Goal: Task Accomplishment & Management: Use online tool/utility

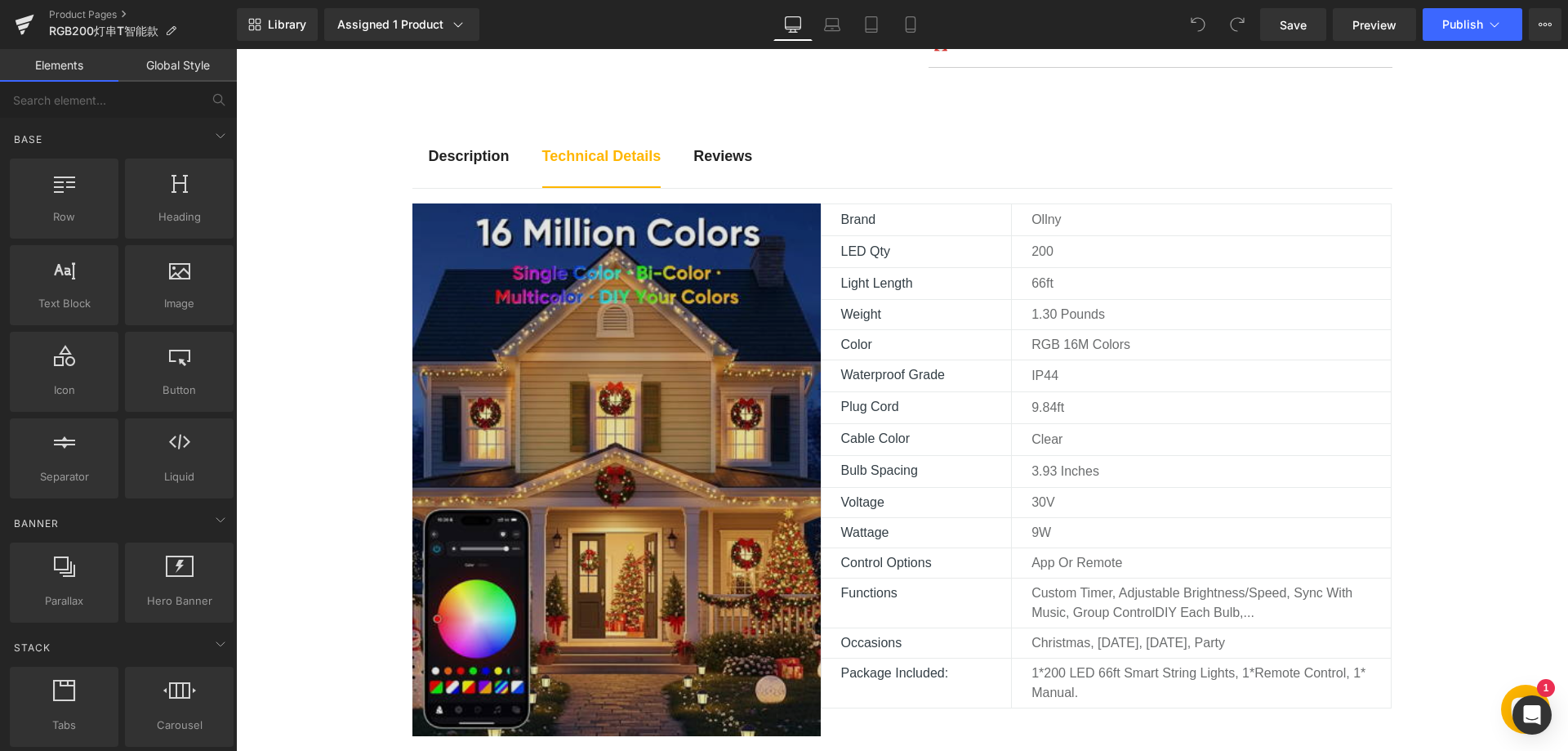
scroll to position [899, 0]
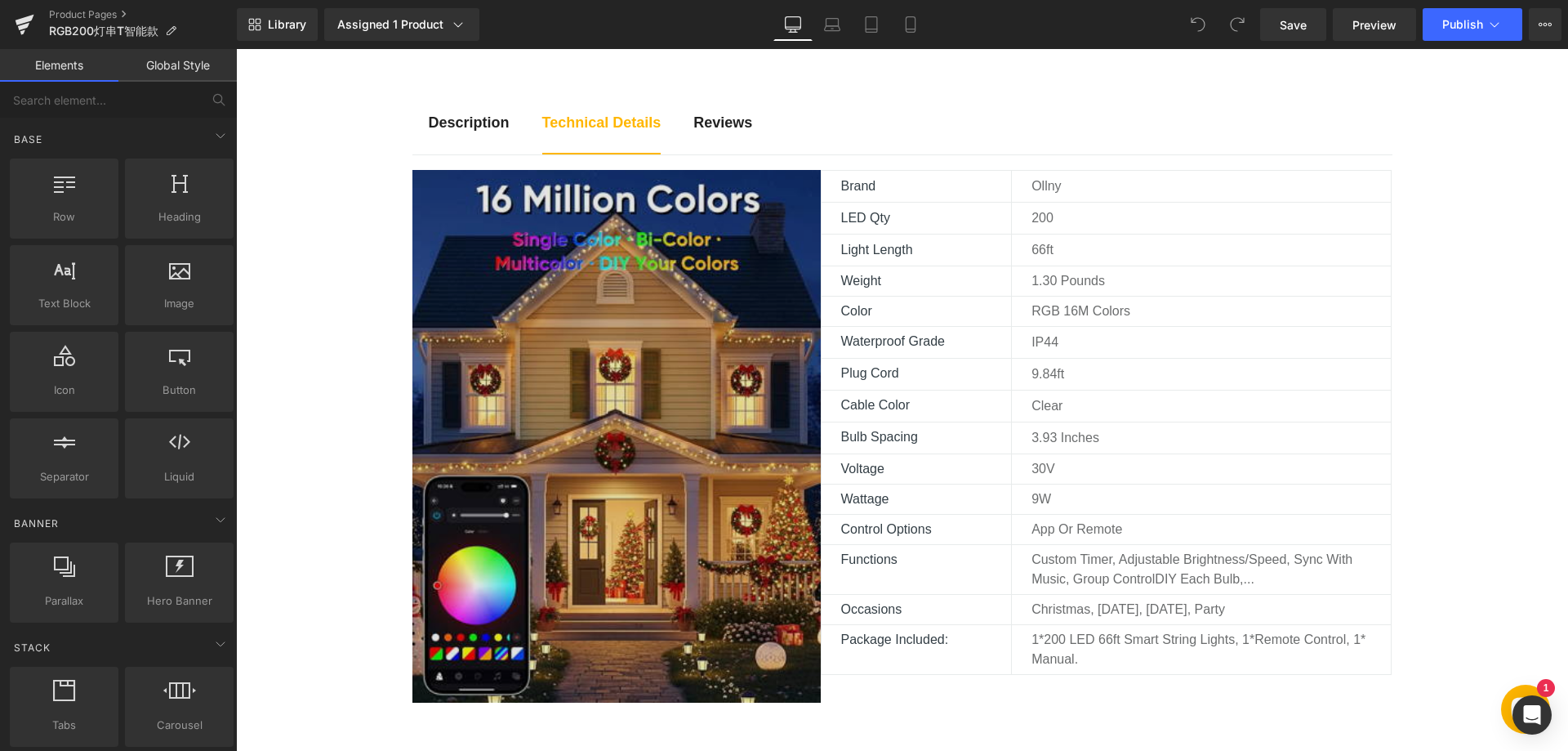
click at [586, 444] on div "Image" at bounding box center [617, 436] width 408 height 533
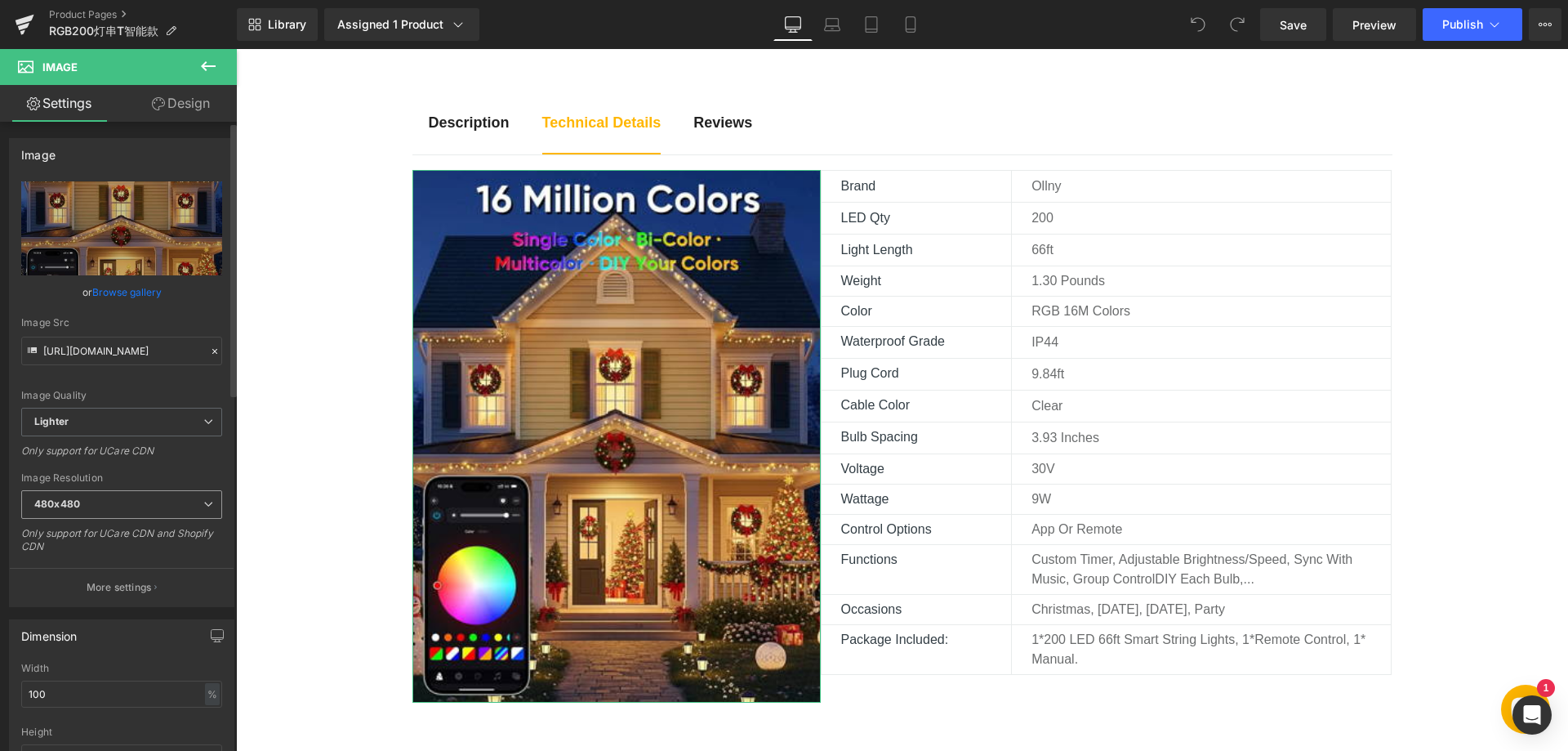
click at [179, 509] on span "480x480" at bounding box center [122, 505] width 201 height 29
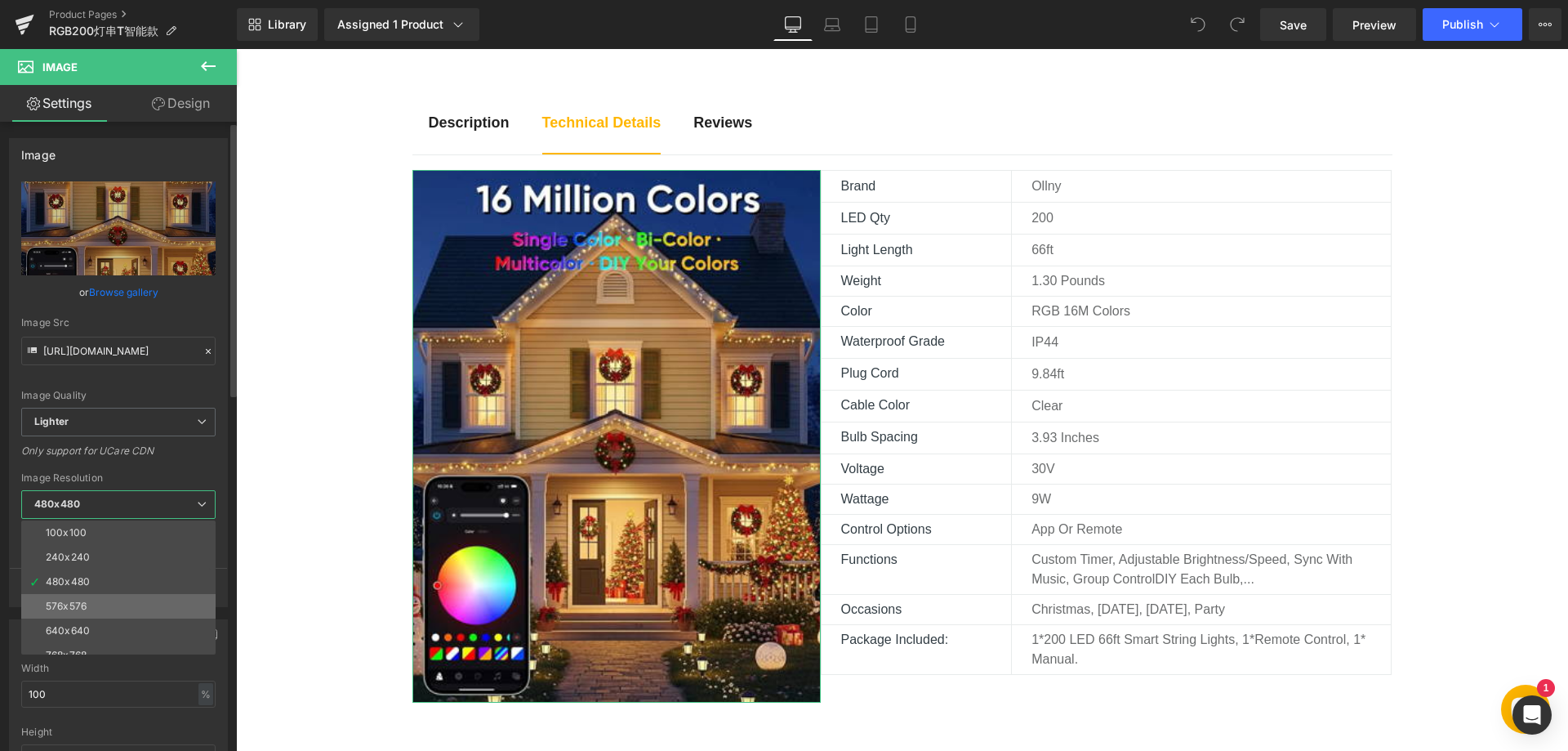
click at [112, 600] on li "576x576" at bounding box center [122, 606] width 202 height 25
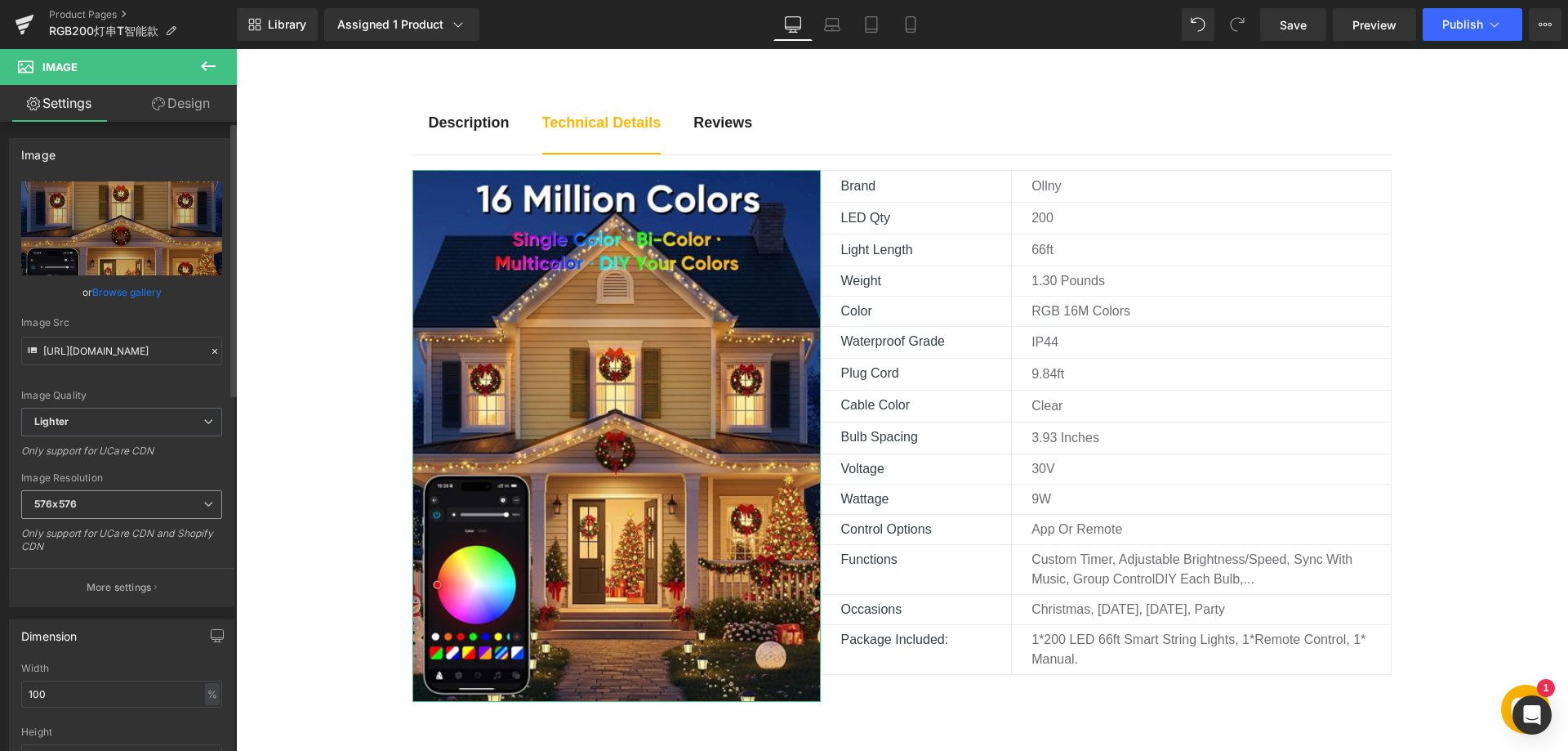
click at [136, 509] on span "576x576" at bounding box center [122, 505] width 201 height 29
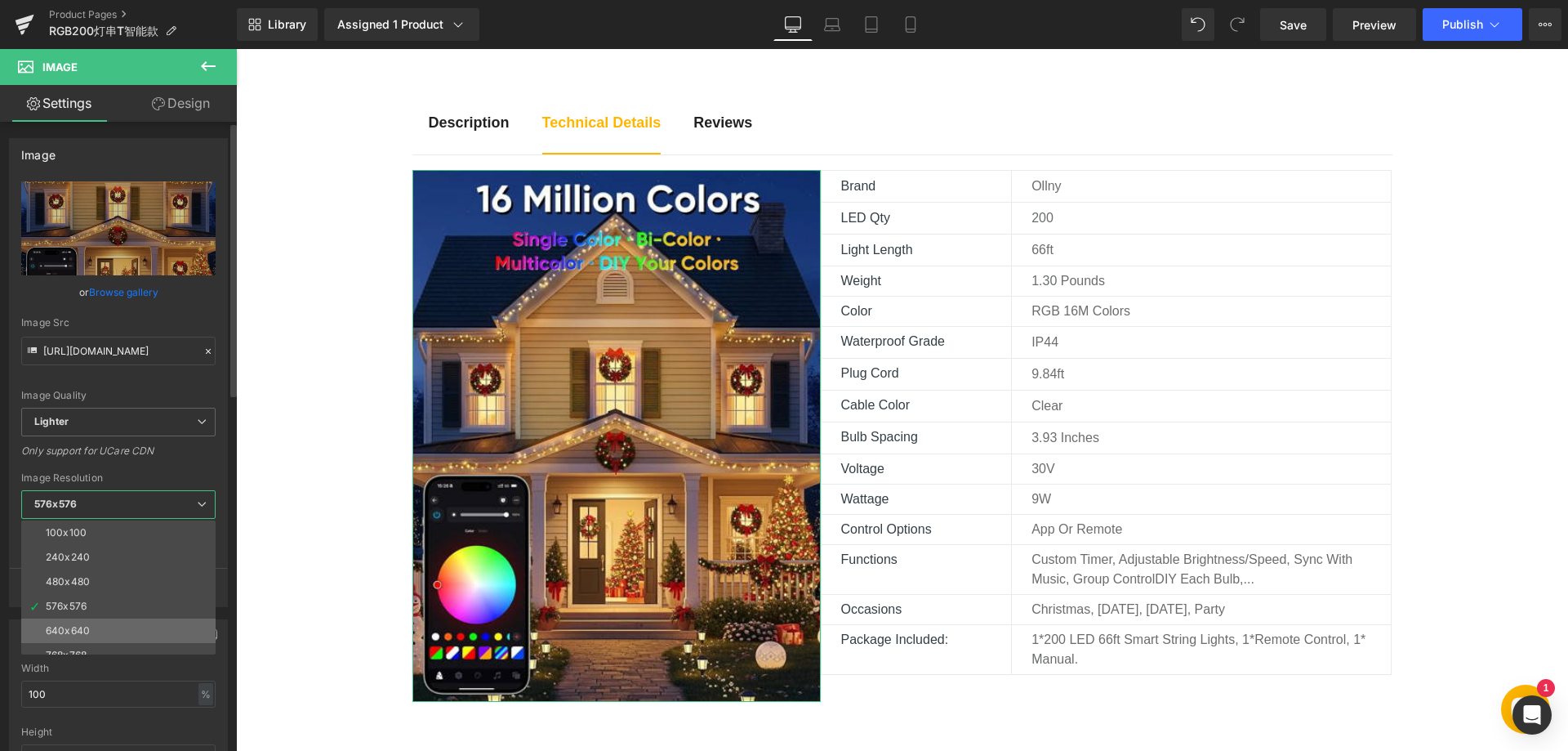
click at [102, 629] on li "640x640" at bounding box center [122, 631] width 202 height 25
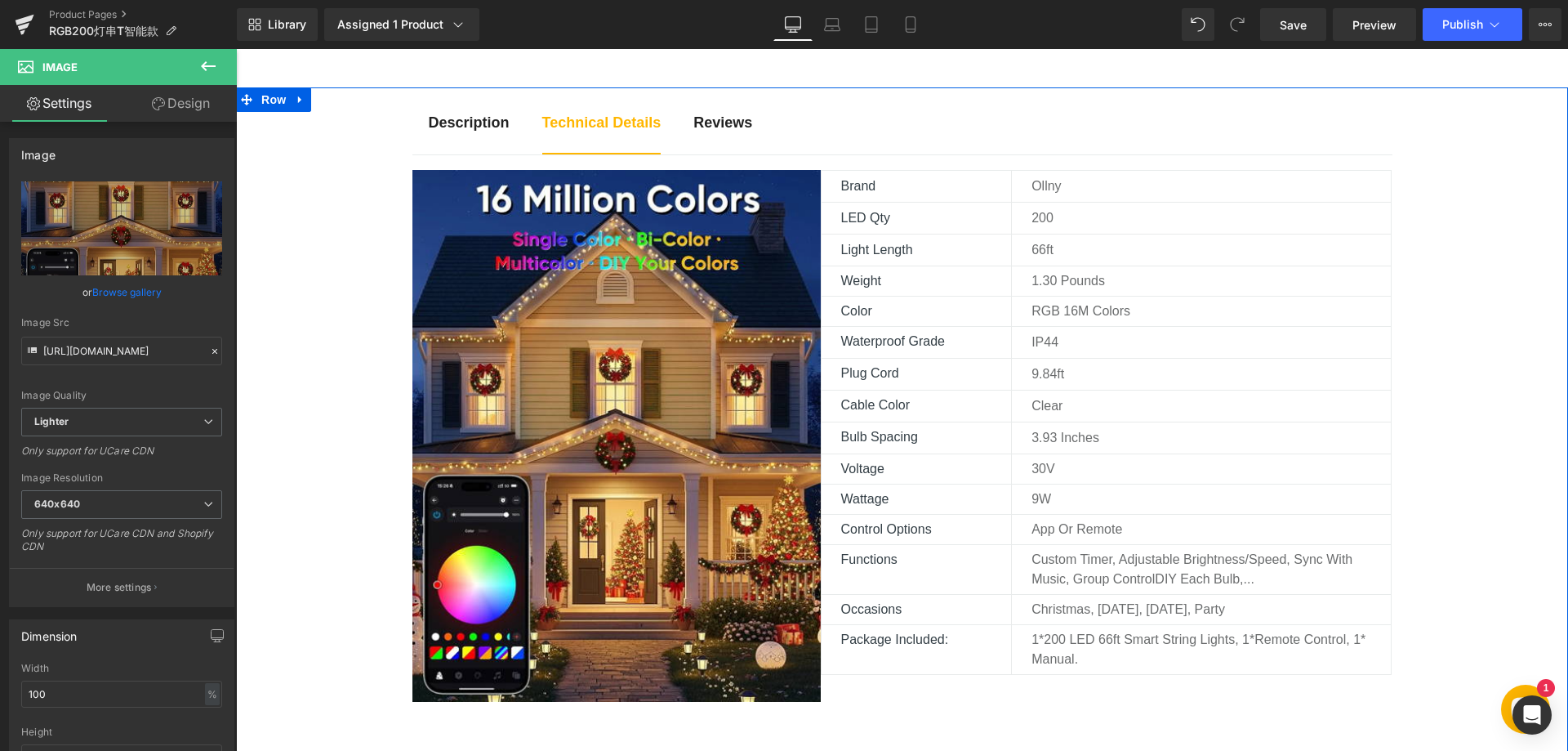
click at [325, 438] on div "Description Text Block Technical Details Text Block Reviews Text Block Image Br…" at bounding box center [901, 677] width 1332 height 1179
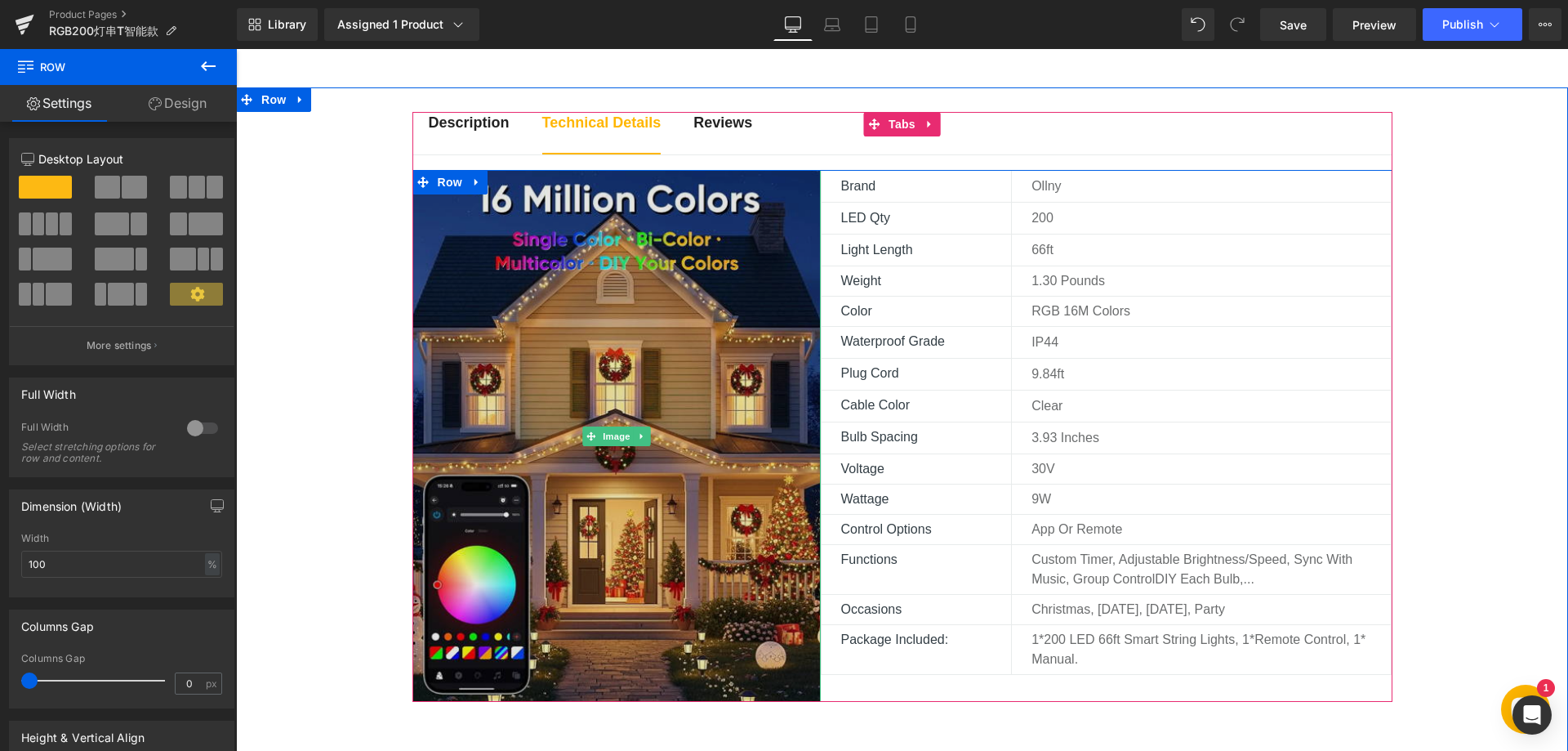
click at [546, 376] on img at bounding box center [617, 436] width 408 height 533
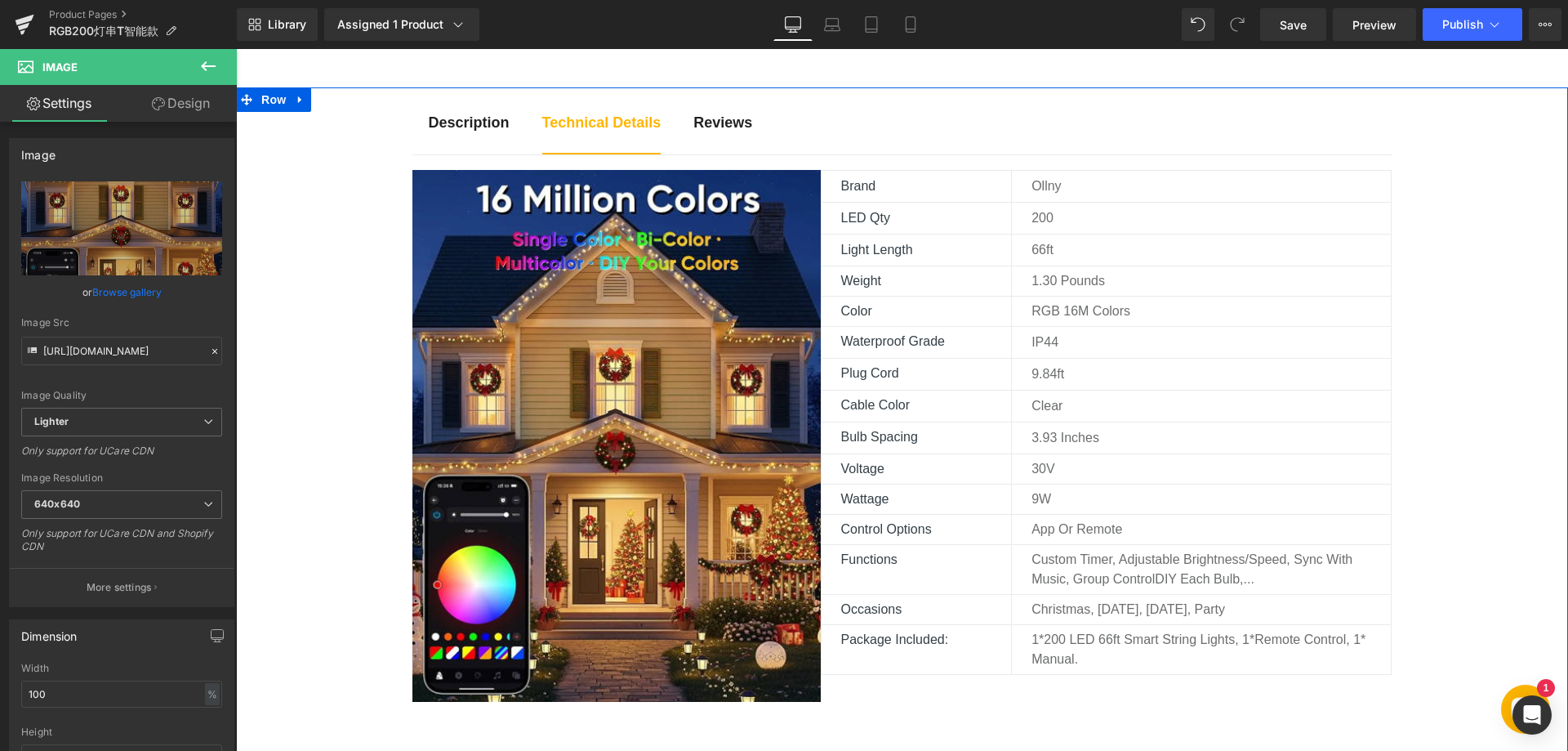
click at [368, 413] on div "Description Text Block Technical Details Text Block Reviews Text Block Image Br…" at bounding box center [901, 677] width 1332 height 1179
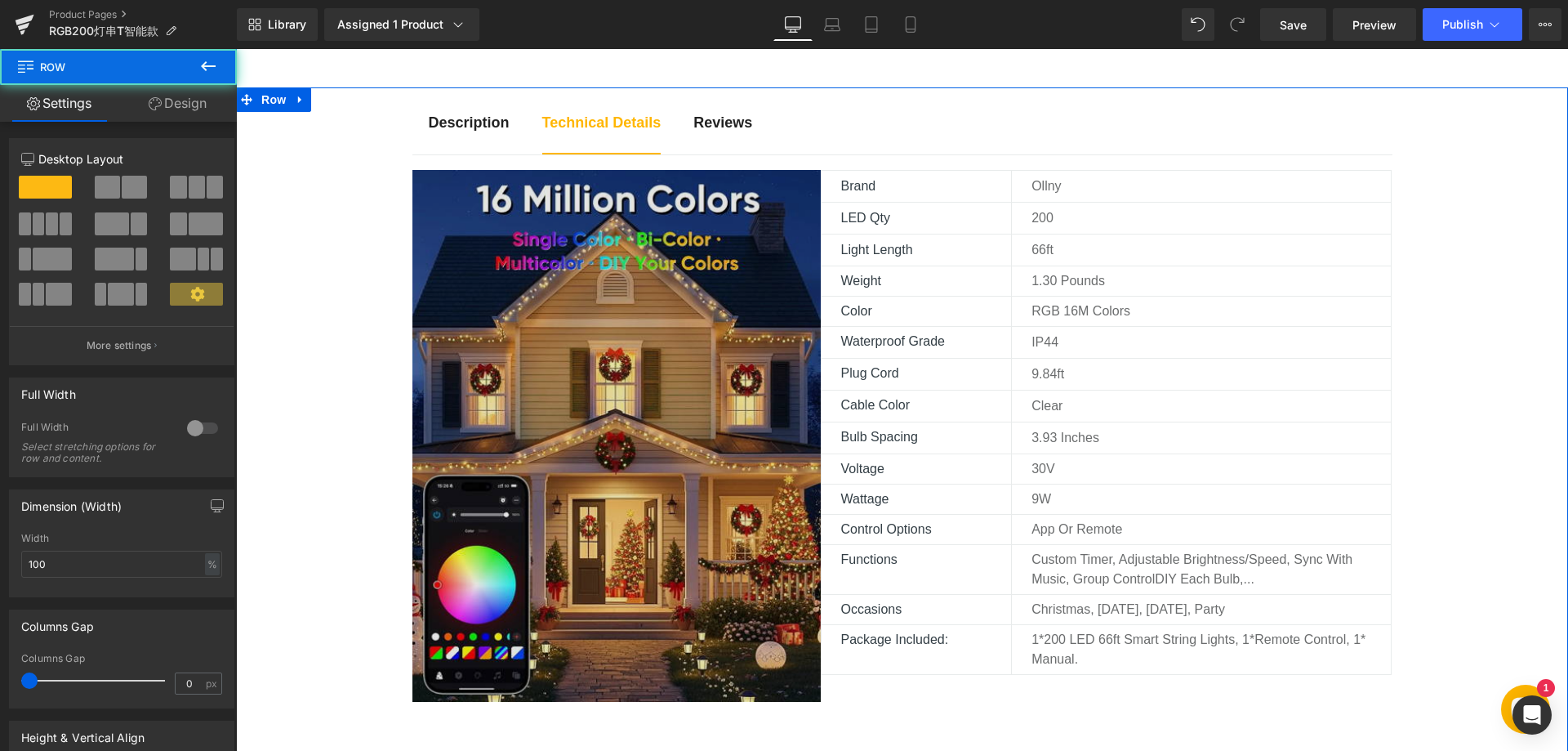
click at [569, 384] on img at bounding box center [617, 436] width 408 height 533
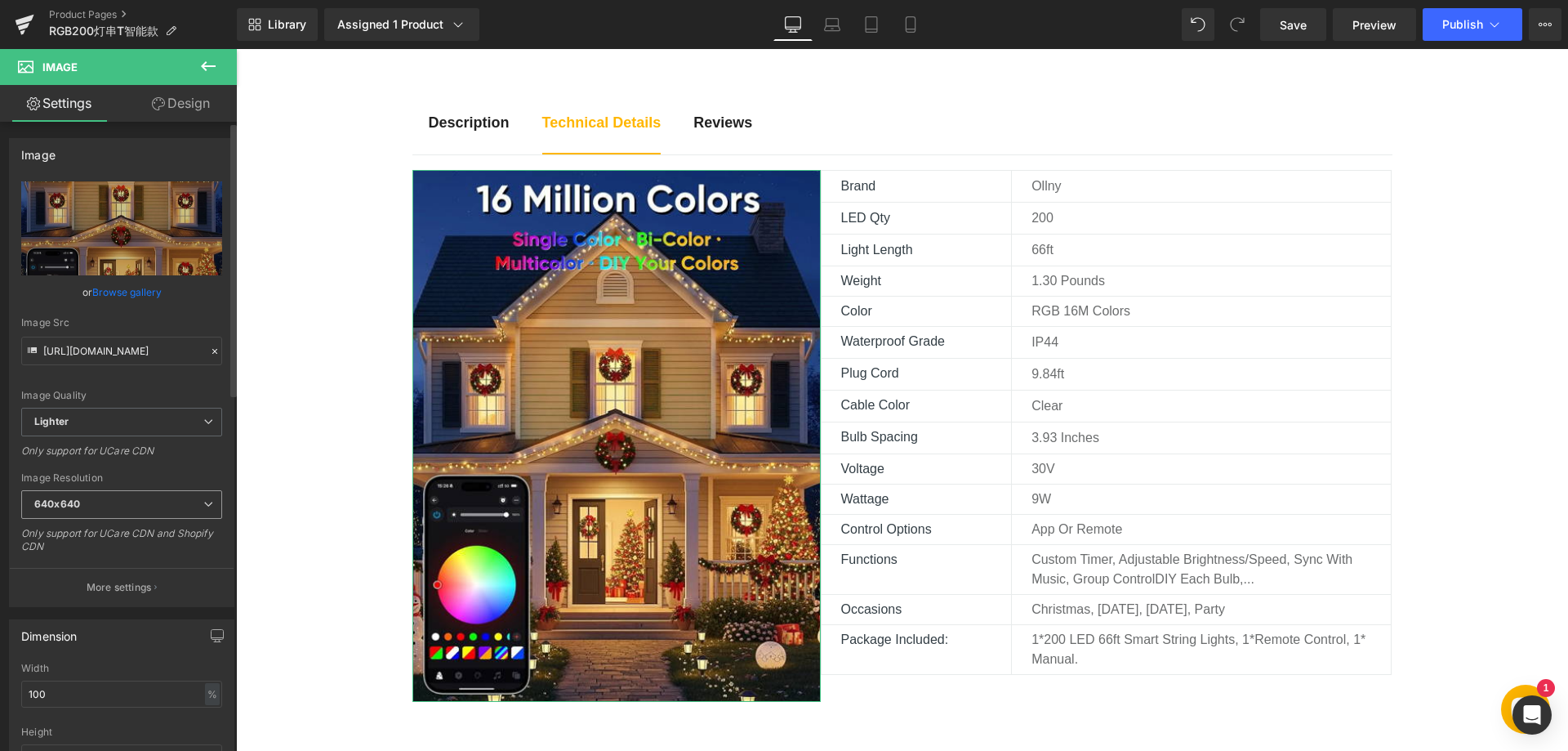
click at [113, 505] on span "640x640" at bounding box center [122, 505] width 201 height 29
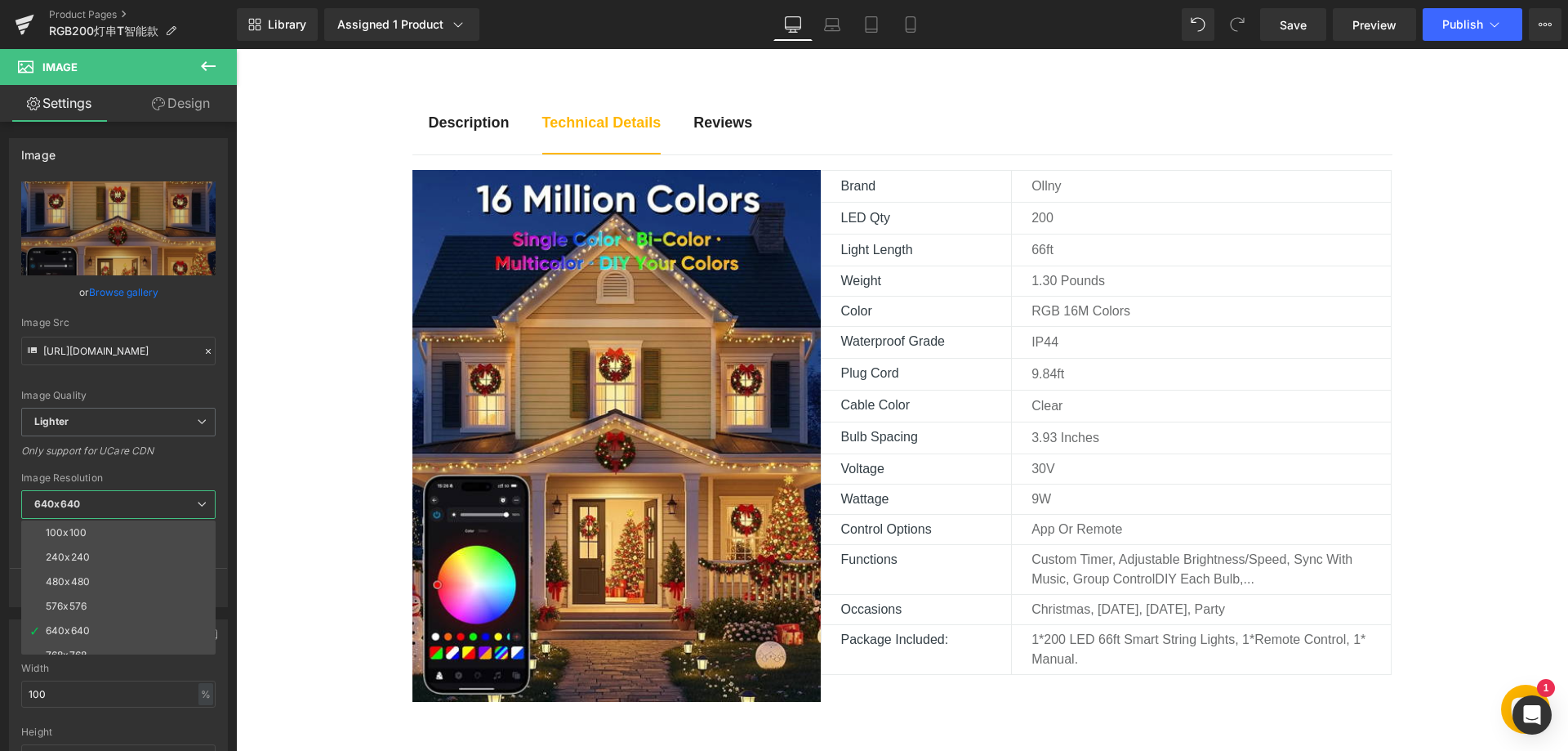
click at [317, 407] on body "This store requires javascript to be enabled for some features to work correctl…" at bounding box center [901, 735] width 1332 height 3169
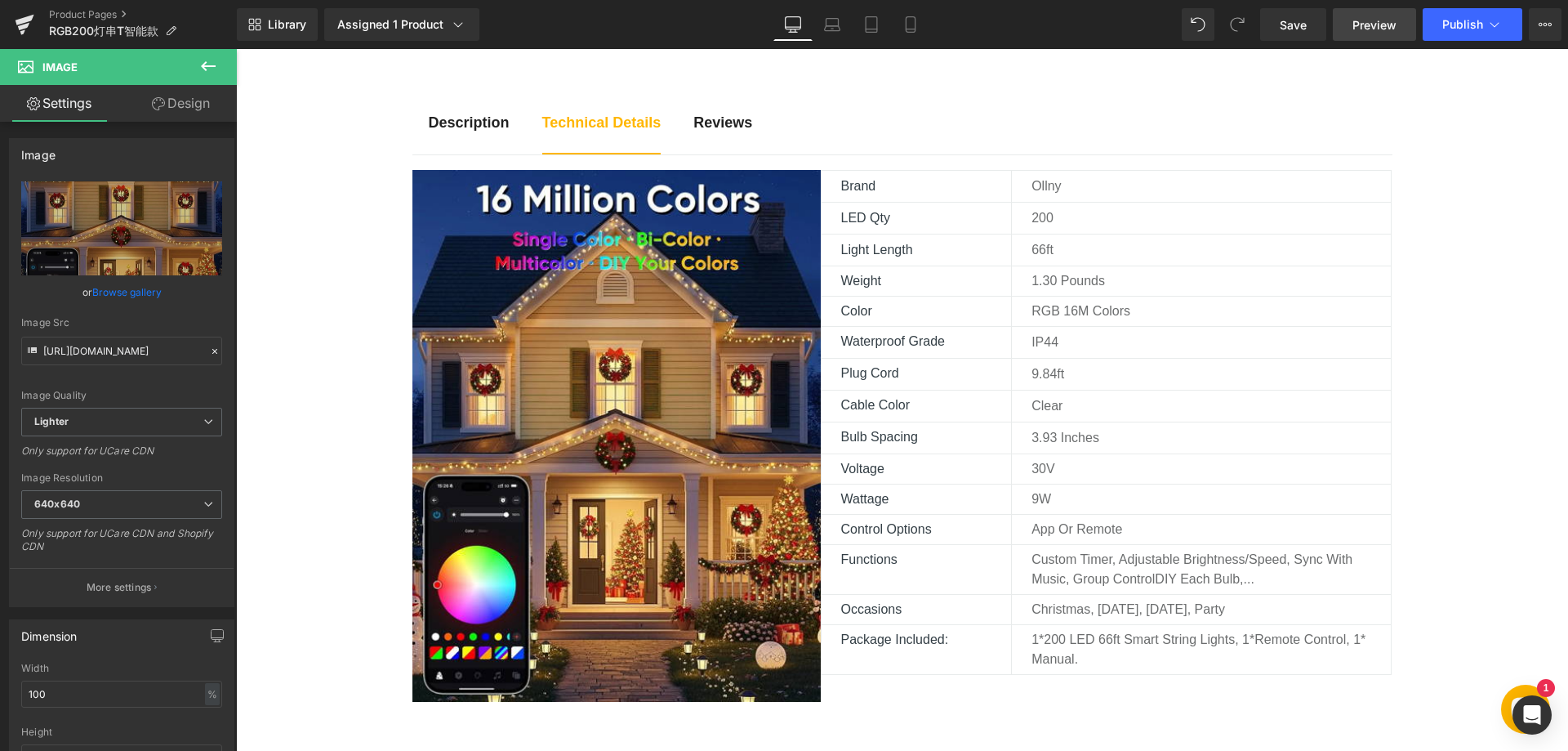
click at [1378, 30] on span "Preview" at bounding box center [1374, 25] width 44 height 17
click at [1288, 18] on span "Save" at bounding box center [1293, 25] width 27 height 17
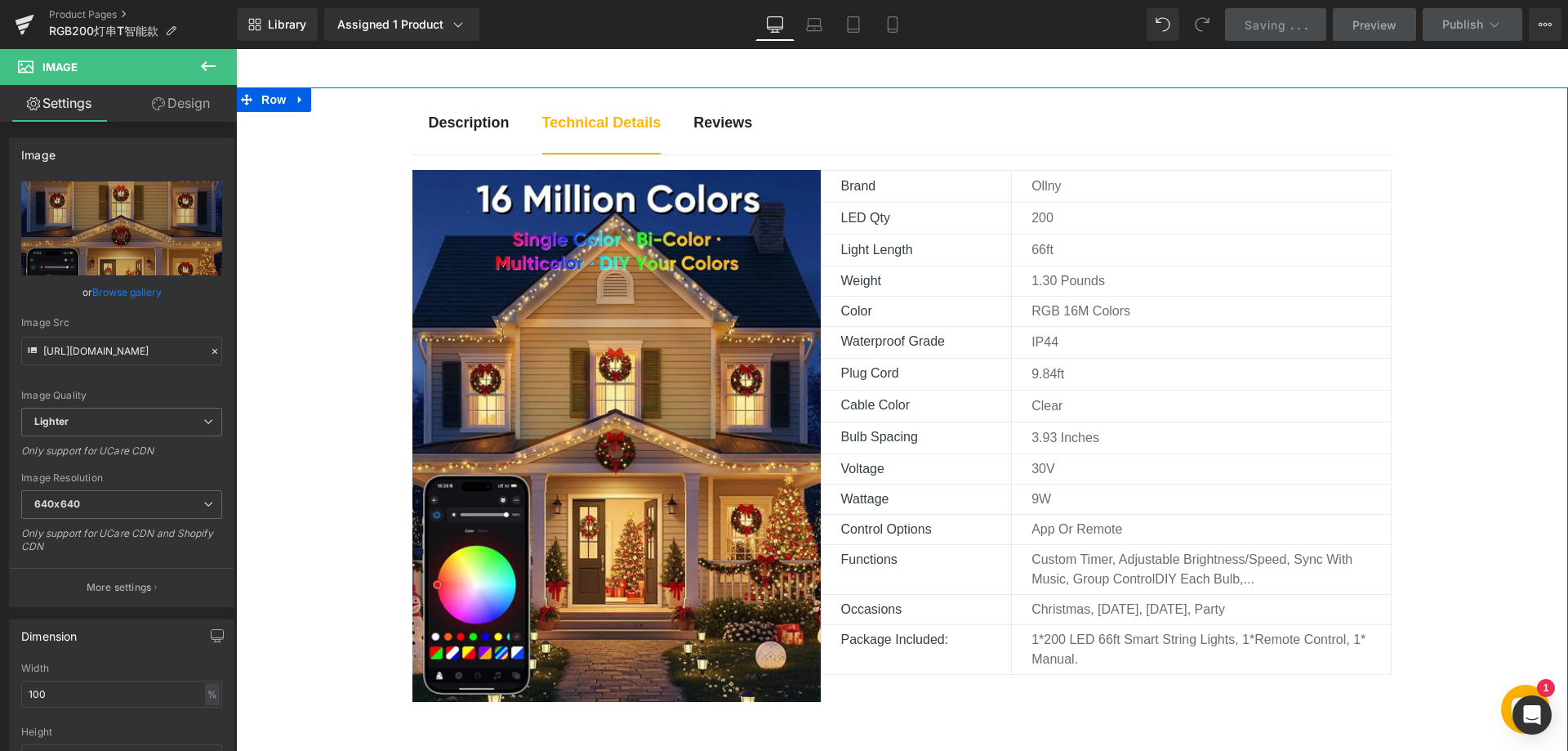
click at [346, 423] on div "Description Text Block Technical Details Text Block Reviews Text Block Image Br…" at bounding box center [901, 677] width 1332 height 1179
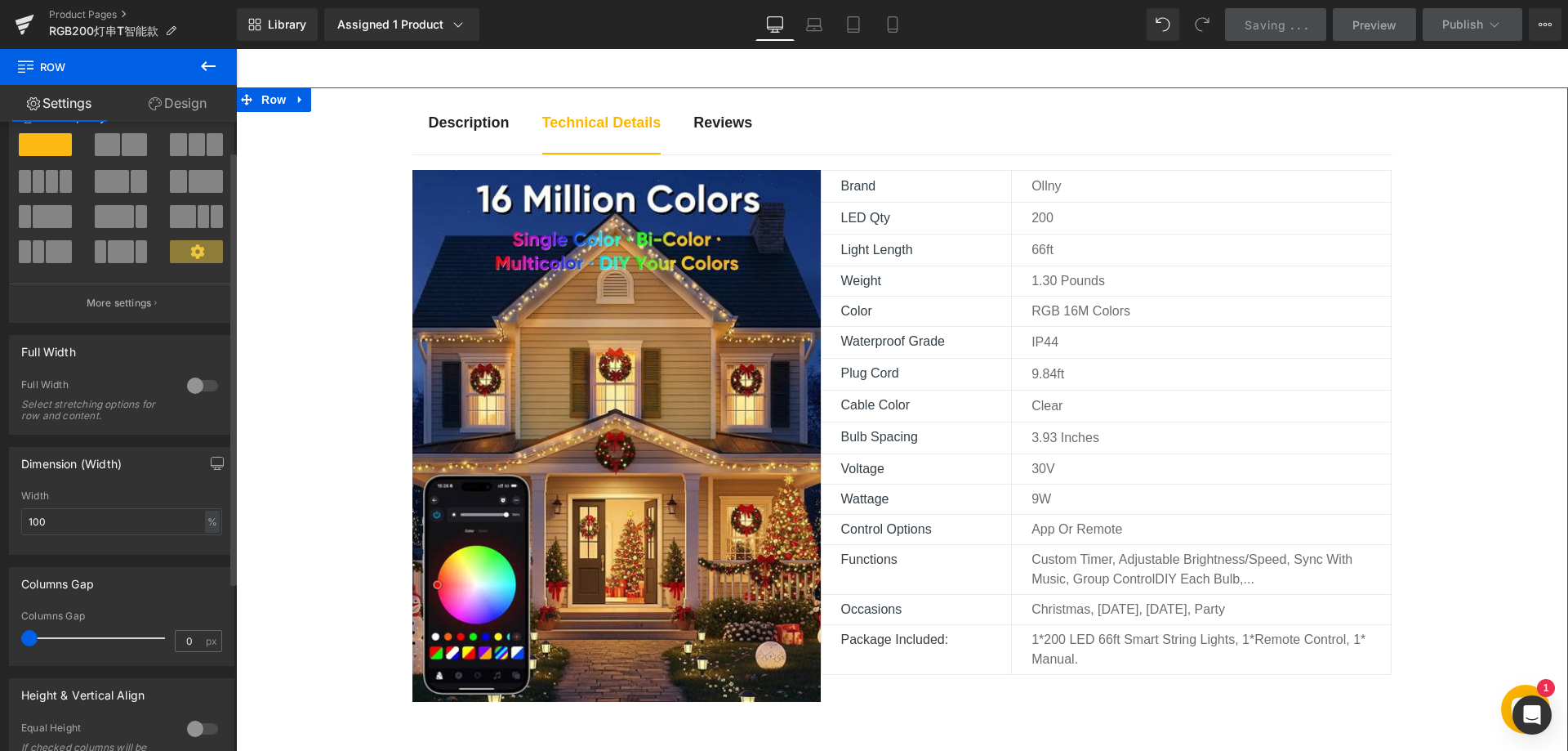
scroll to position [0, 0]
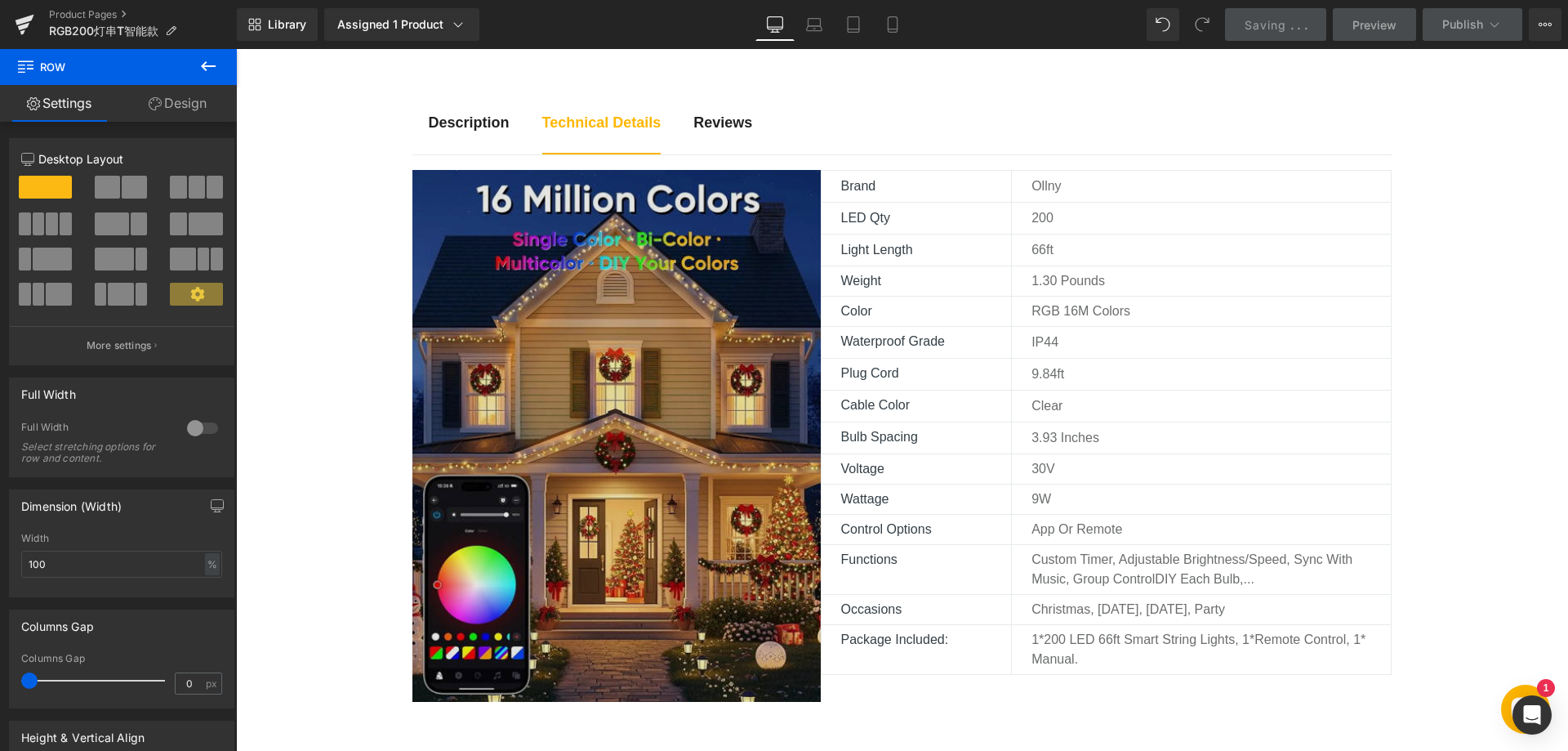
click at [514, 432] on img at bounding box center [617, 436] width 408 height 533
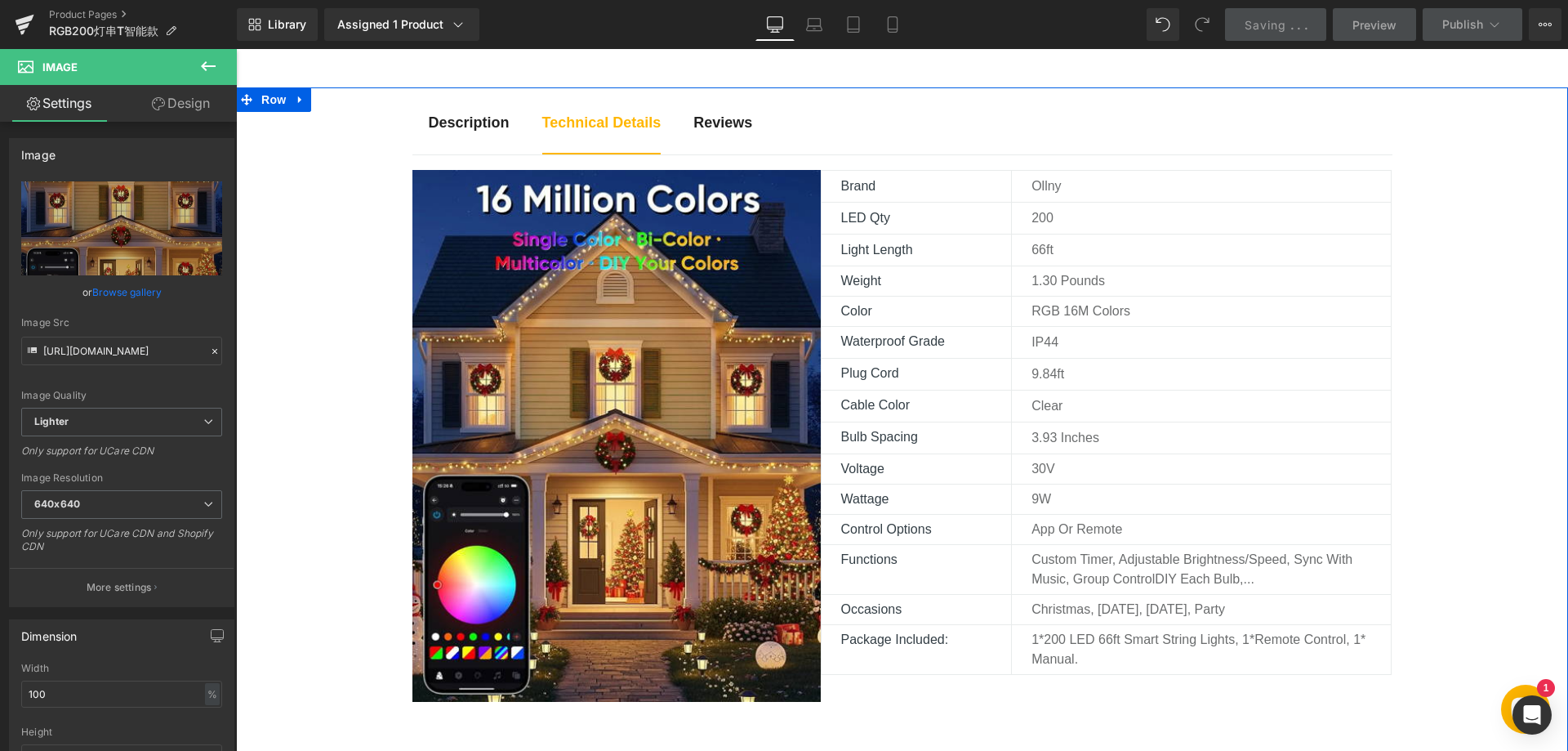
click at [1422, 395] on div "Description Text Block Technical Details Text Block Reviews Text Block Image Br…" at bounding box center [901, 677] width 1332 height 1179
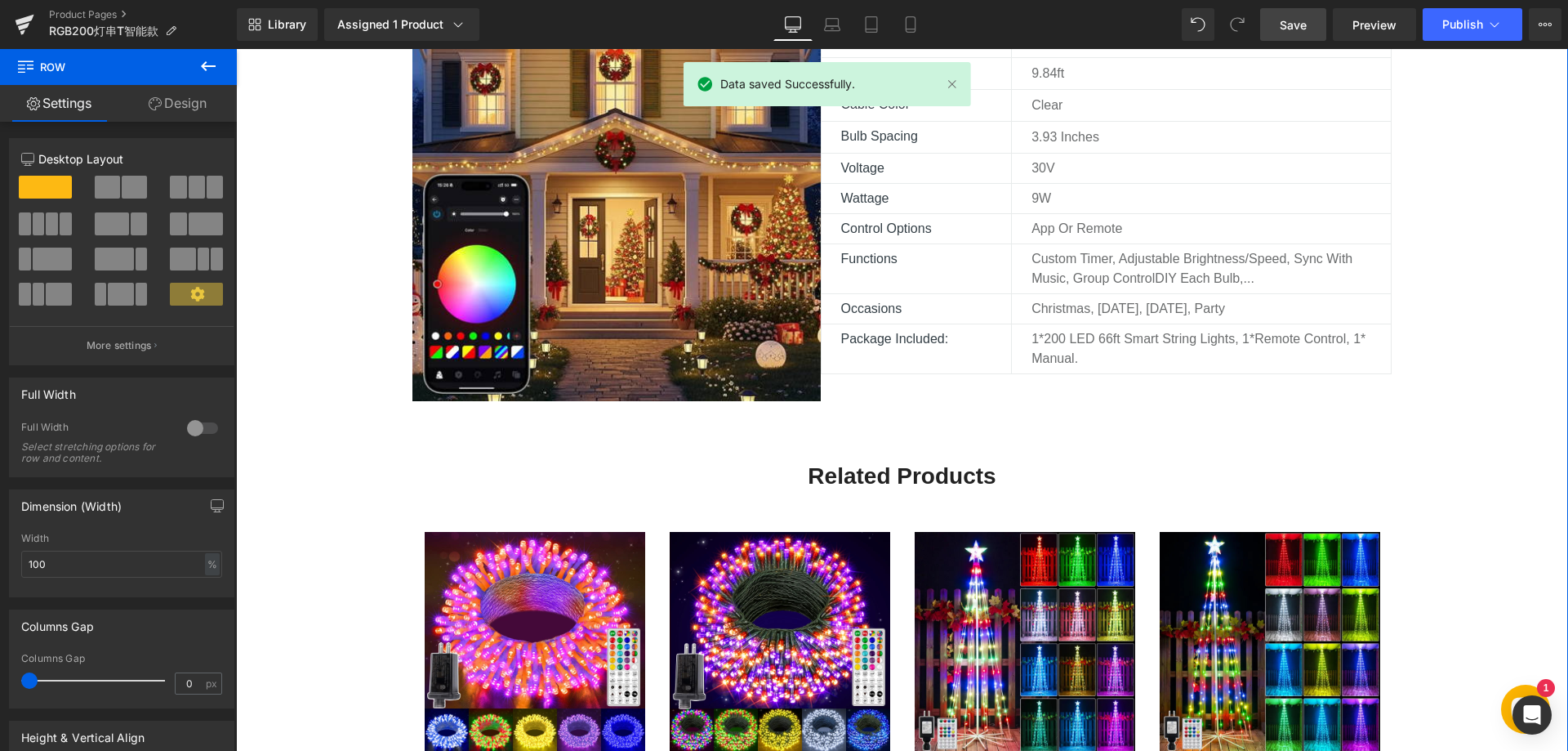
scroll to position [1226, 0]
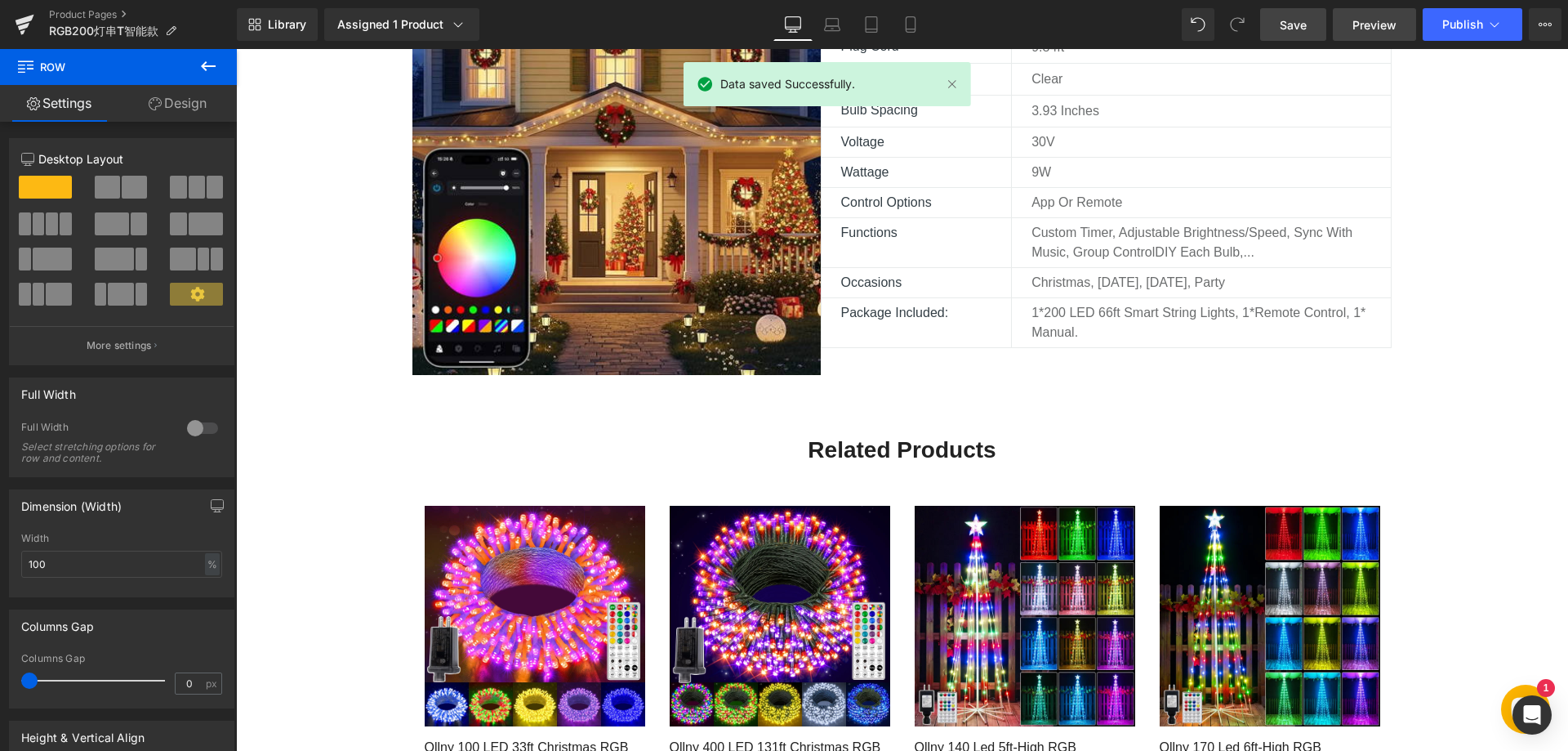
click at [1363, 26] on span "Preview" at bounding box center [1374, 25] width 44 height 17
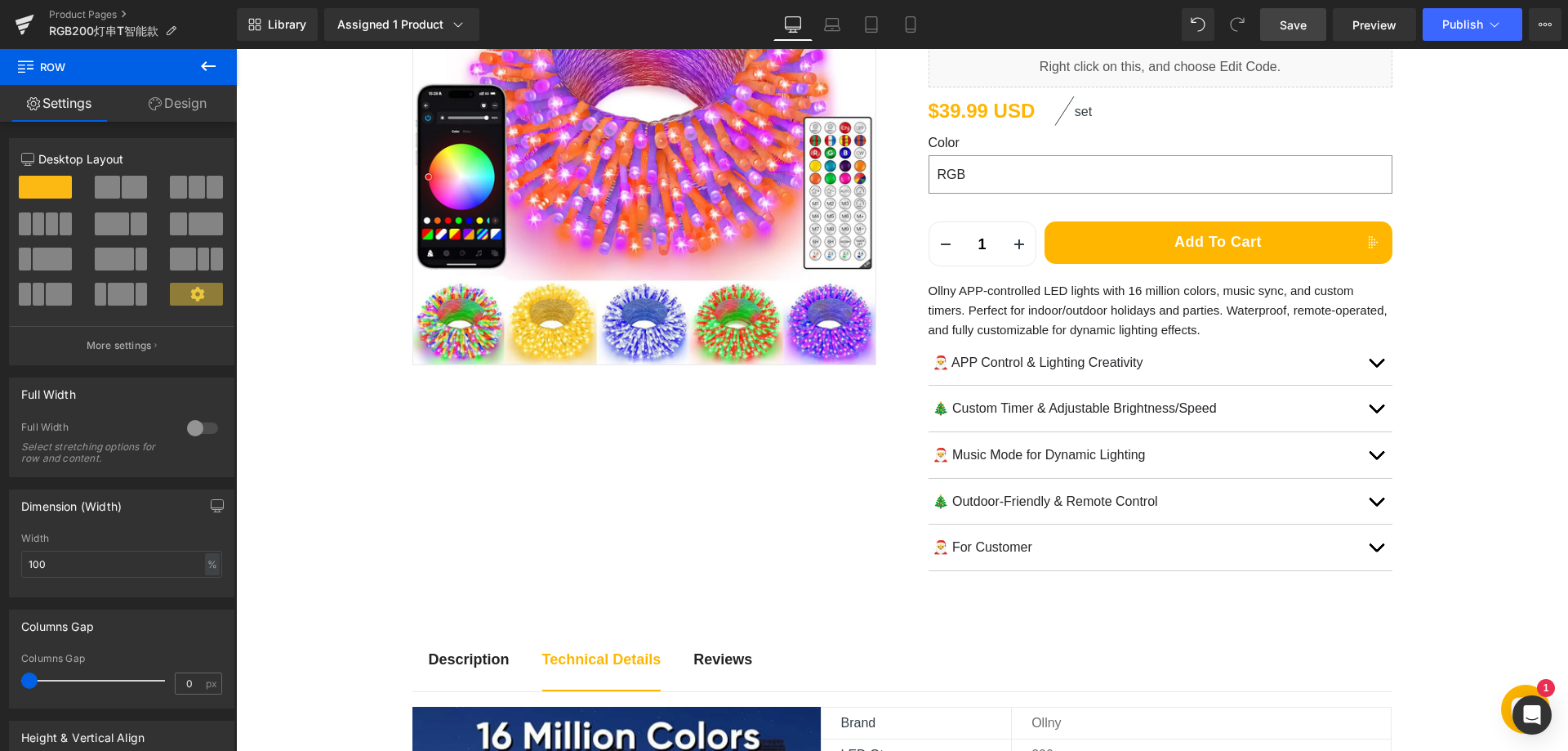
scroll to position [327, 0]
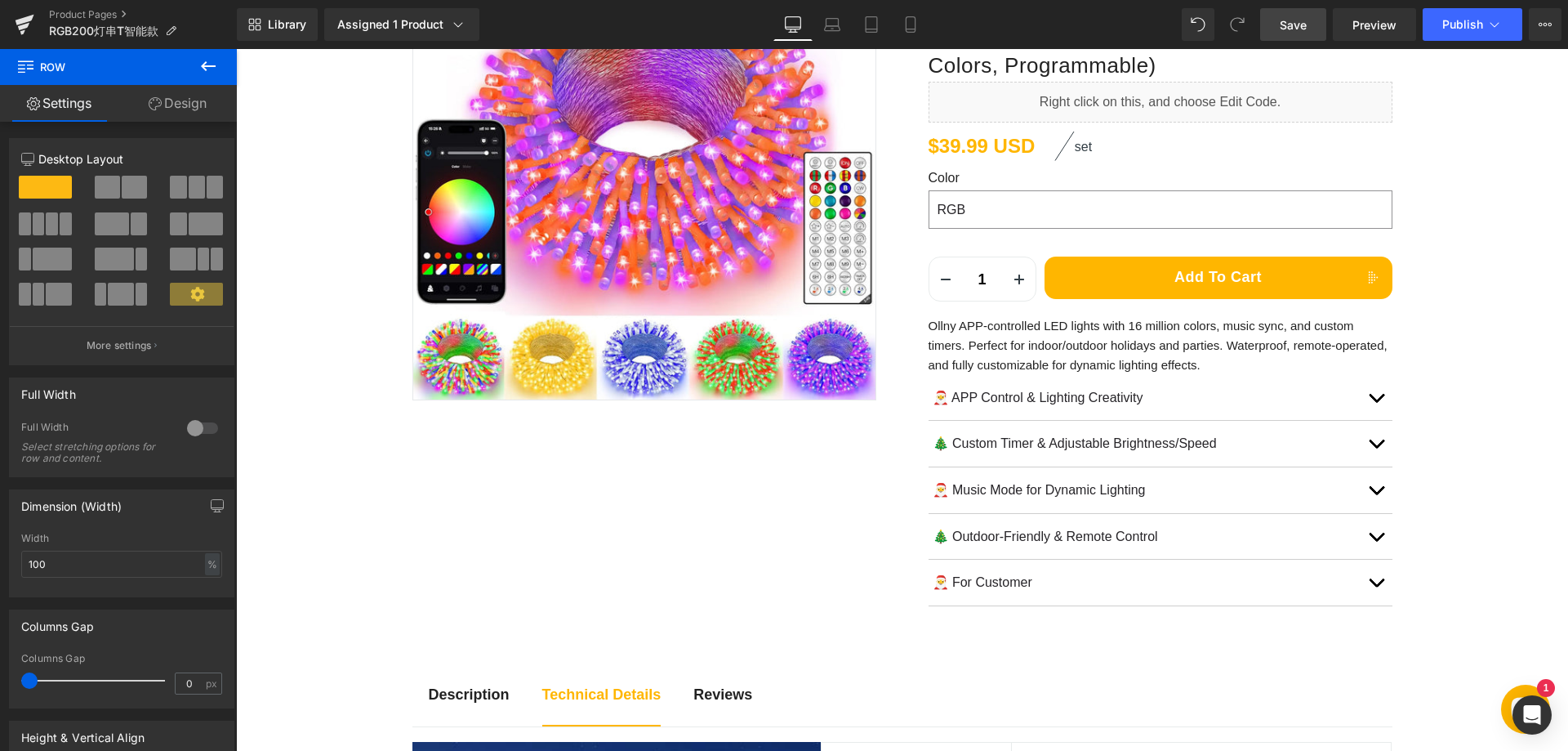
click at [204, 65] on icon at bounding box center [208, 66] width 15 height 10
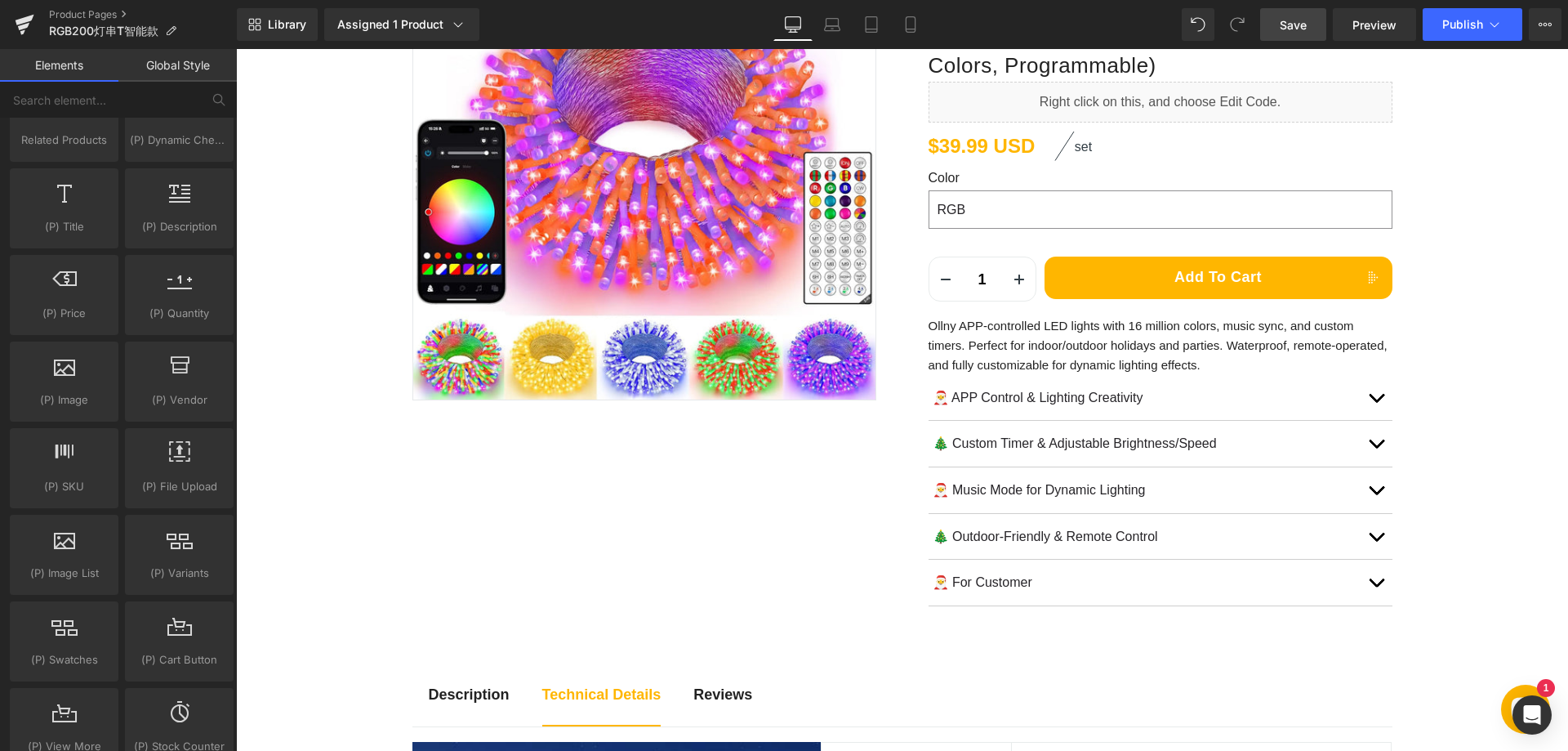
scroll to position [1634, 0]
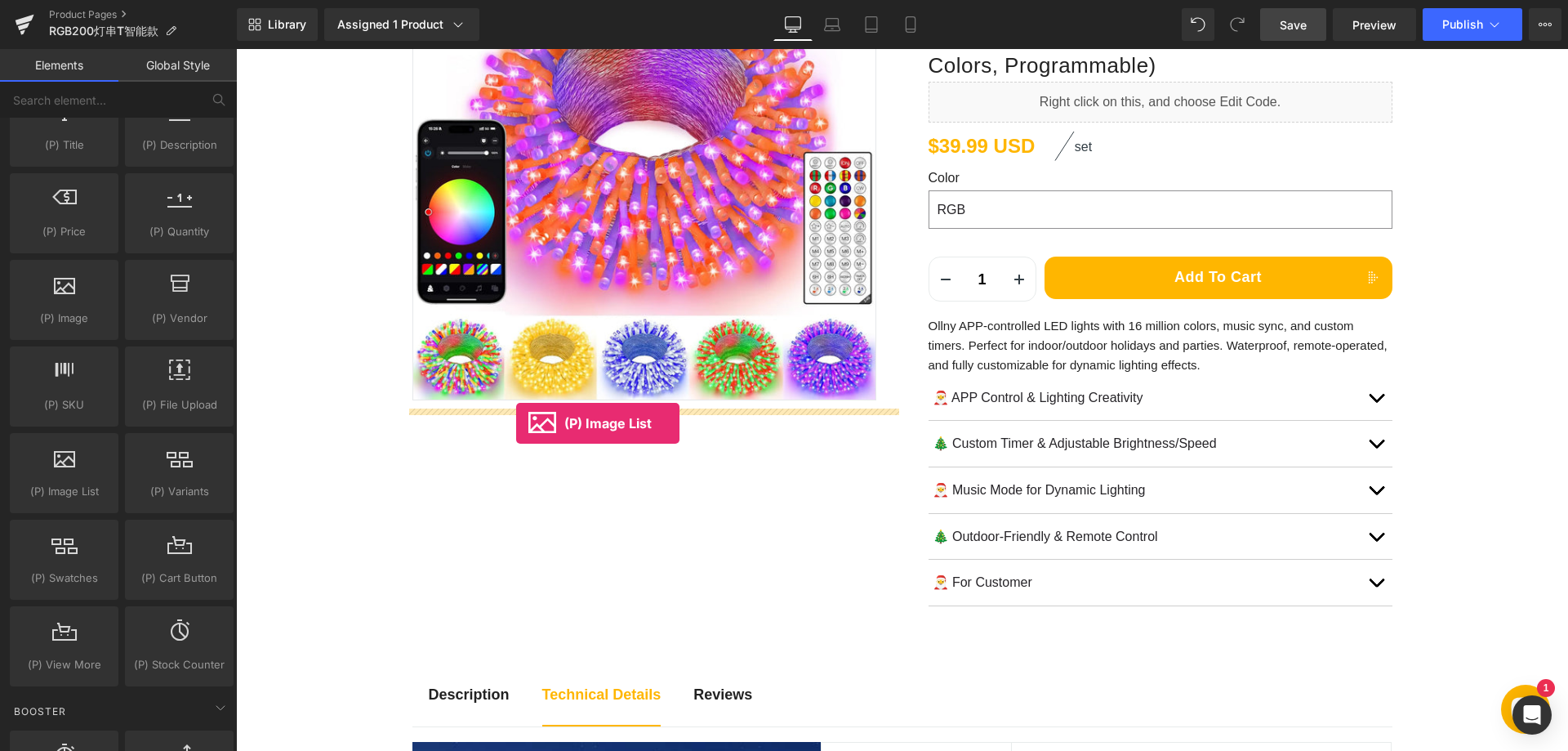
drag, startPoint x: 305, startPoint y: 523, endPoint x: 516, endPoint y: 423, distance: 233.5
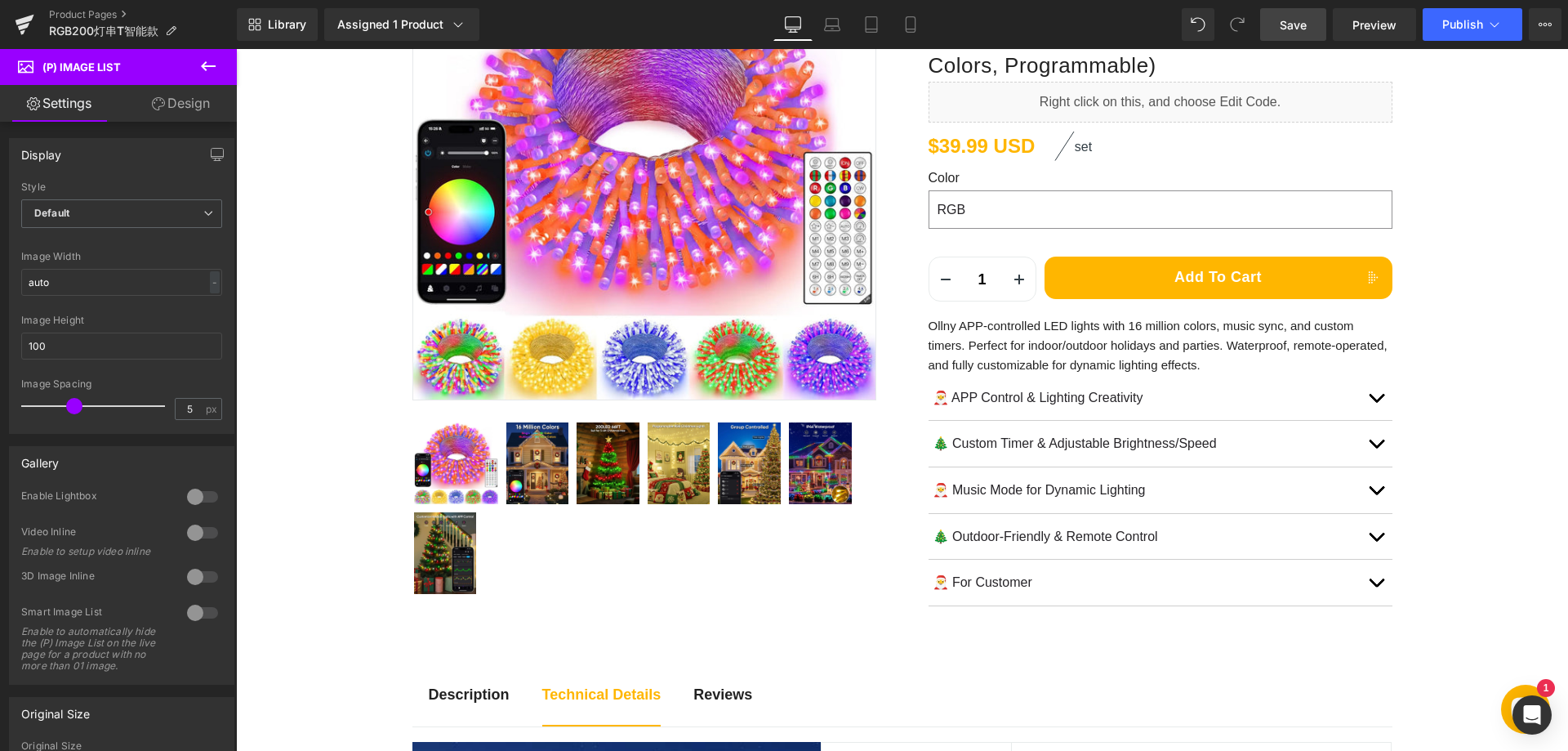
click at [1295, 17] on span "Save" at bounding box center [1293, 25] width 27 height 17
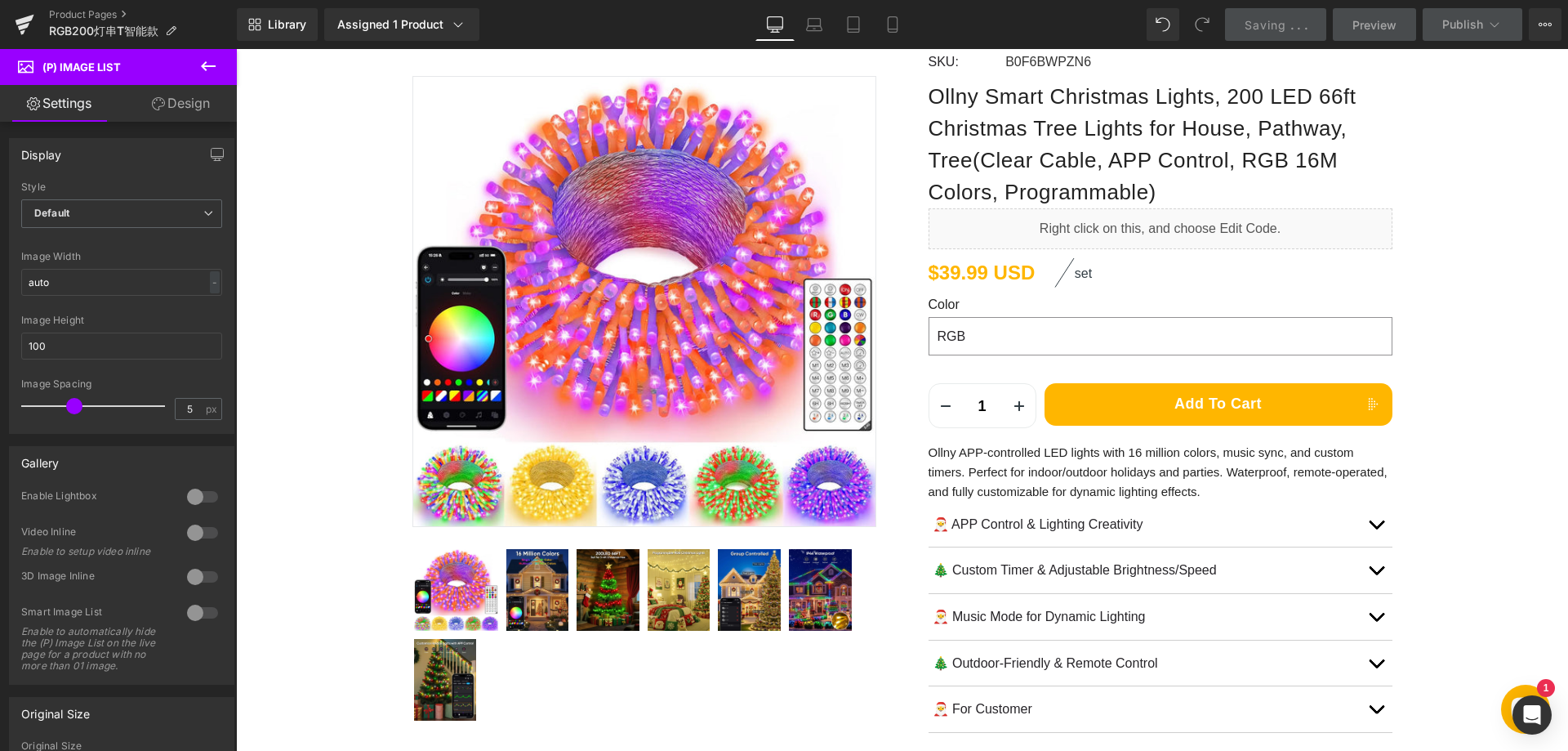
scroll to position [164, 0]
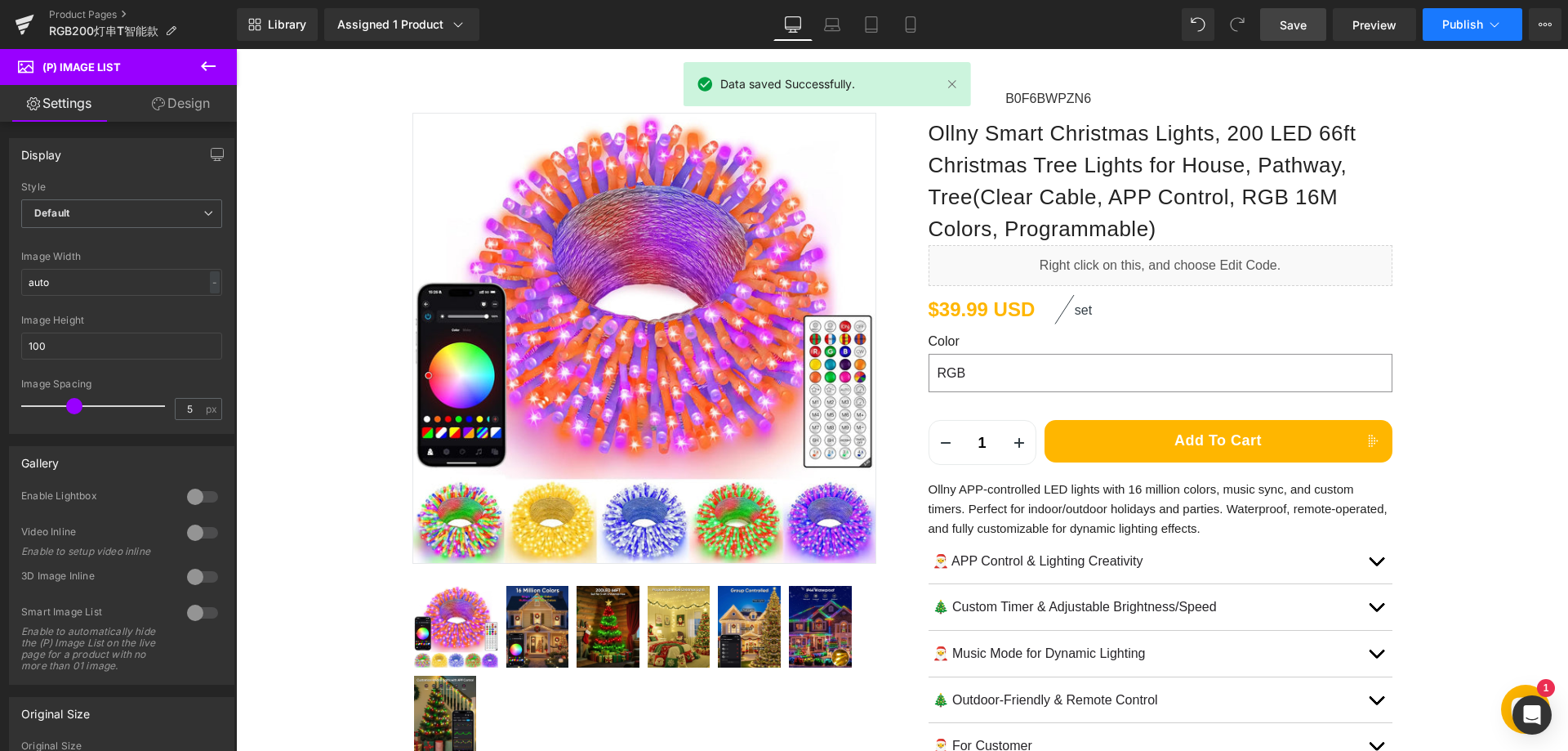
click at [1445, 31] on button "Publish" at bounding box center [1472, 25] width 100 height 33
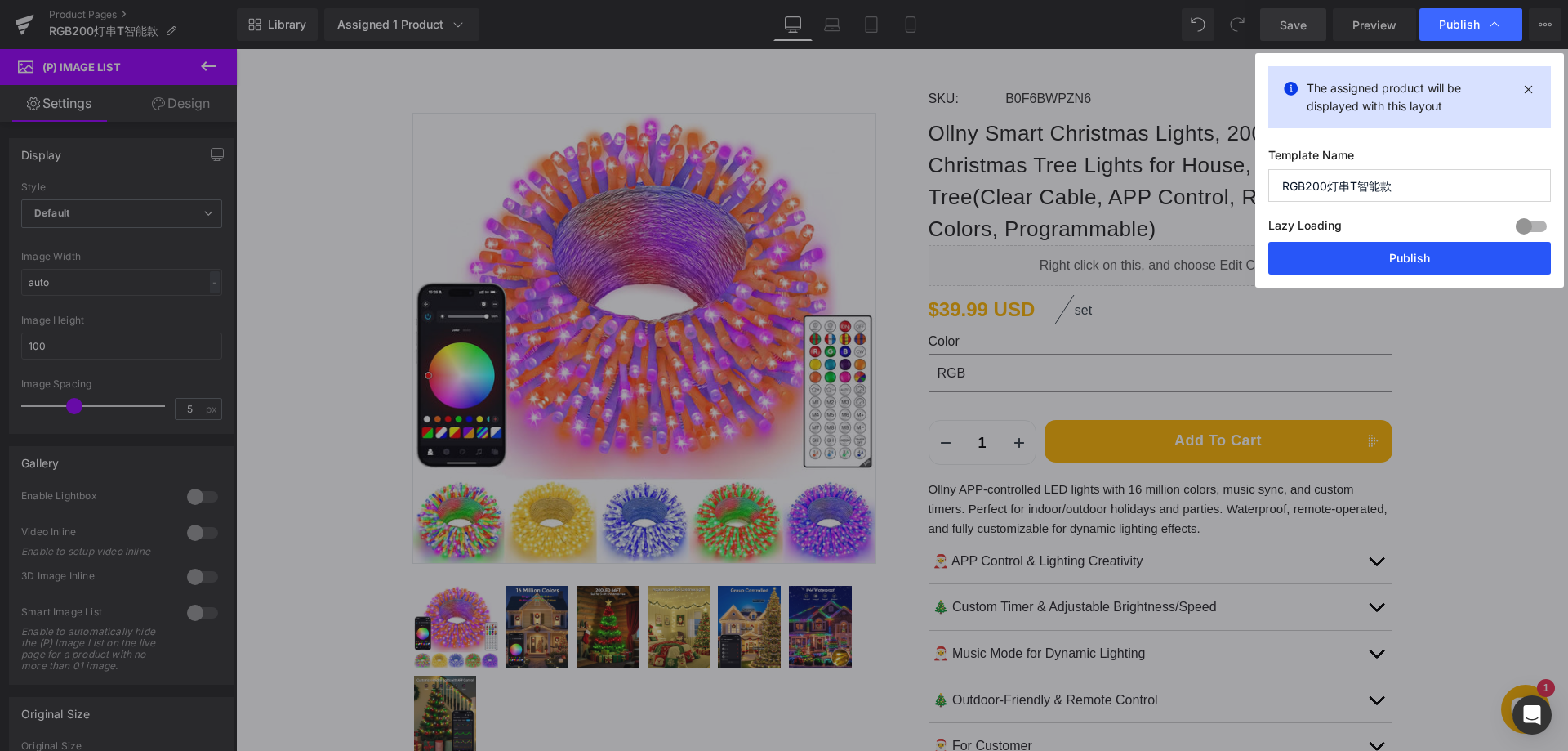
click at [1418, 254] on button "Publish" at bounding box center [1409, 258] width 283 height 33
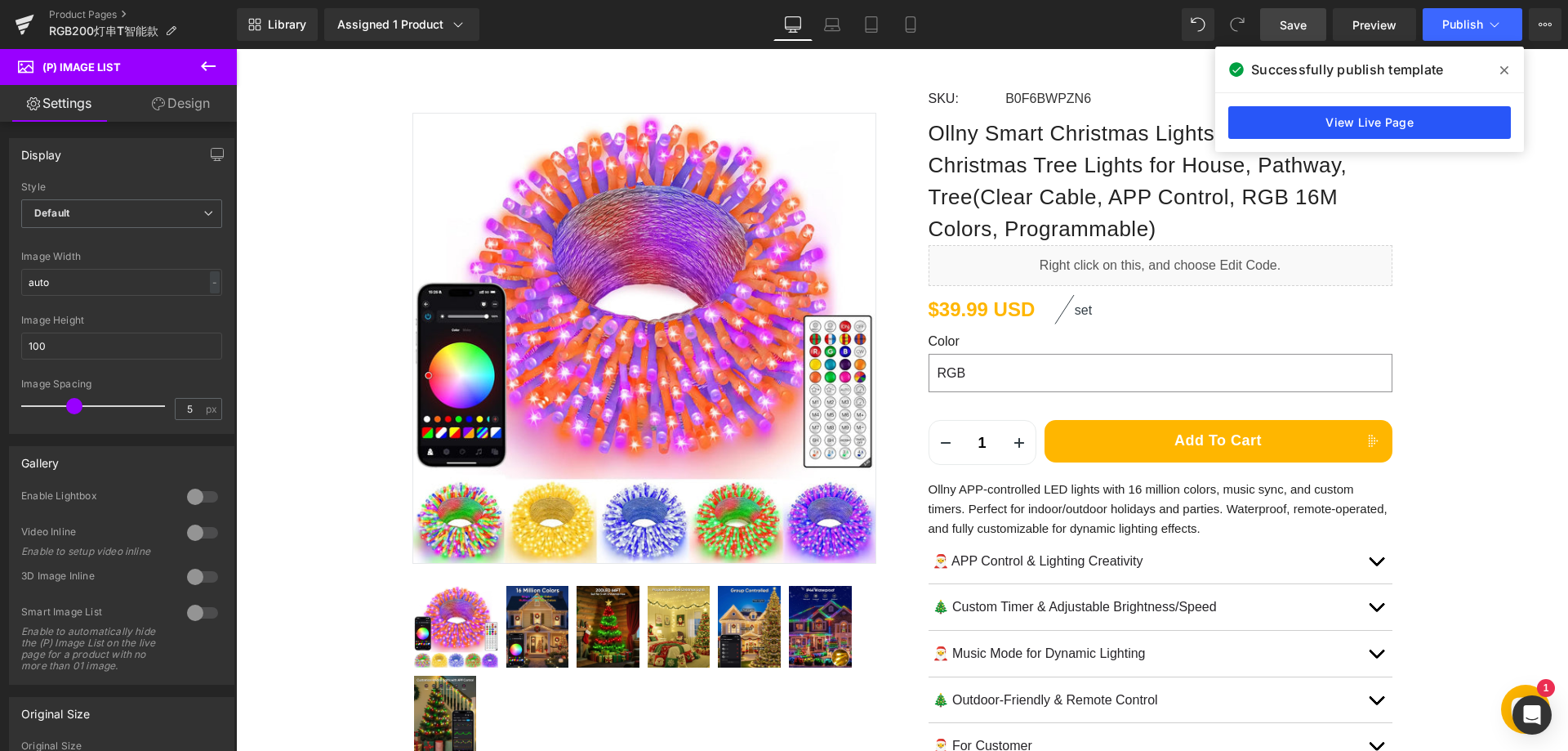
click at [1303, 122] on link "View Live Page" at bounding box center [1370, 122] width 283 height 33
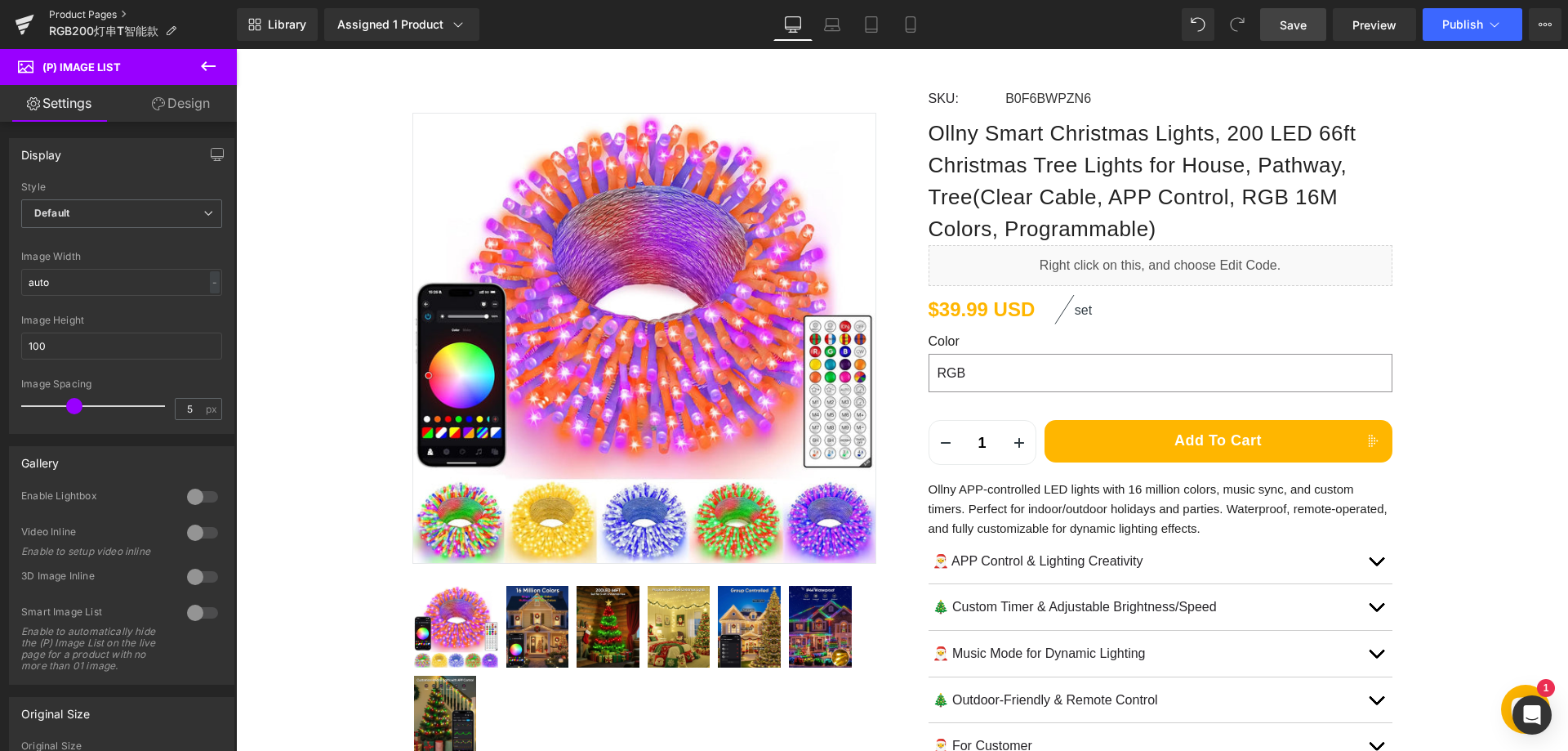
click at [101, 13] on link "Product Pages" at bounding box center [142, 15] width 188 height 13
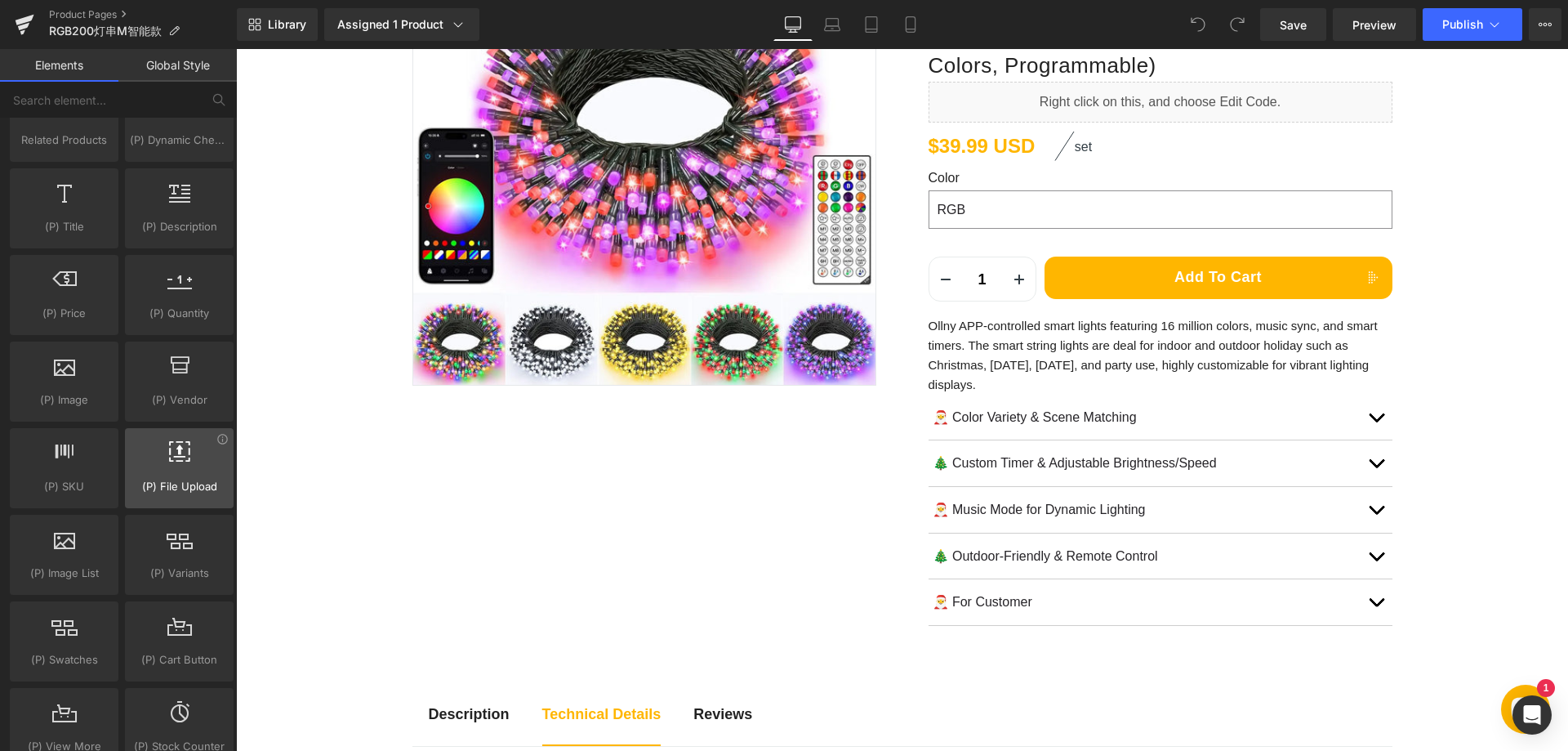
scroll to position [1634, 0]
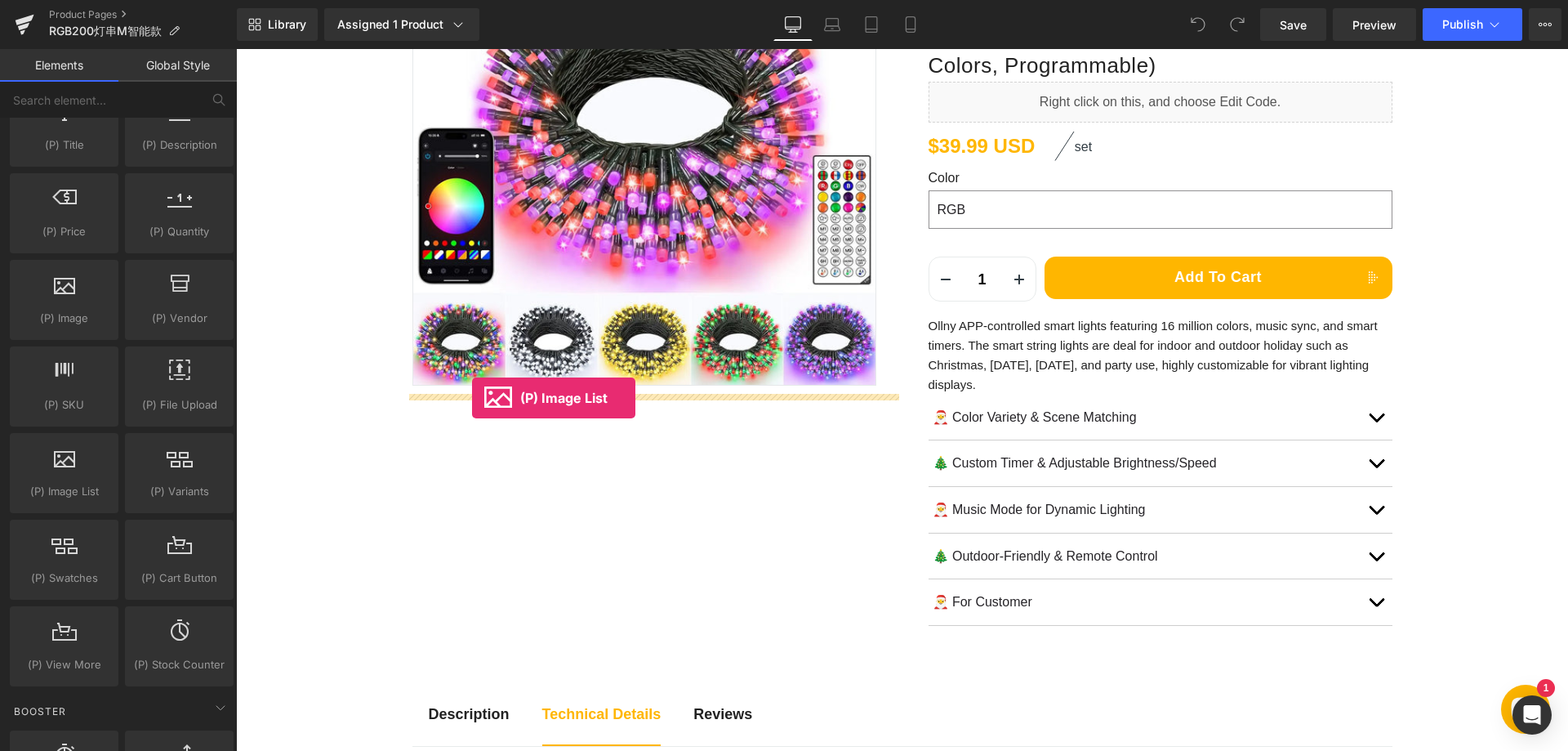
drag, startPoint x: 308, startPoint y: 542, endPoint x: 472, endPoint y: 398, distance: 218.2
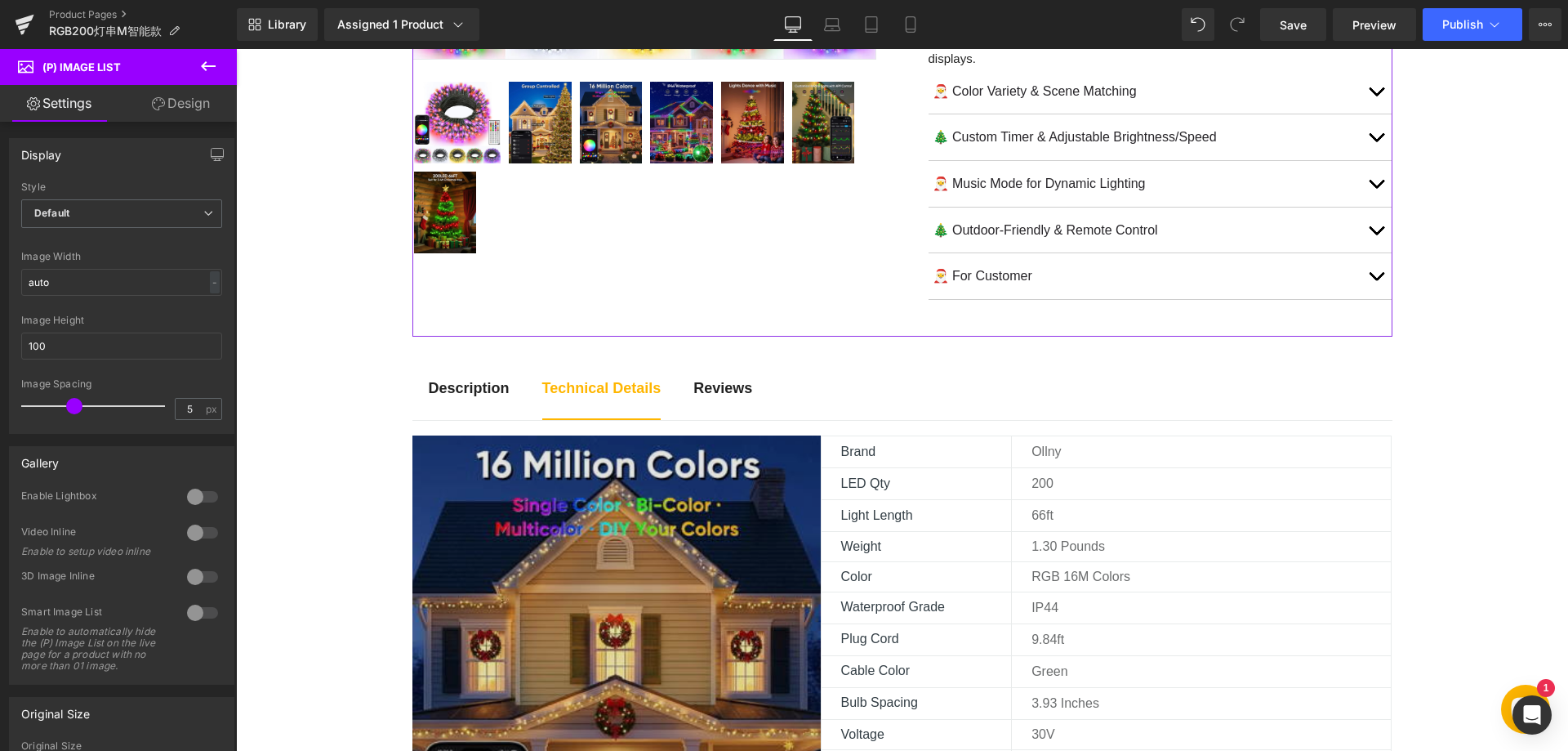
scroll to position [653, 0]
click at [508, 524] on img at bounding box center [617, 701] width 408 height 533
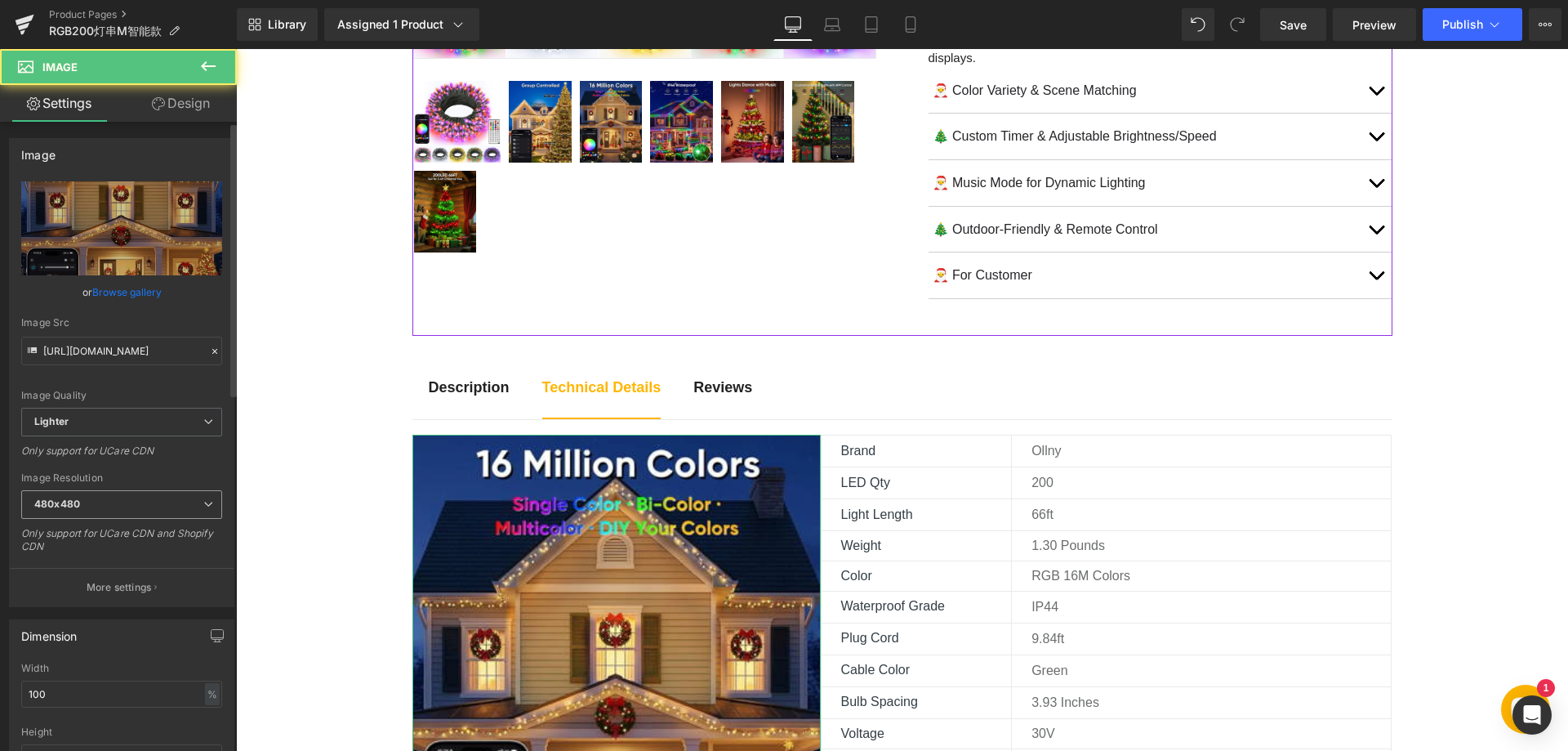
click at [122, 494] on span "480x480" at bounding box center [122, 505] width 201 height 29
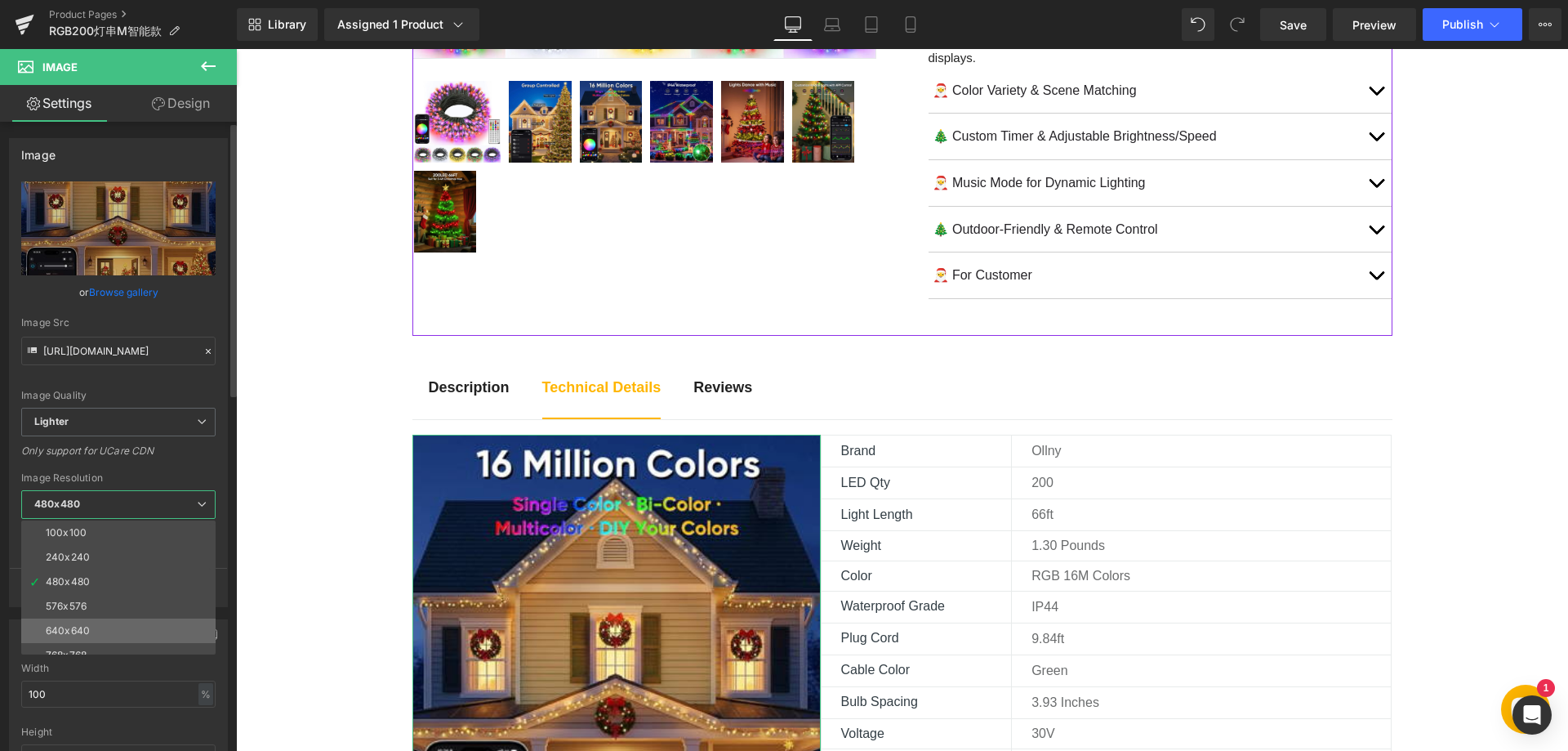
click at [81, 622] on li "640x640" at bounding box center [122, 631] width 202 height 25
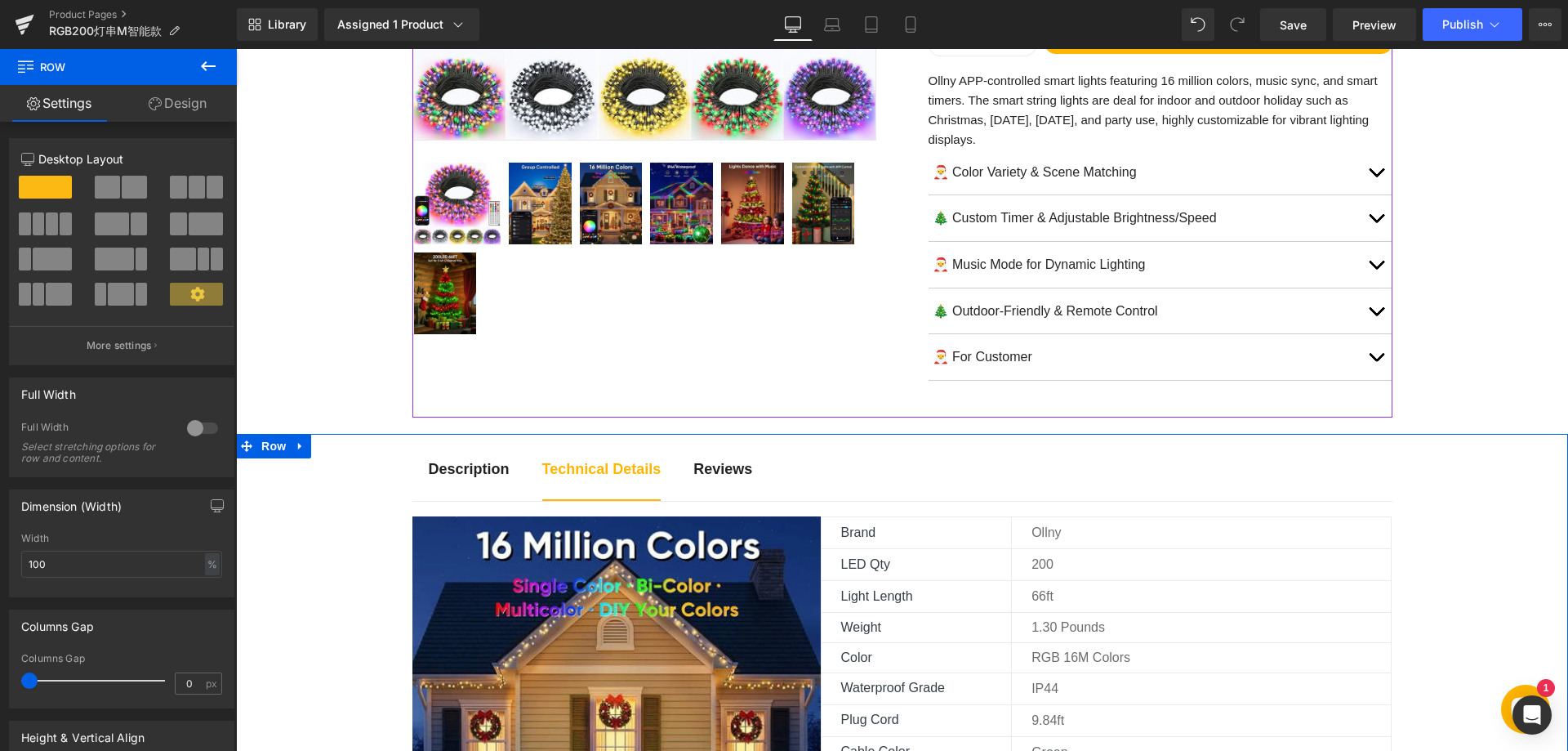
scroll to position [490, 0]
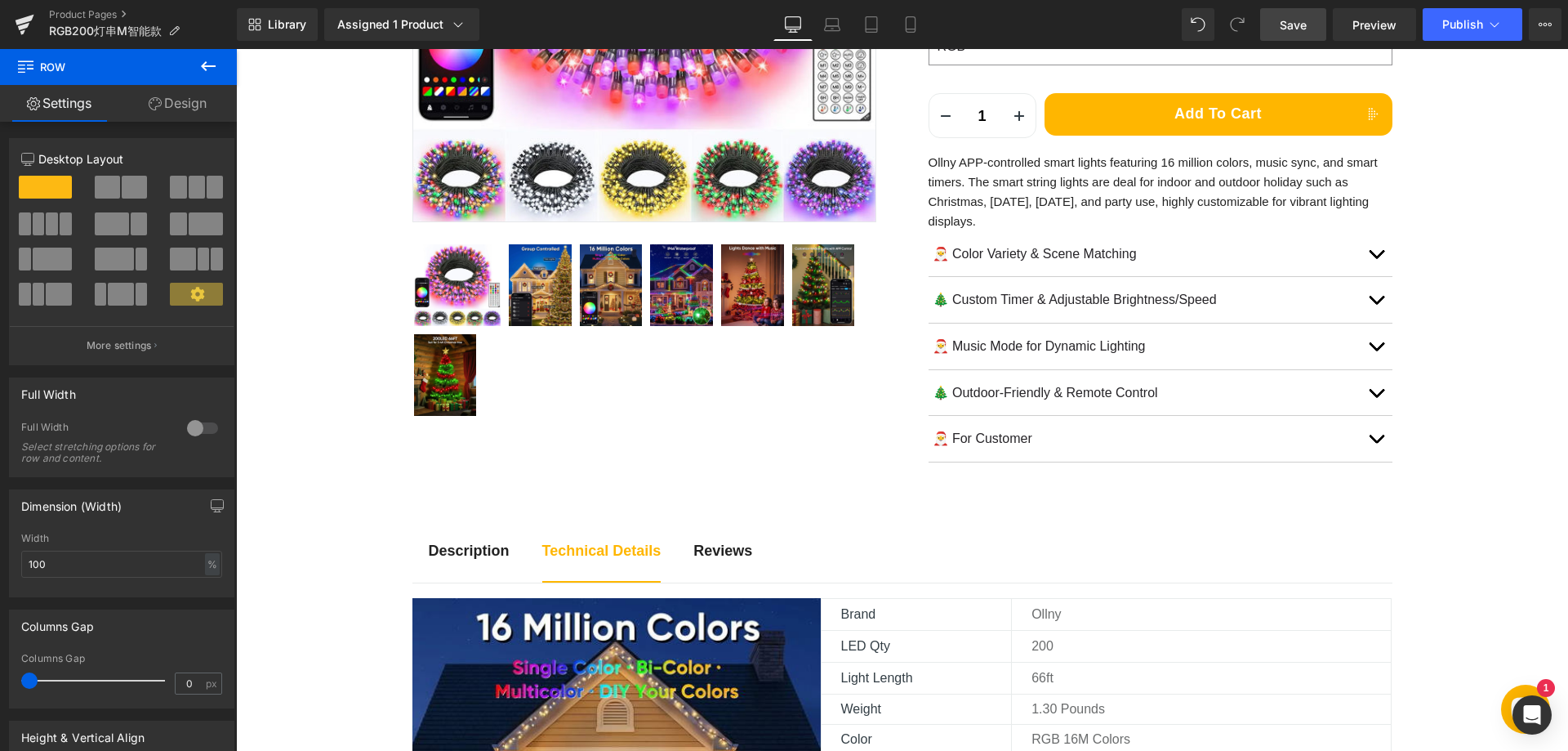
drag, startPoint x: 1308, startPoint y: 20, endPoint x: 112, endPoint y: 170, distance: 1205.4
click at [1308, 20] on link "Save" at bounding box center [1293, 25] width 66 height 33
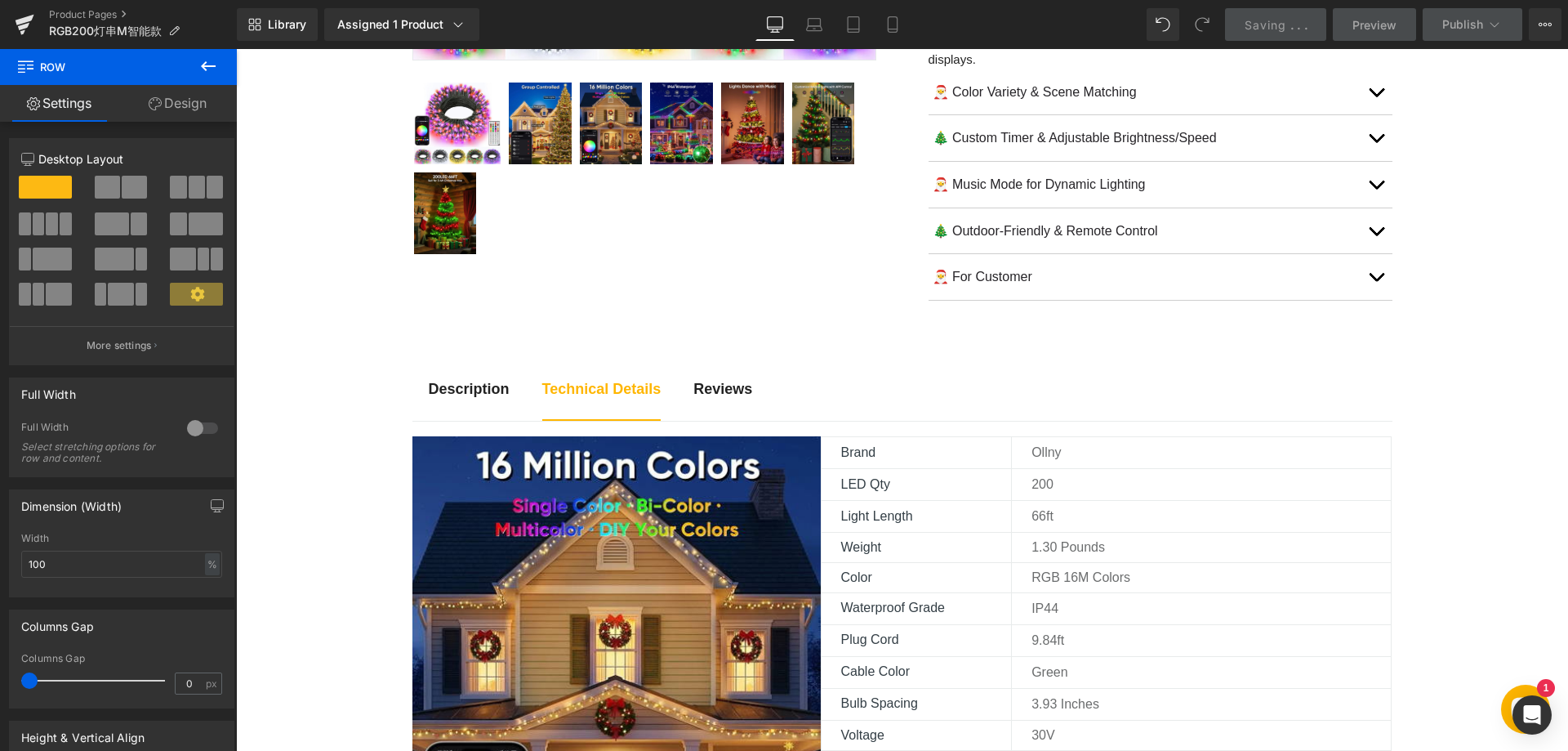
scroll to position [653, 0]
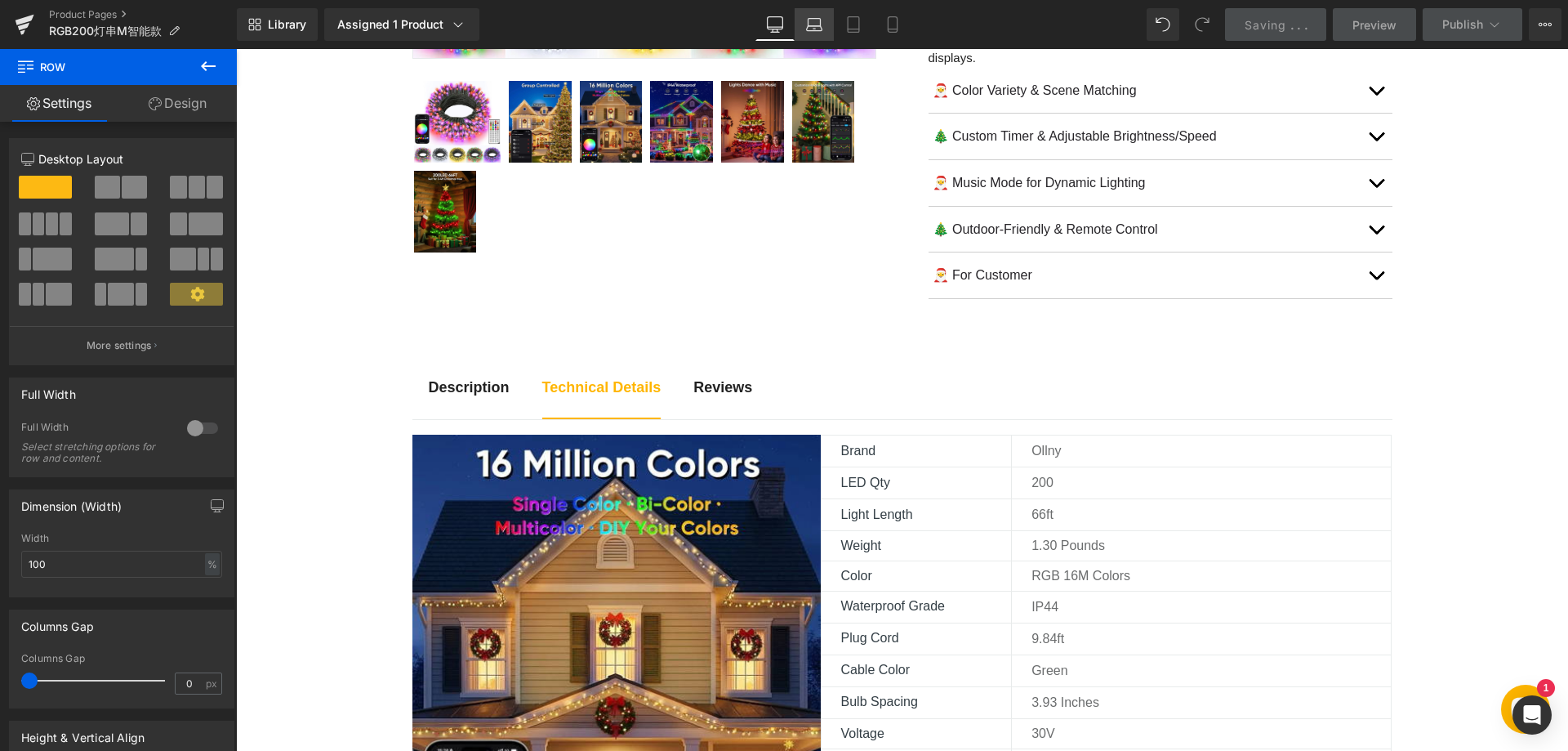
click at [814, 25] on icon at bounding box center [814, 25] width 17 height 17
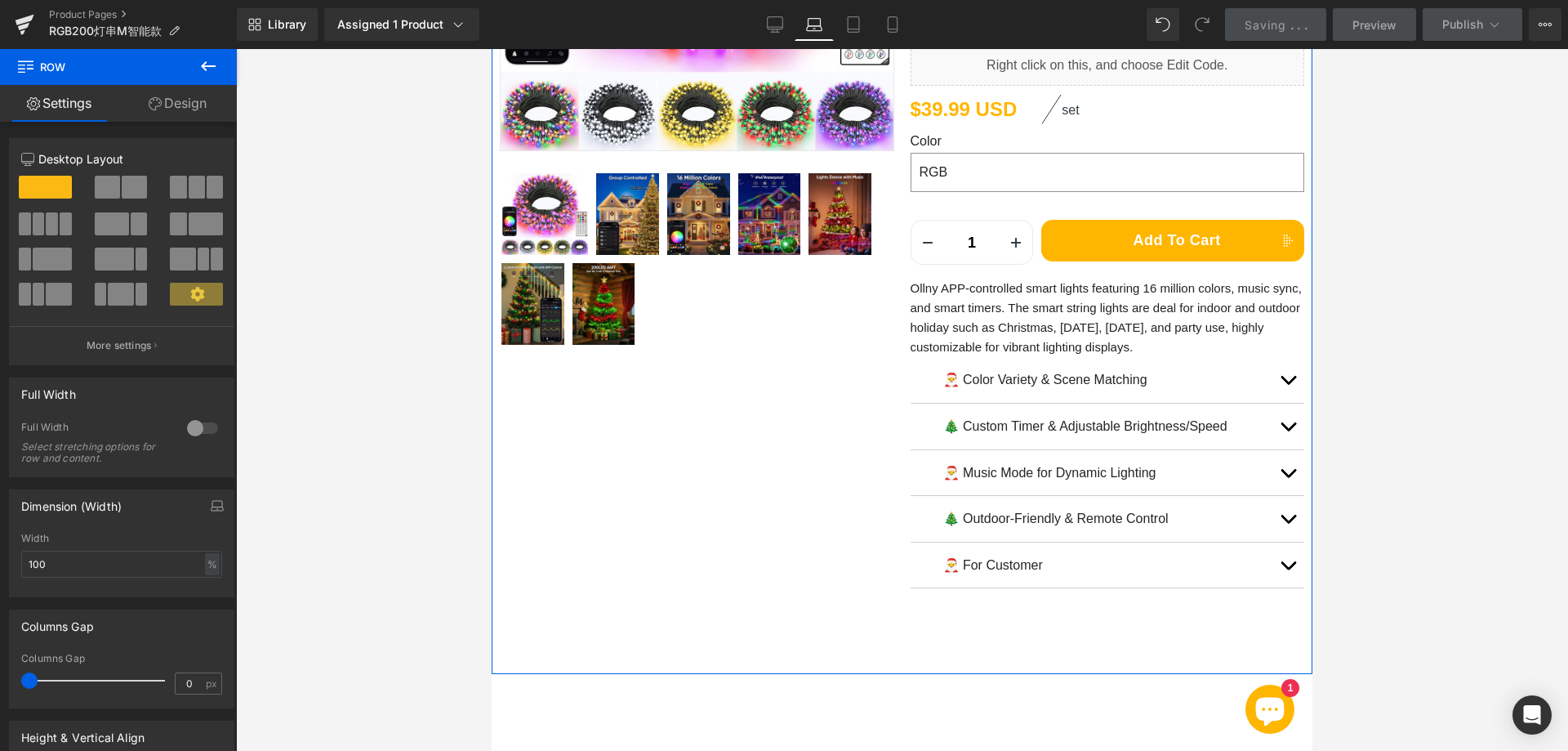
scroll to position [547, 0]
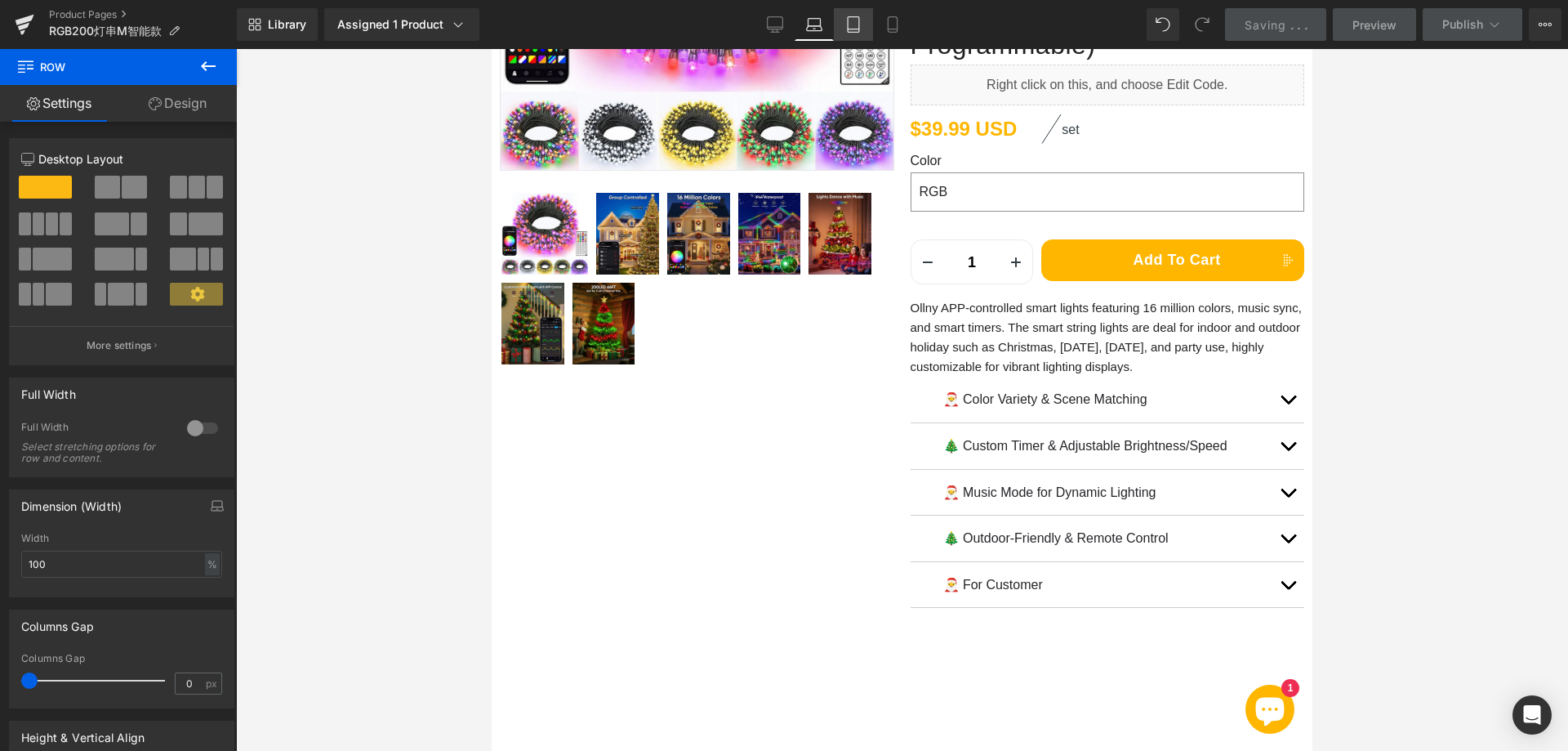
click at [859, 28] on icon at bounding box center [853, 25] width 12 height 16
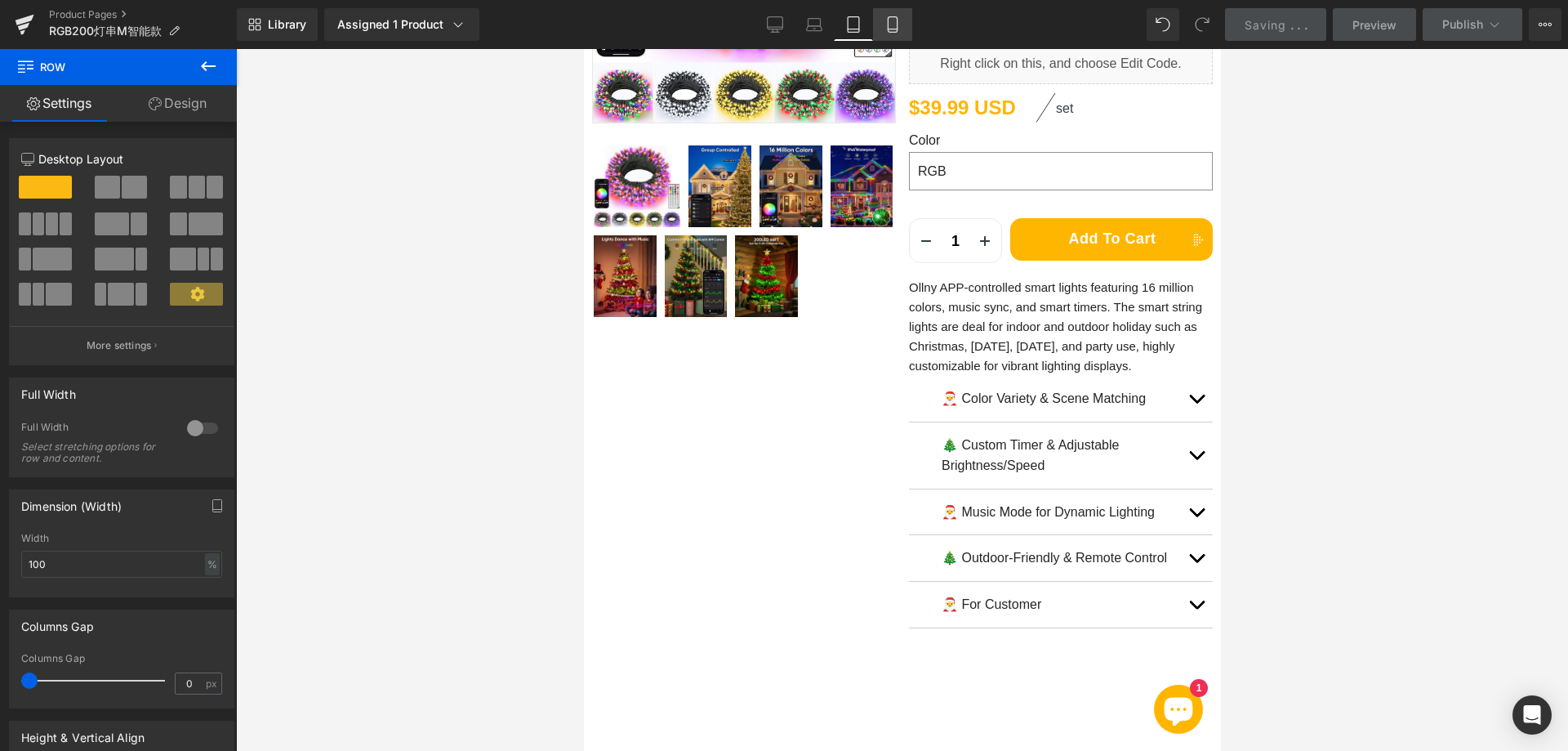
click at [894, 28] on icon at bounding box center [893, 25] width 17 height 17
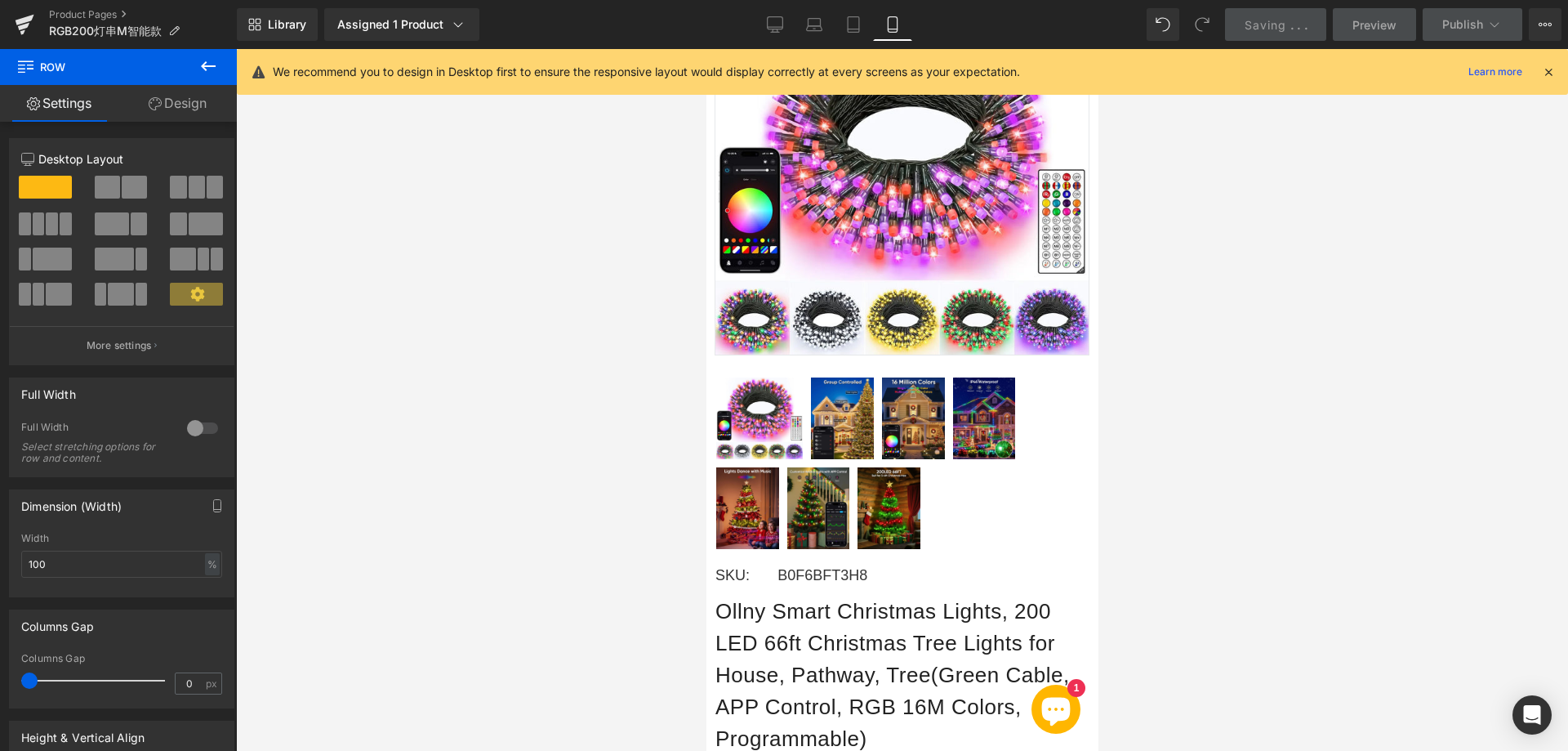
scroll to position [151, 0]
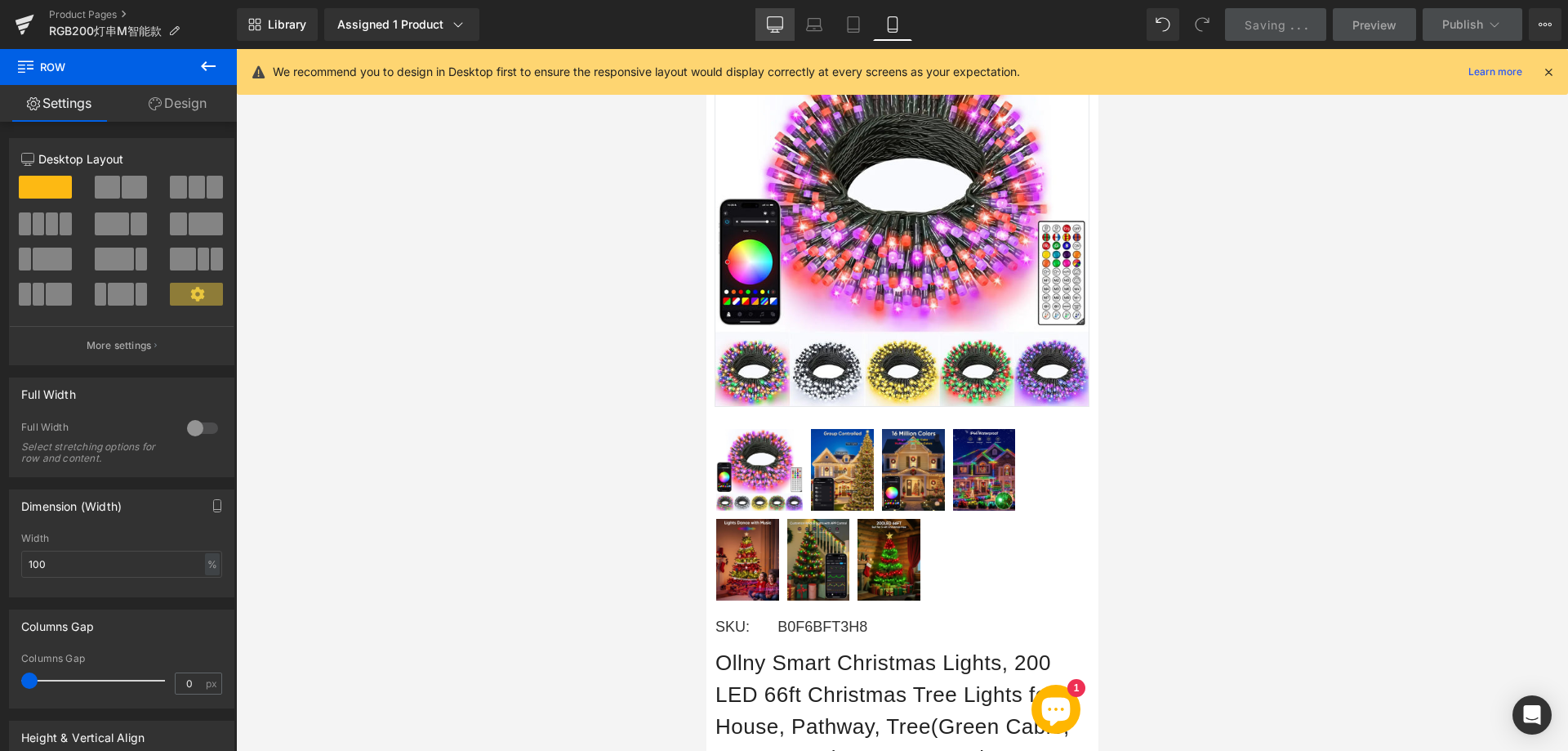
click at [770, 32] on icon at bounding box center [775, 25] width 17 height 17
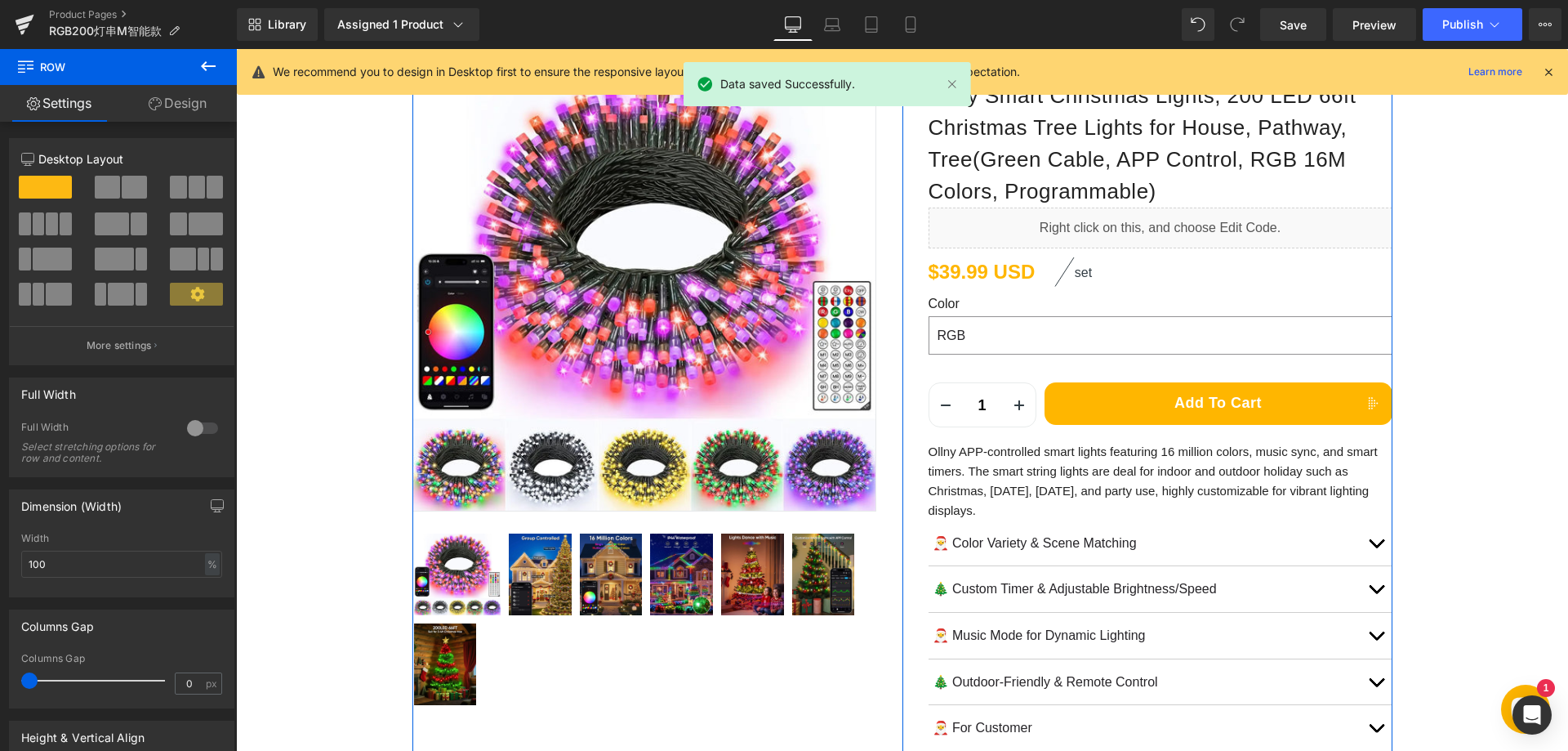
scroll to position [245, 0]
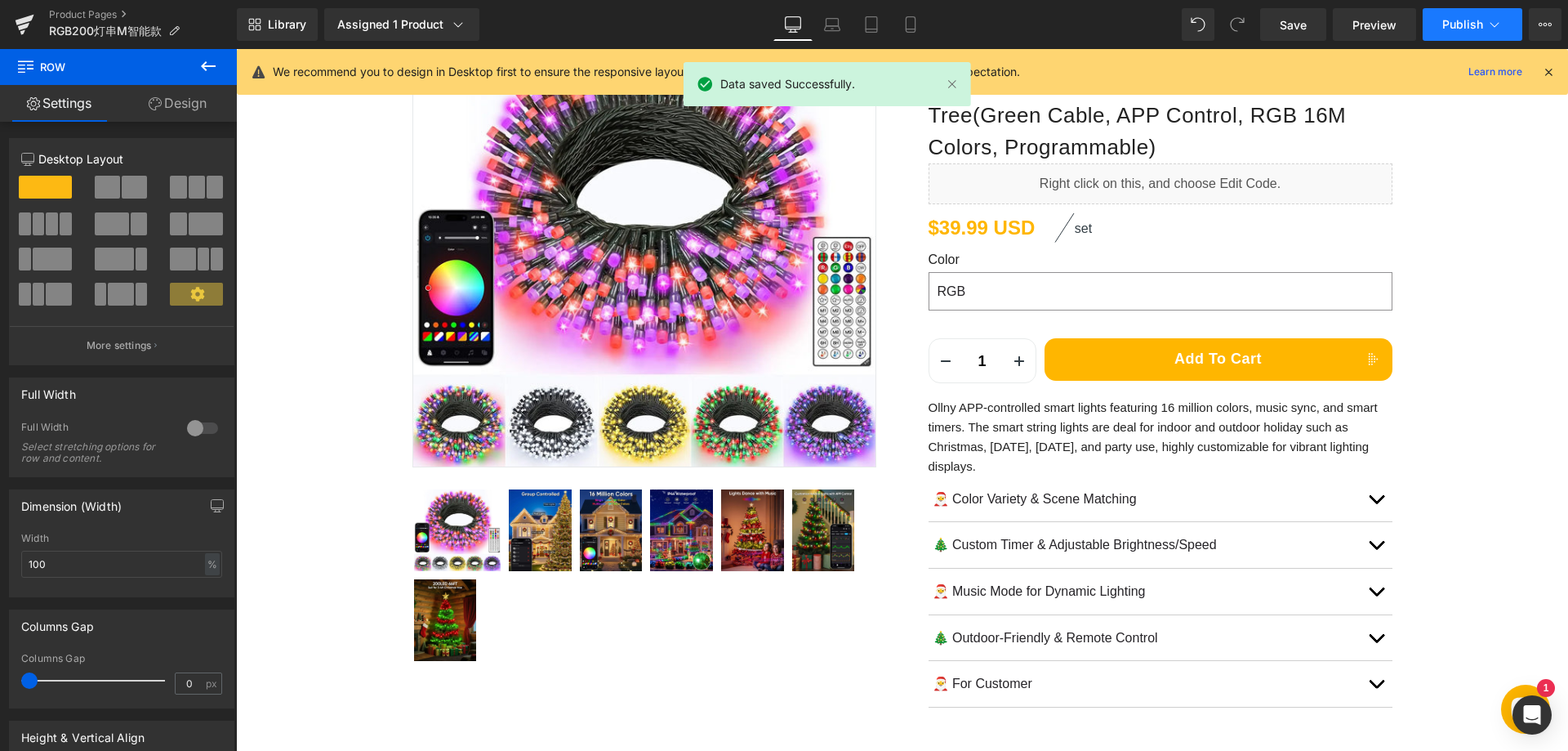
click at [1456, 16] on button "Publish" at bounding box center [1472, 25] width 100 height 33
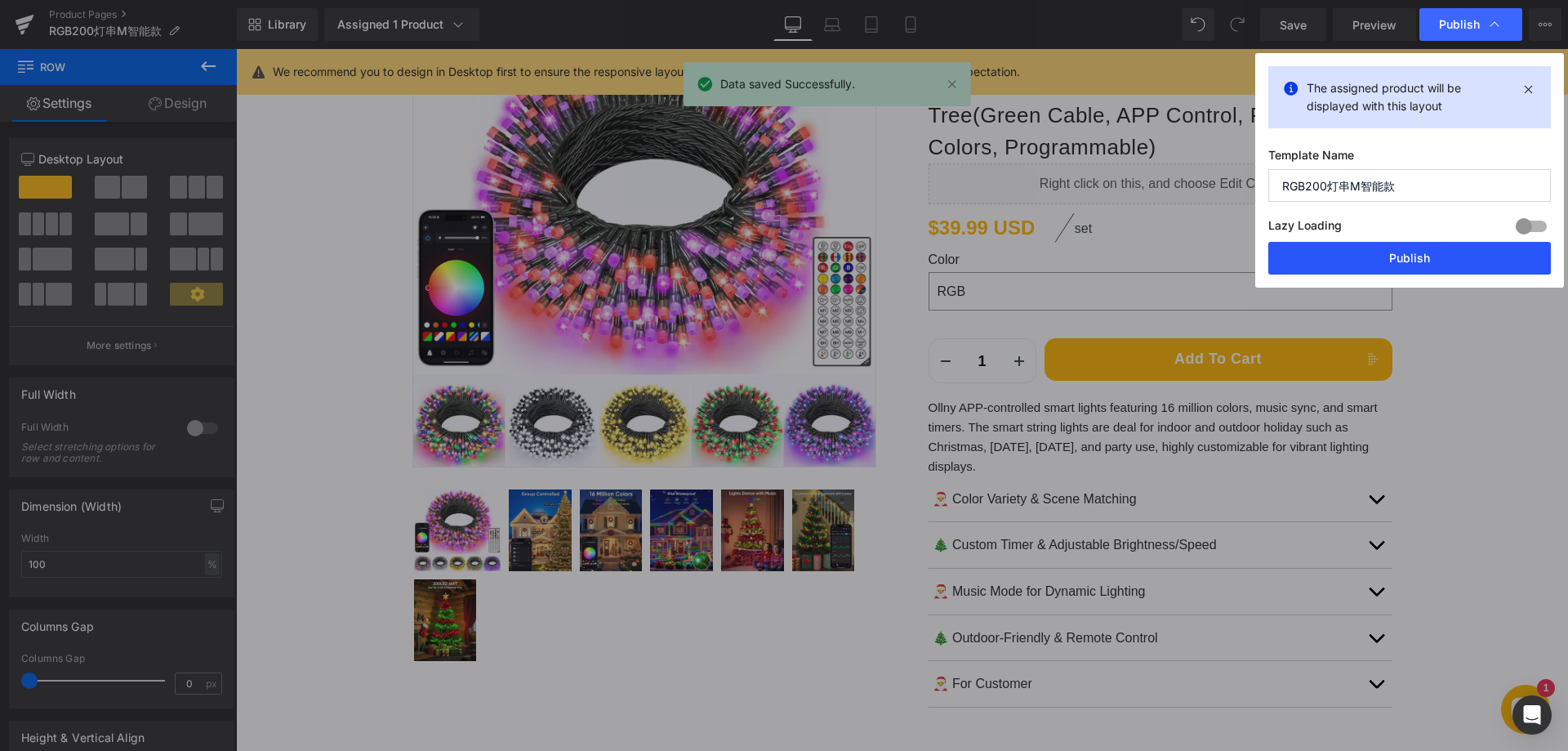
click at [1363, 259] on button "Publish" at bounding box center [1409, 258] width 283 height 33
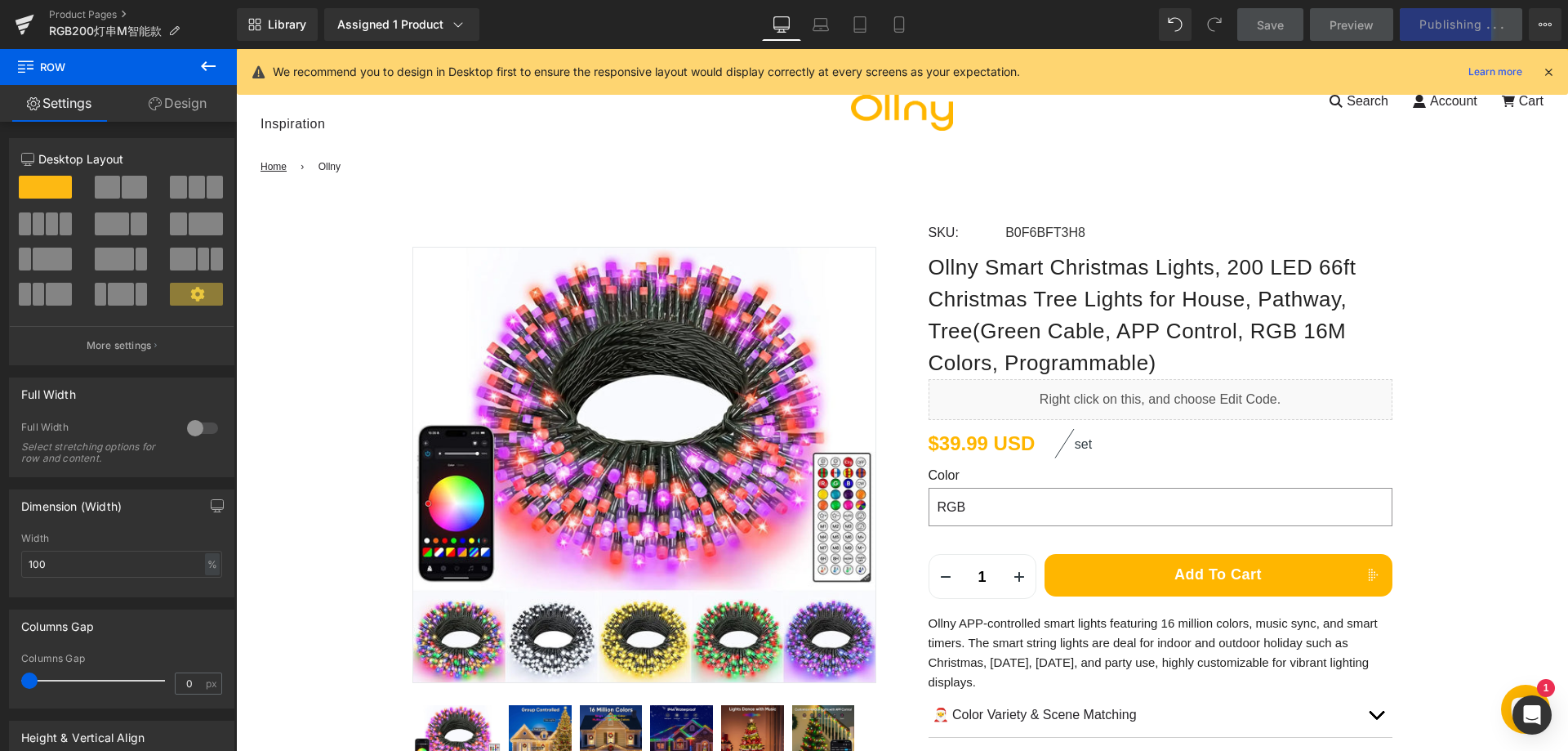
scroll to position [0, 0]
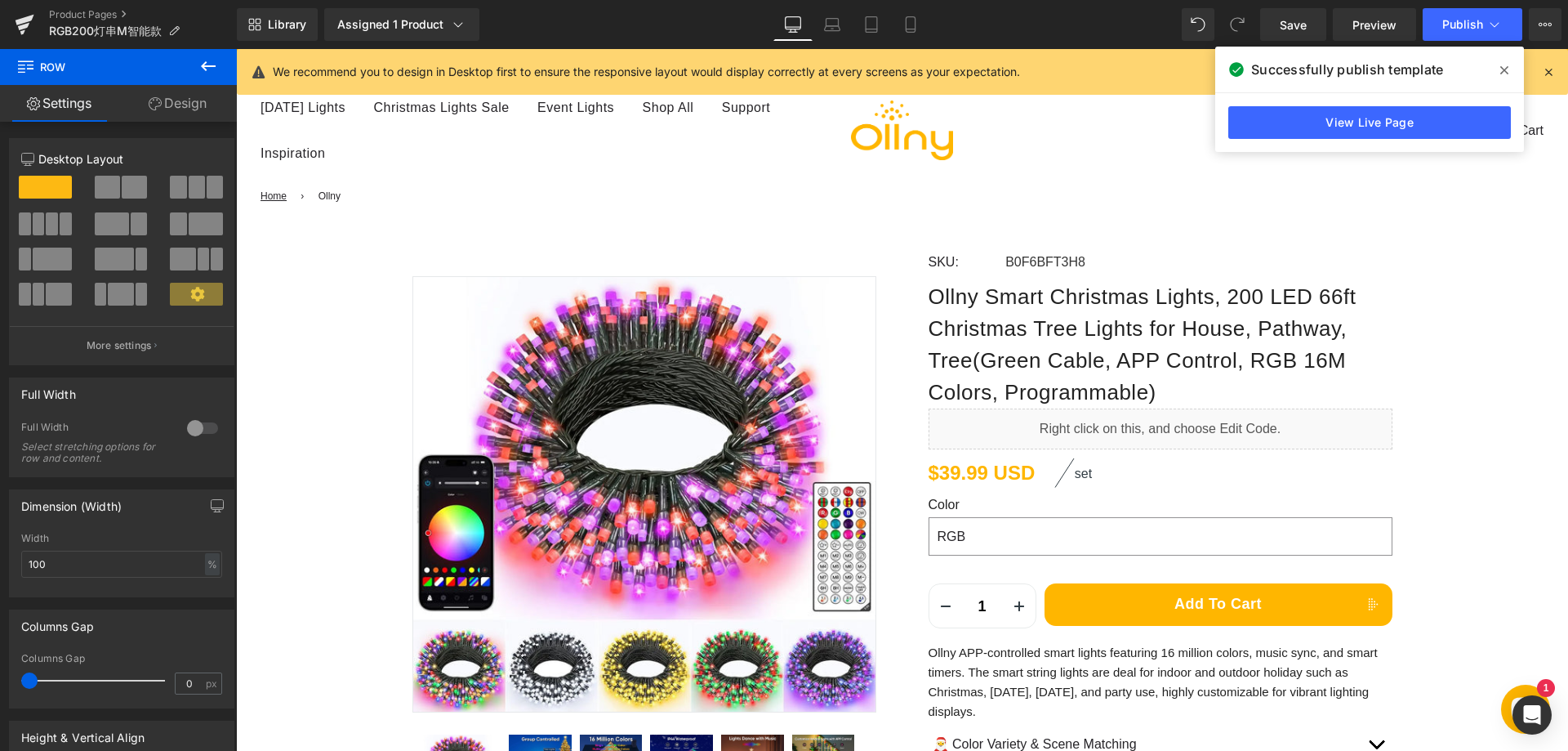
click at [65, 7] on div "Product Pages RGB200灯串M智能款" at bounding box center [118, 24] width 236 height 49
click at [79, 13] on link "Product Pages" at bounding box center [142, 15] width 188 height 13
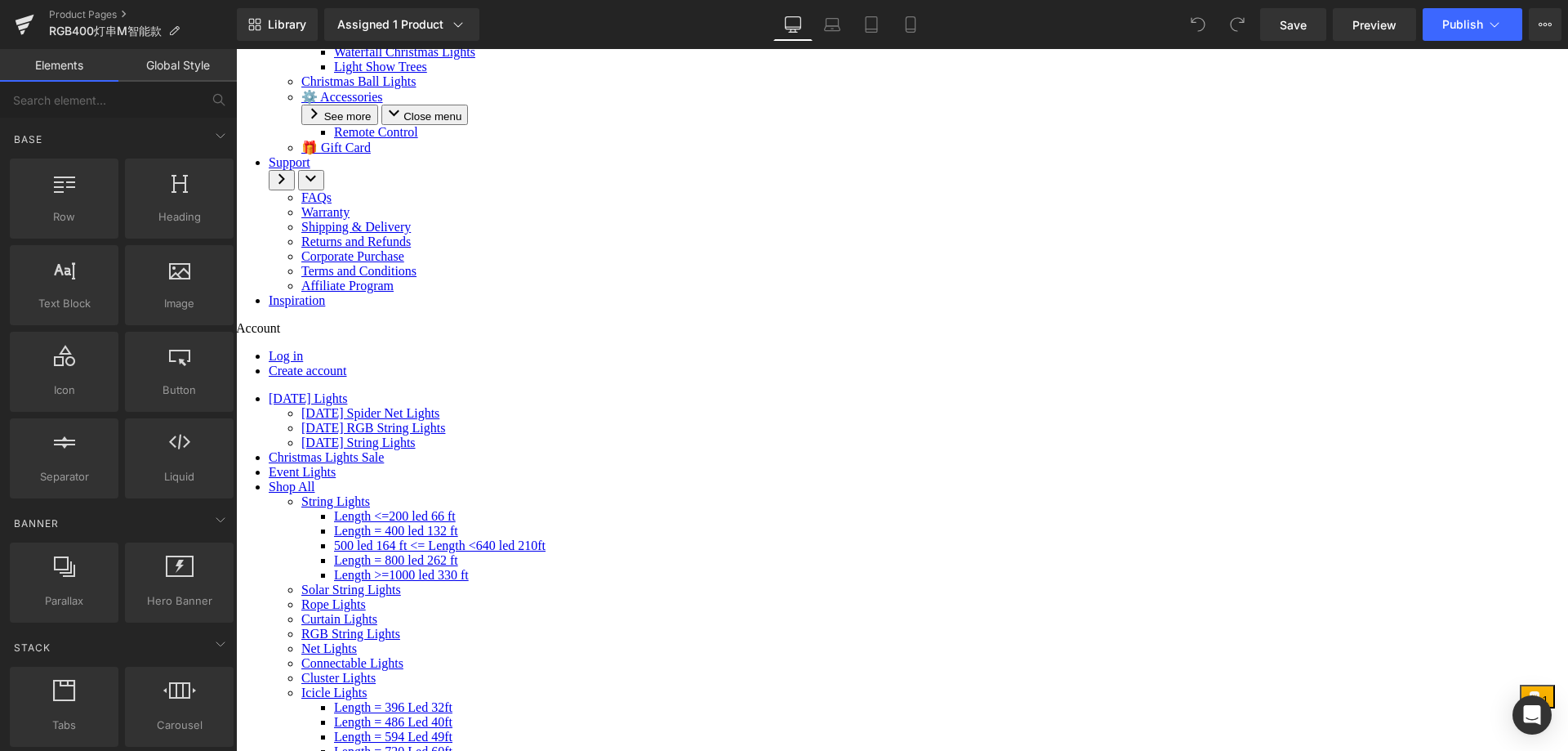
scroll to position [735, 0]
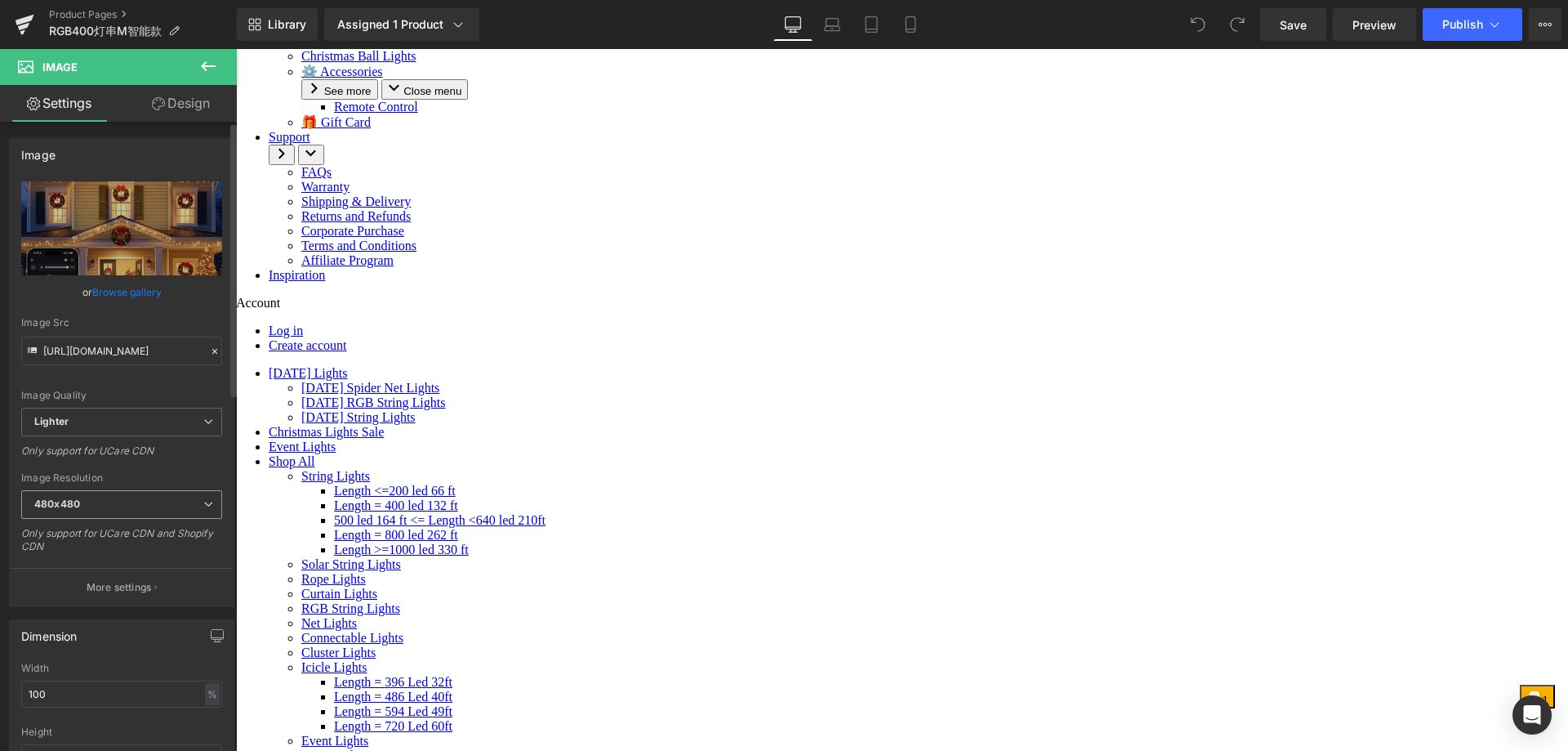
click at [131, 491] on span "480x480" at bounding box center [122, 505] width 201 height 29
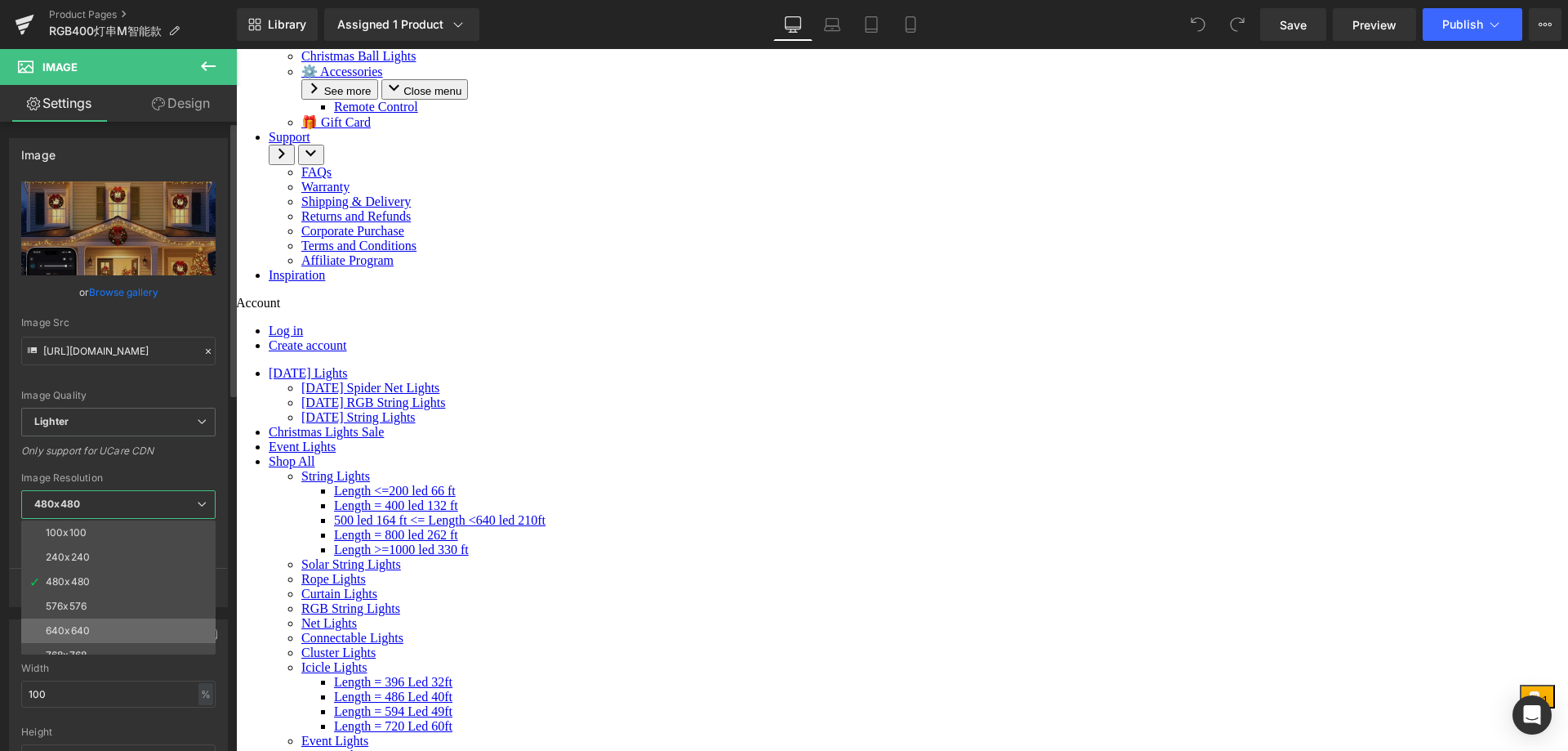
click at [83, 626] on div "640x640" at bounding box center [67, 631] width 44 height 12
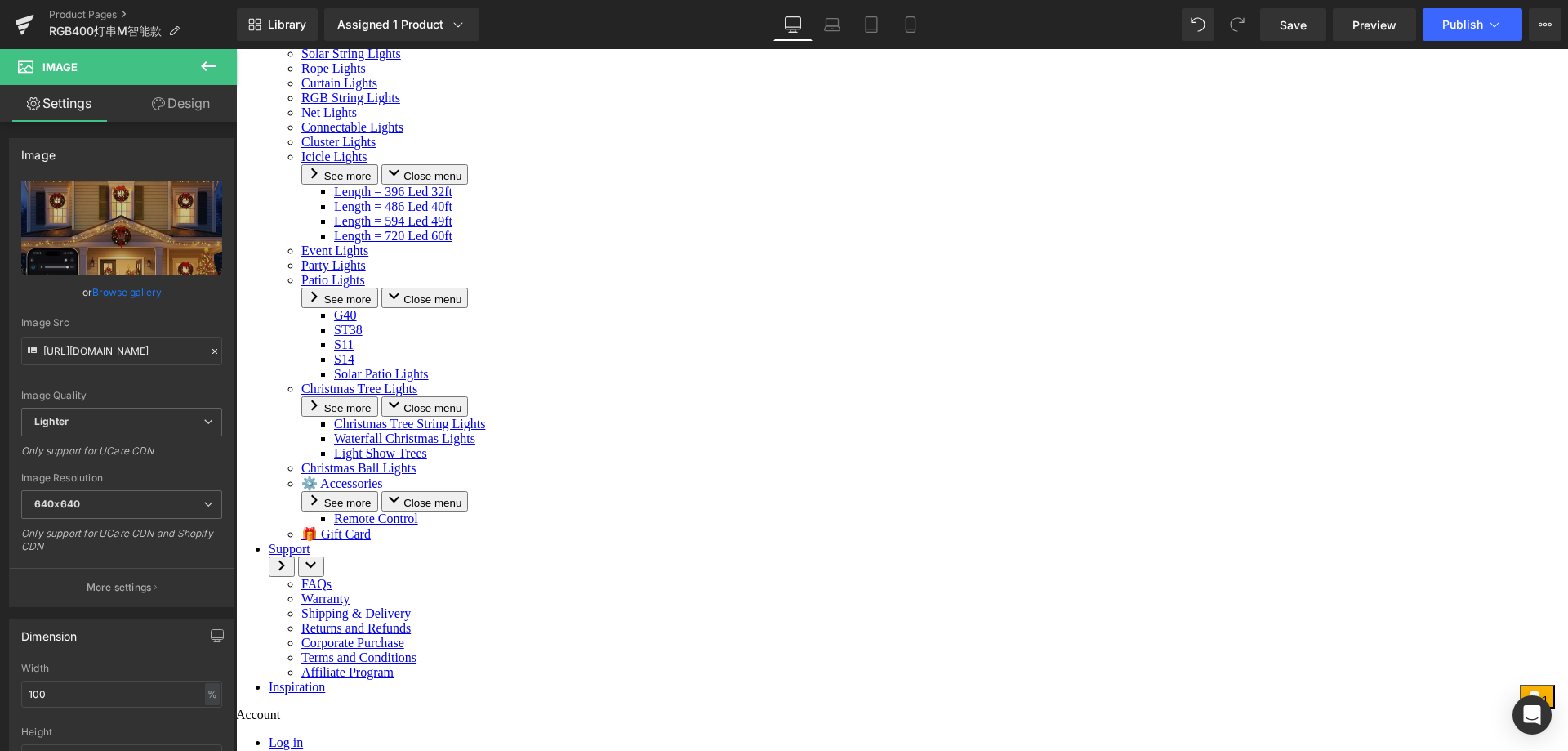
scroll to position [245, 0]
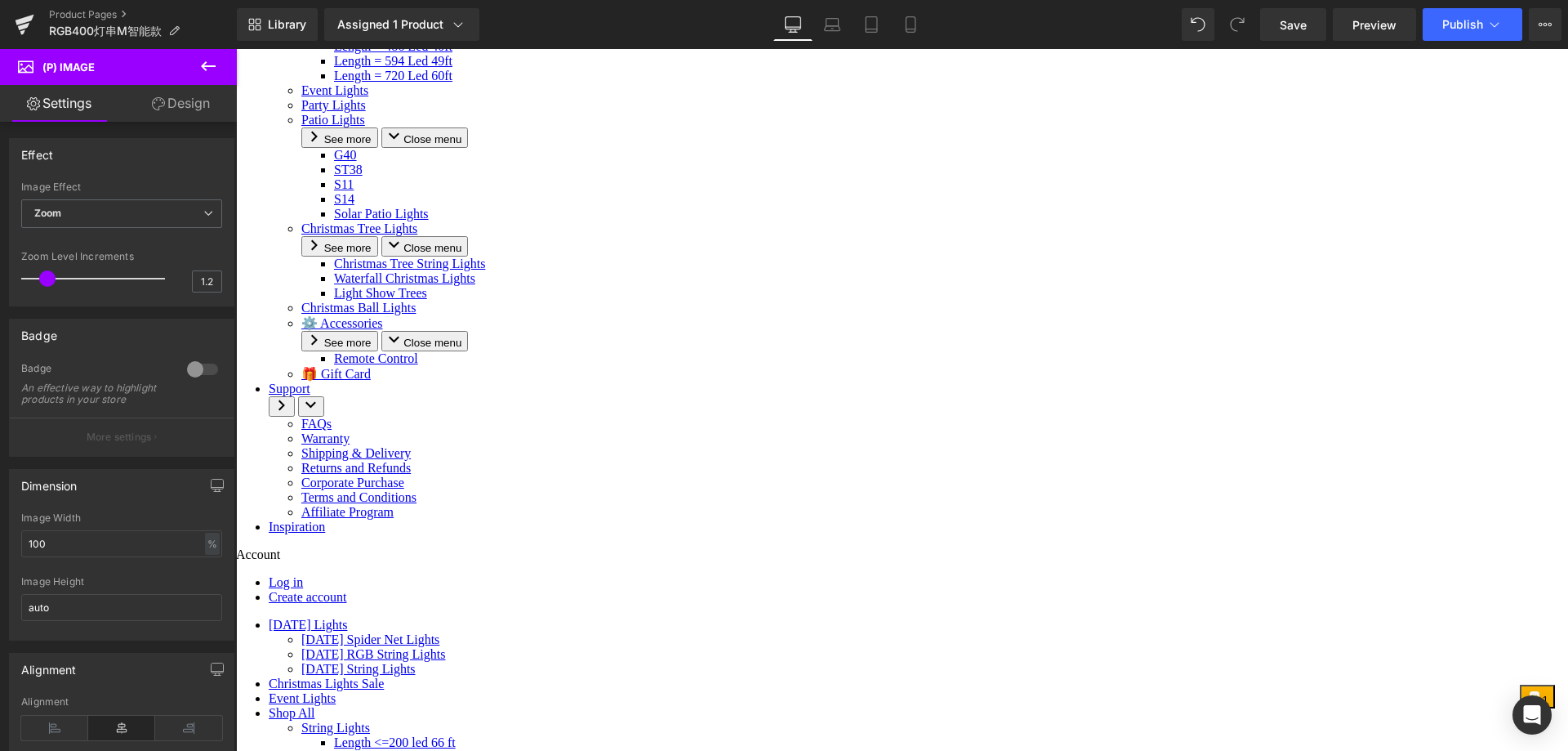
scroll to position [490, 0]
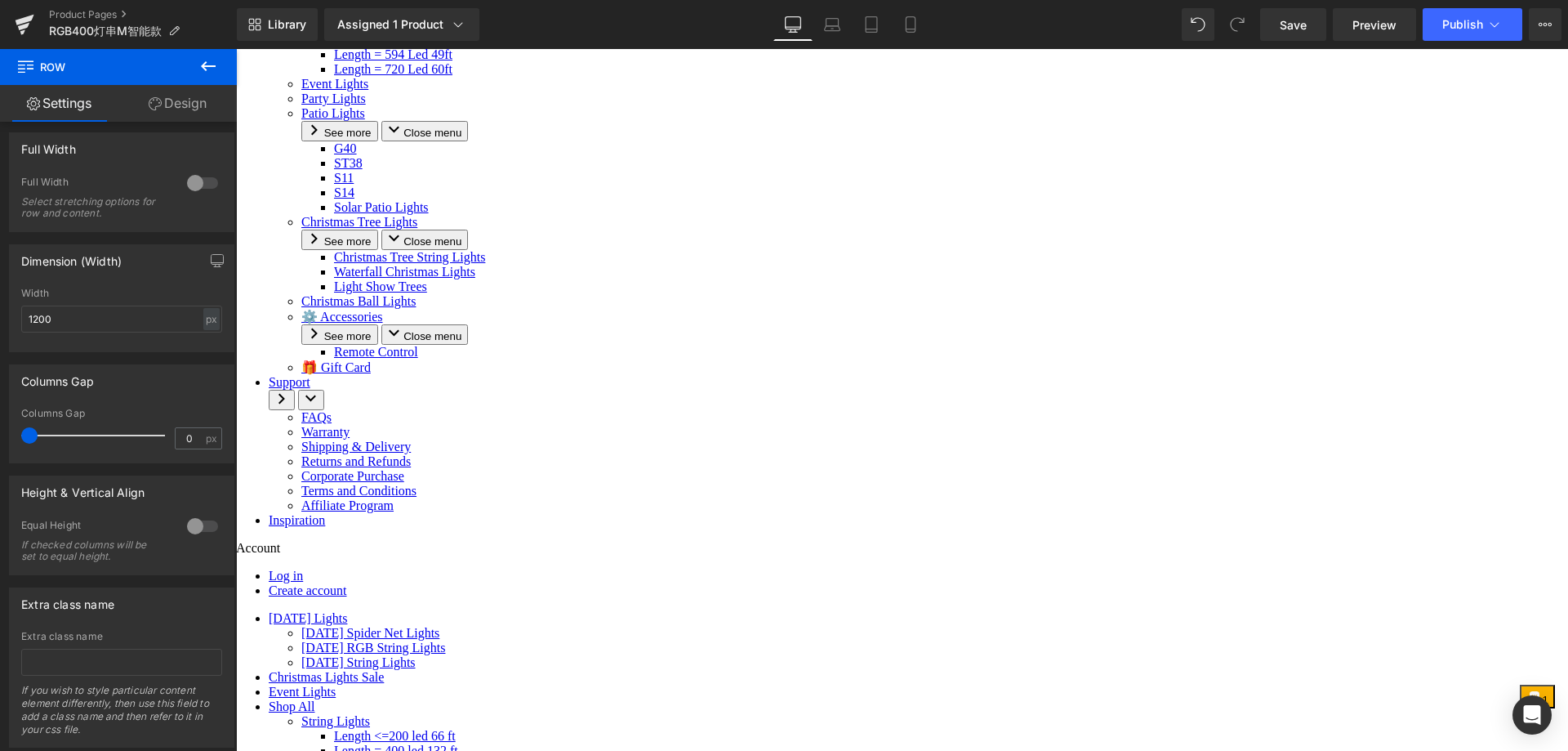
scroll to position [388, 0]
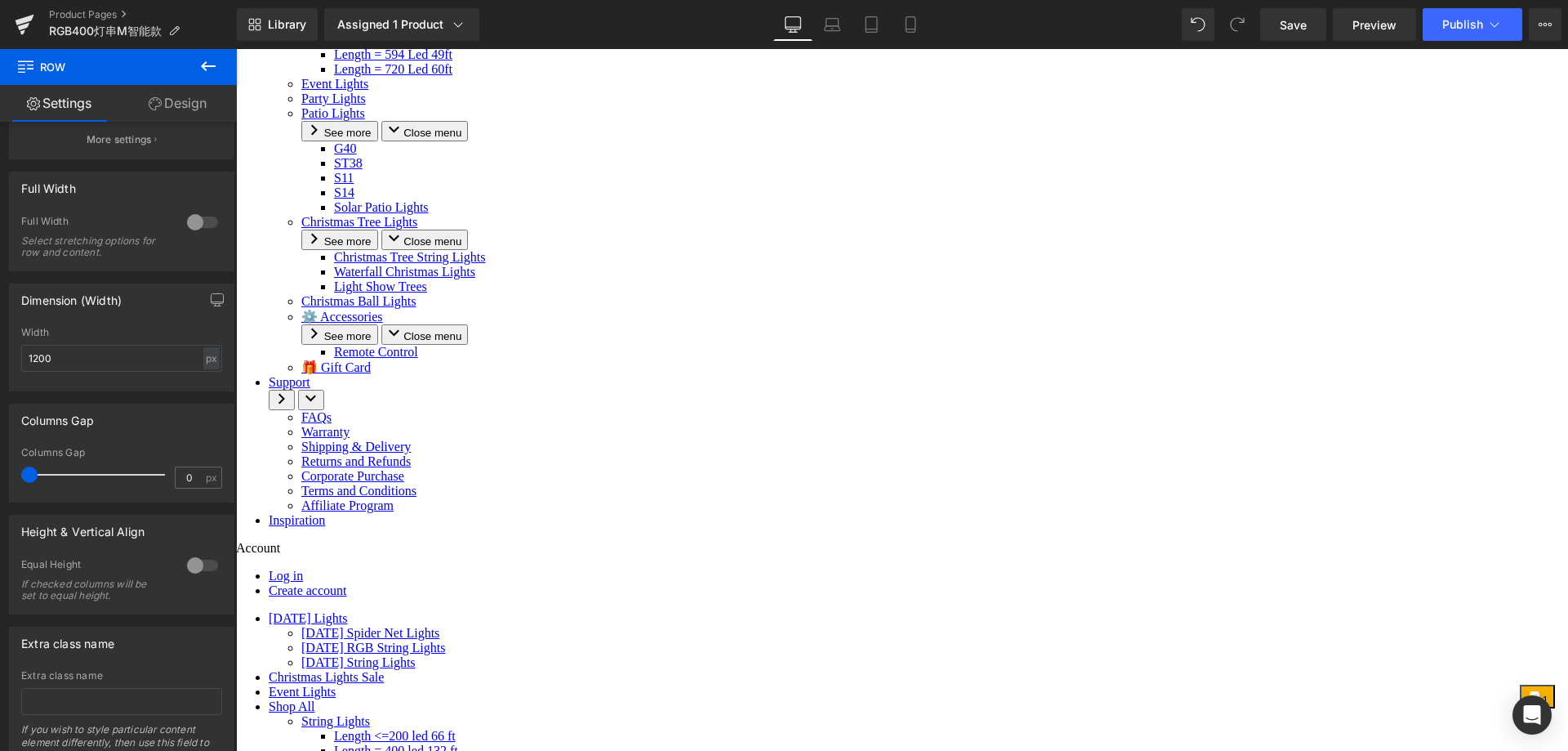
click at [208, 70] on icon at bounding box center [208, 66] width 20 height 20
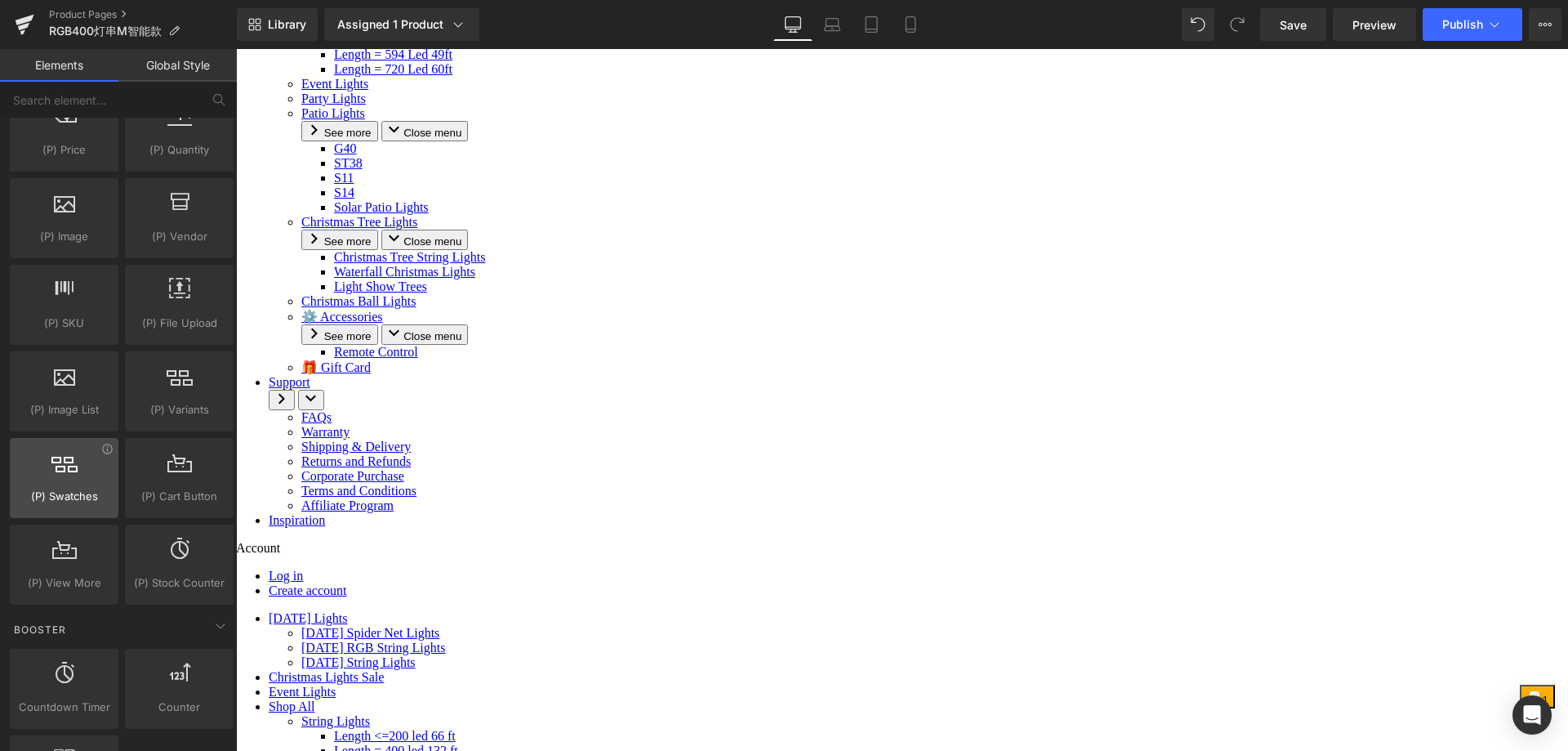
scroll to position [1634, 0]
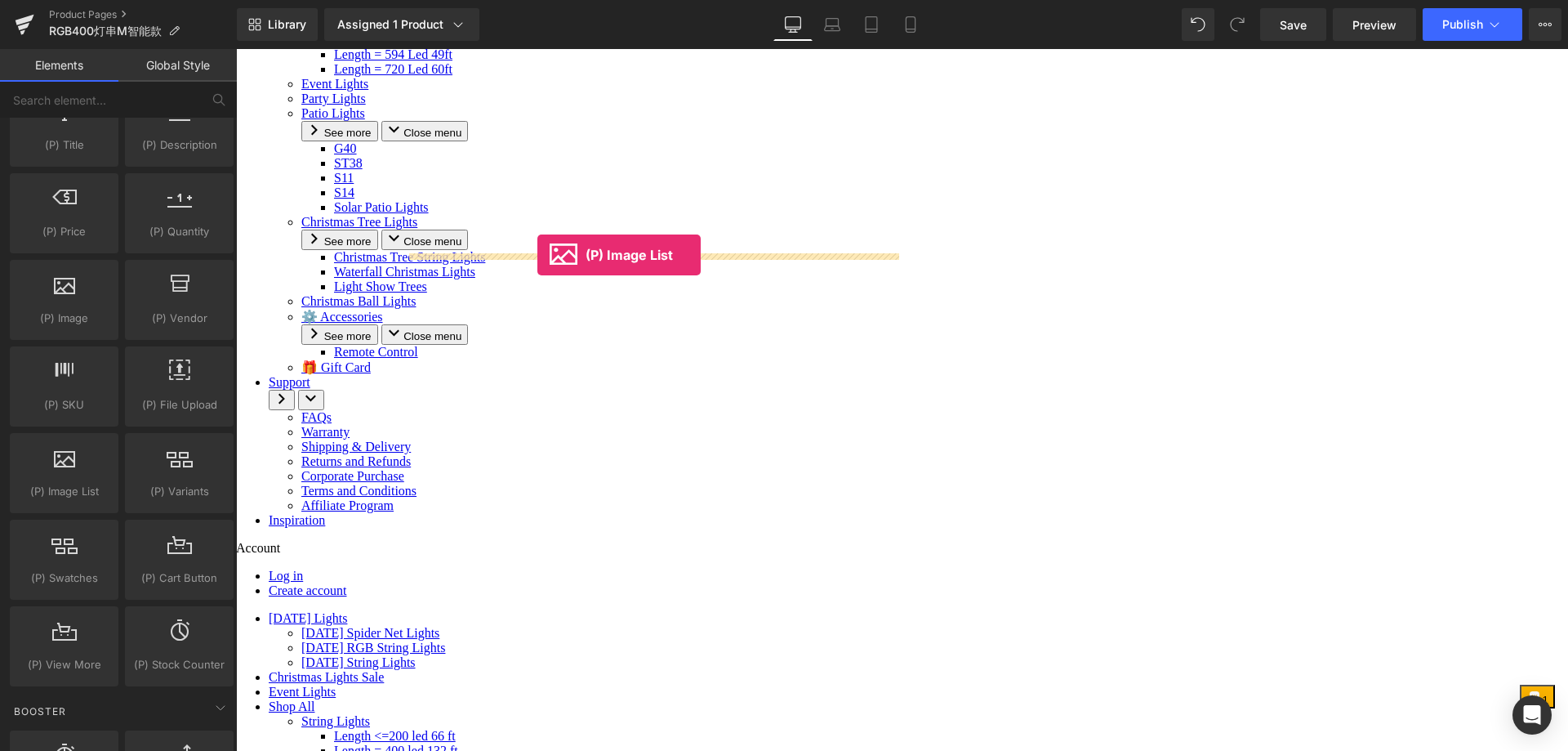
drag, startPoint x: 301, startPoint y: 533, endPoint x: 537, endPoint y: 255, distance: 364.7
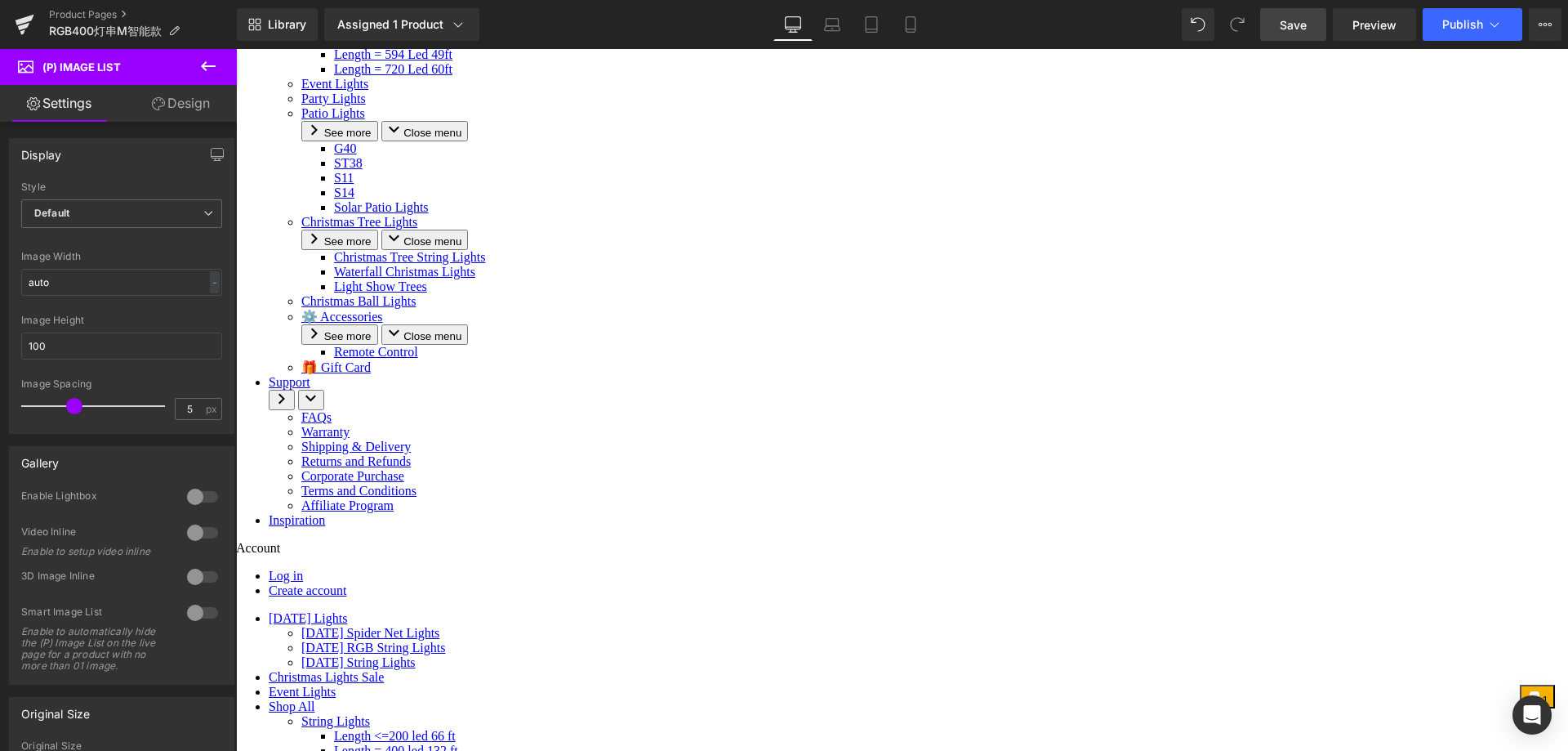
drag, startPoint x: 1303, startPoint y: 16, endPoint x: 1215, endPoint y: 401, distance: 394.9
click at [1303, 17] on span "Save" at bounding box center [1293, 25] width 27 height 17
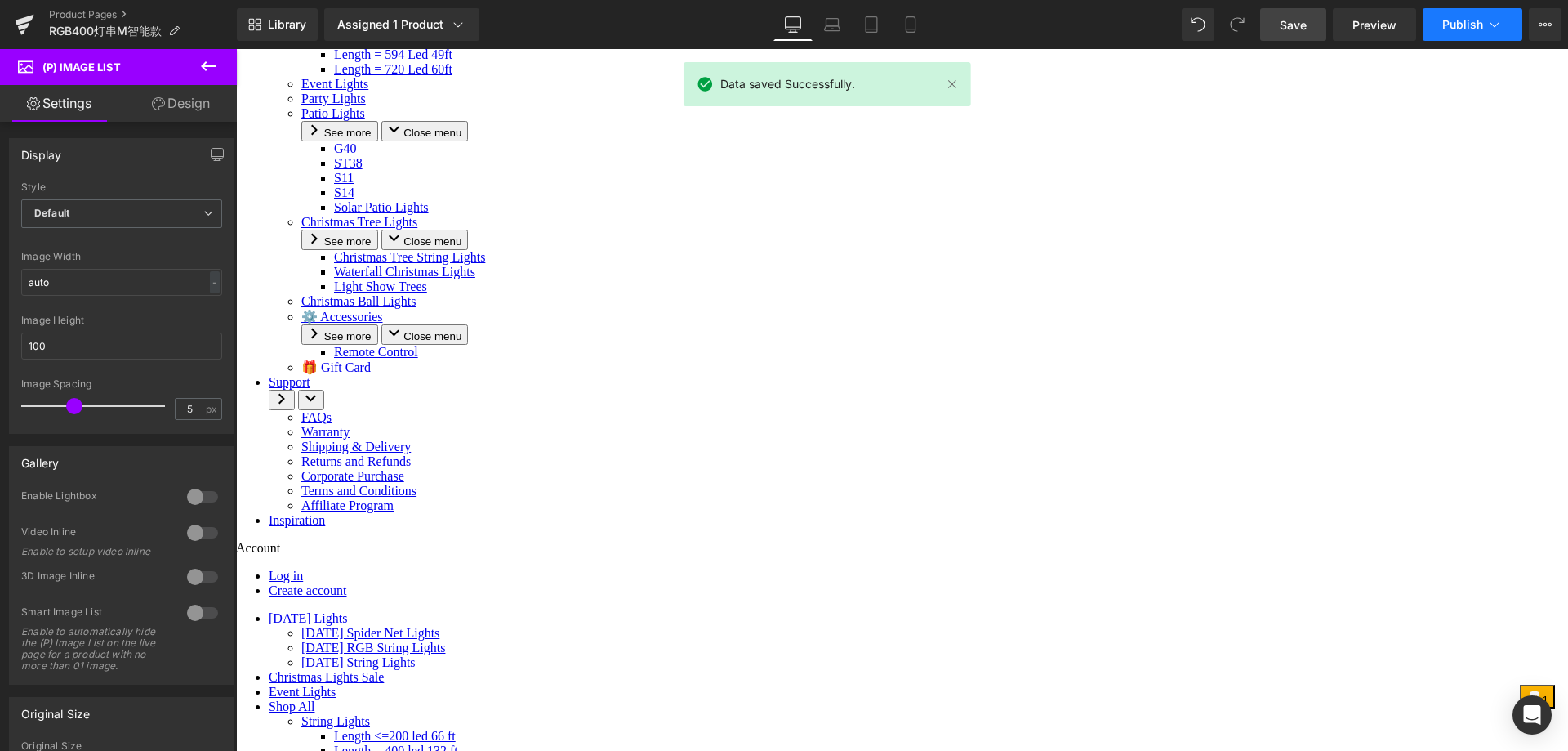
click at [1463, 16] on button "Publish" at bounding box center [1472, 25] width 100 height 33
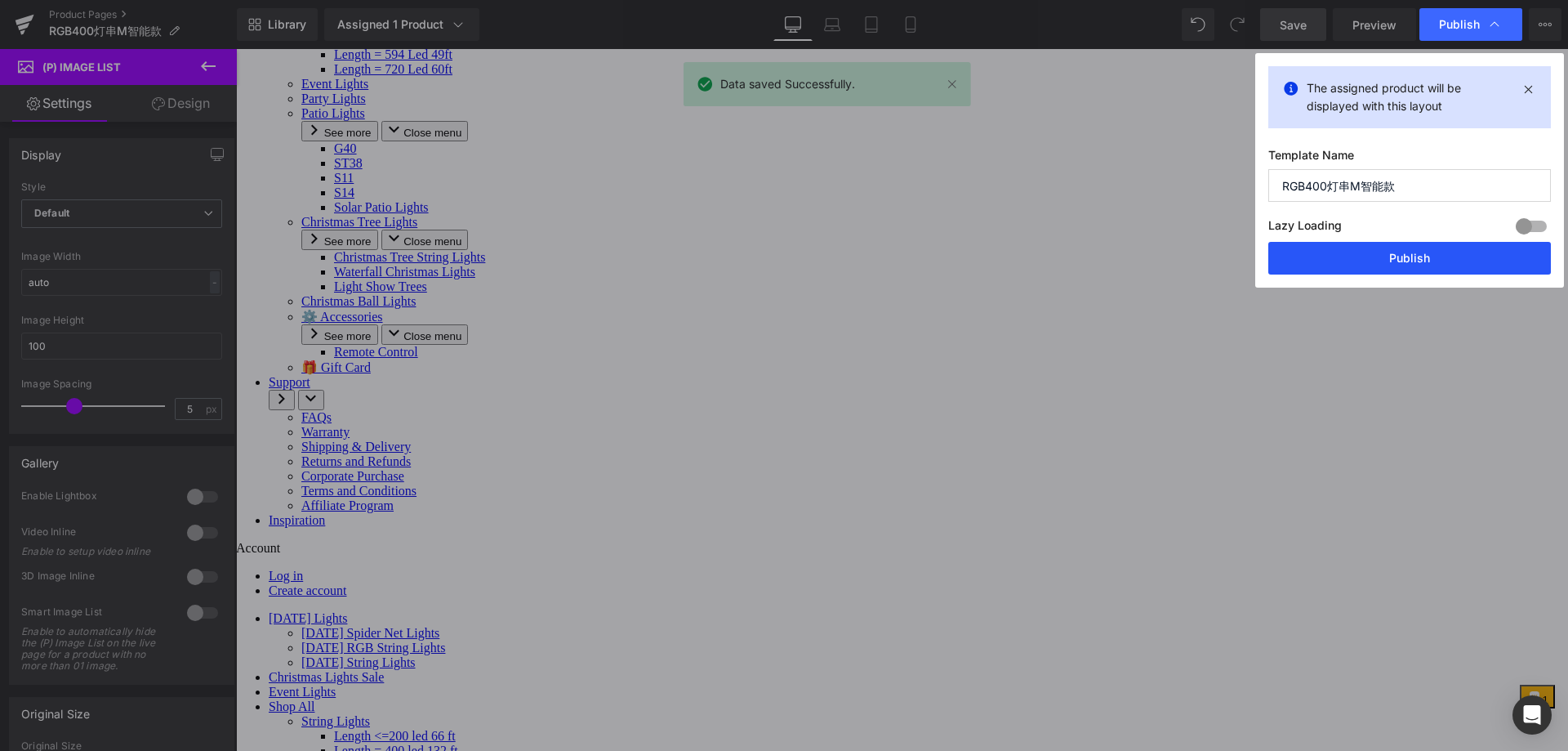
drag, startPoint x: 1382, startPoint y: 264, endPoint x: 1223, endPoint y: 246, distance: 160.0
click at [1382, 264] on button "Publish" at bounding box center [1409, 258] width 283 height 33
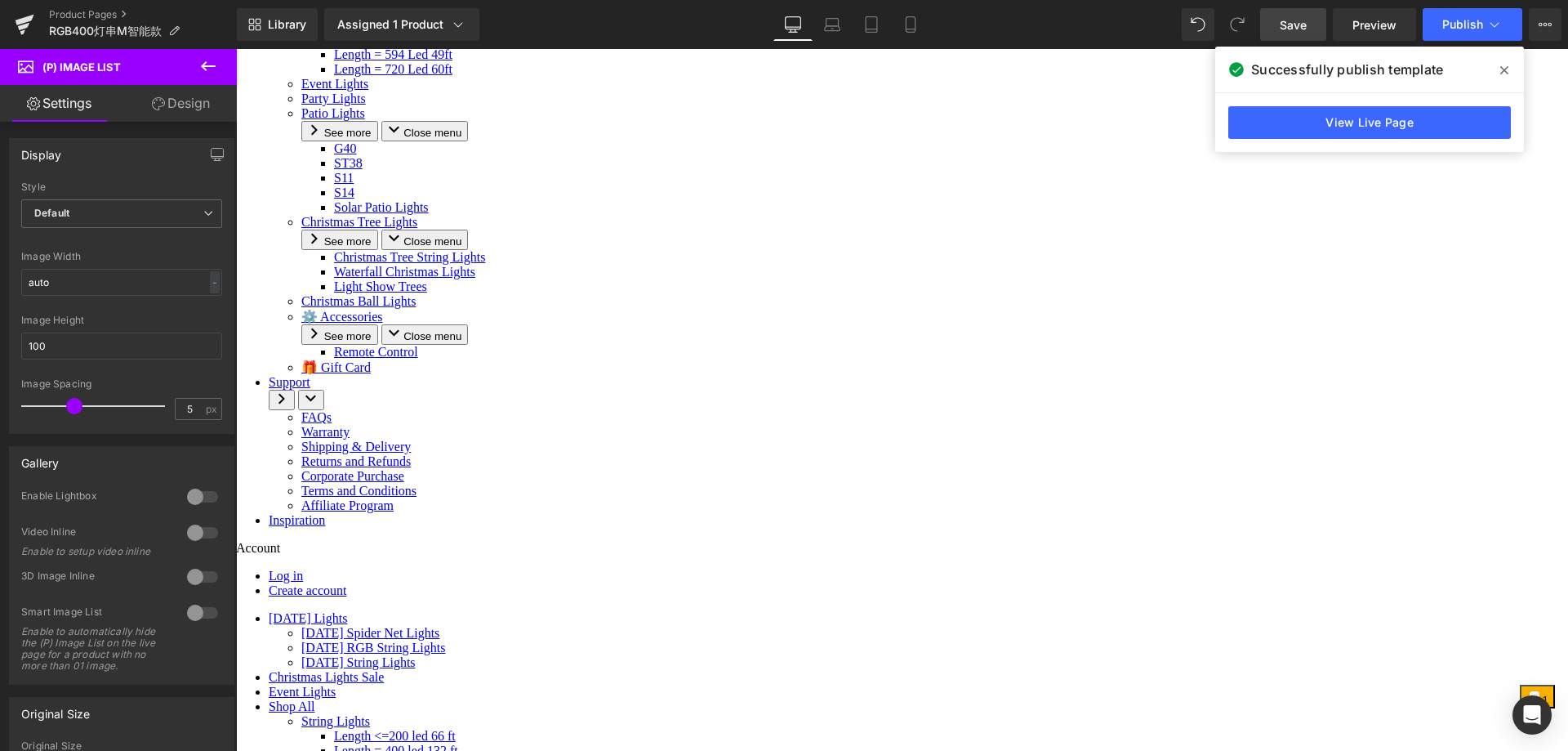
click at [1506, 70] on icon at bounding box center [1504, 70] width 8 height 13
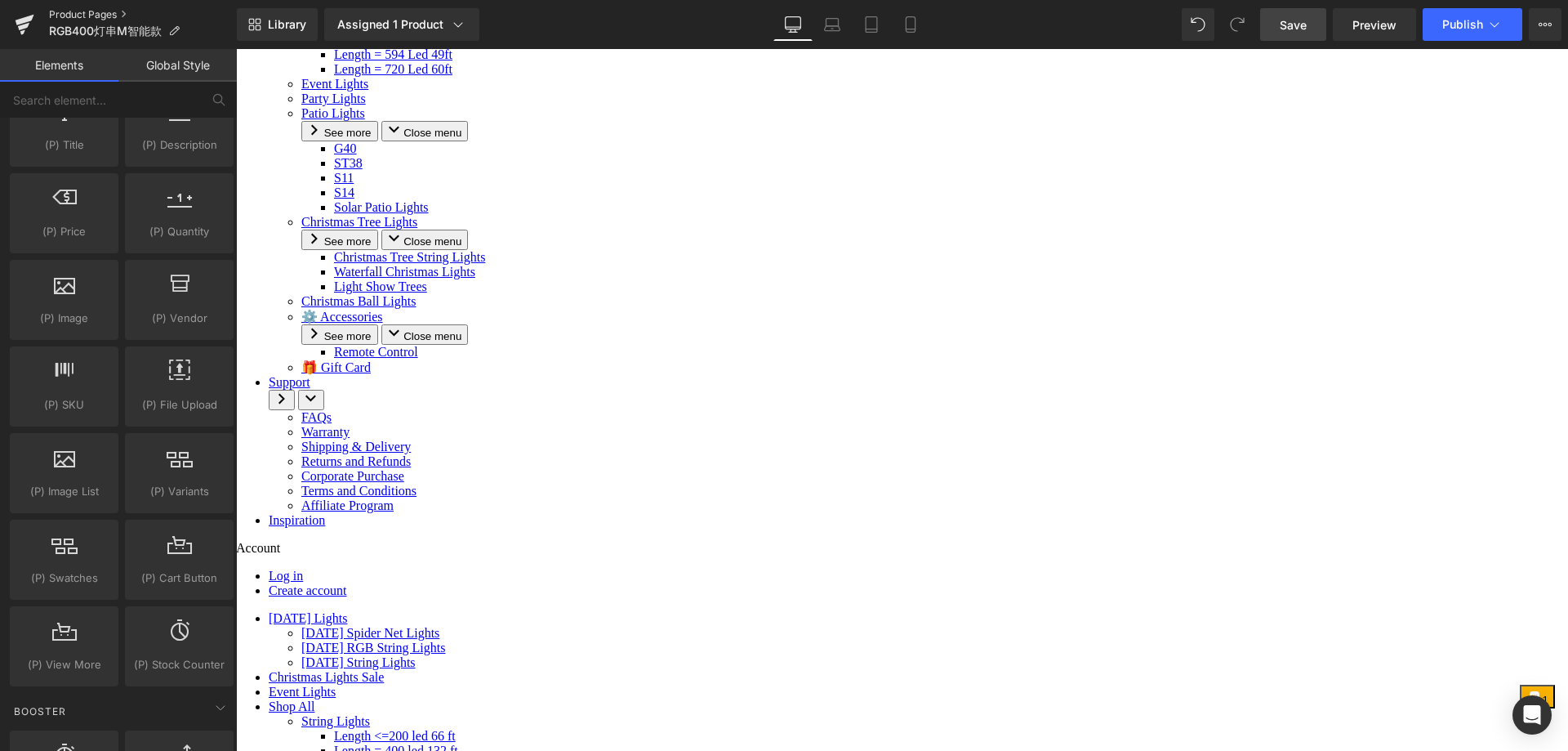
click at [96, 16] on link "Product Pages" at bounding box center [142, 15] width 188 height 13
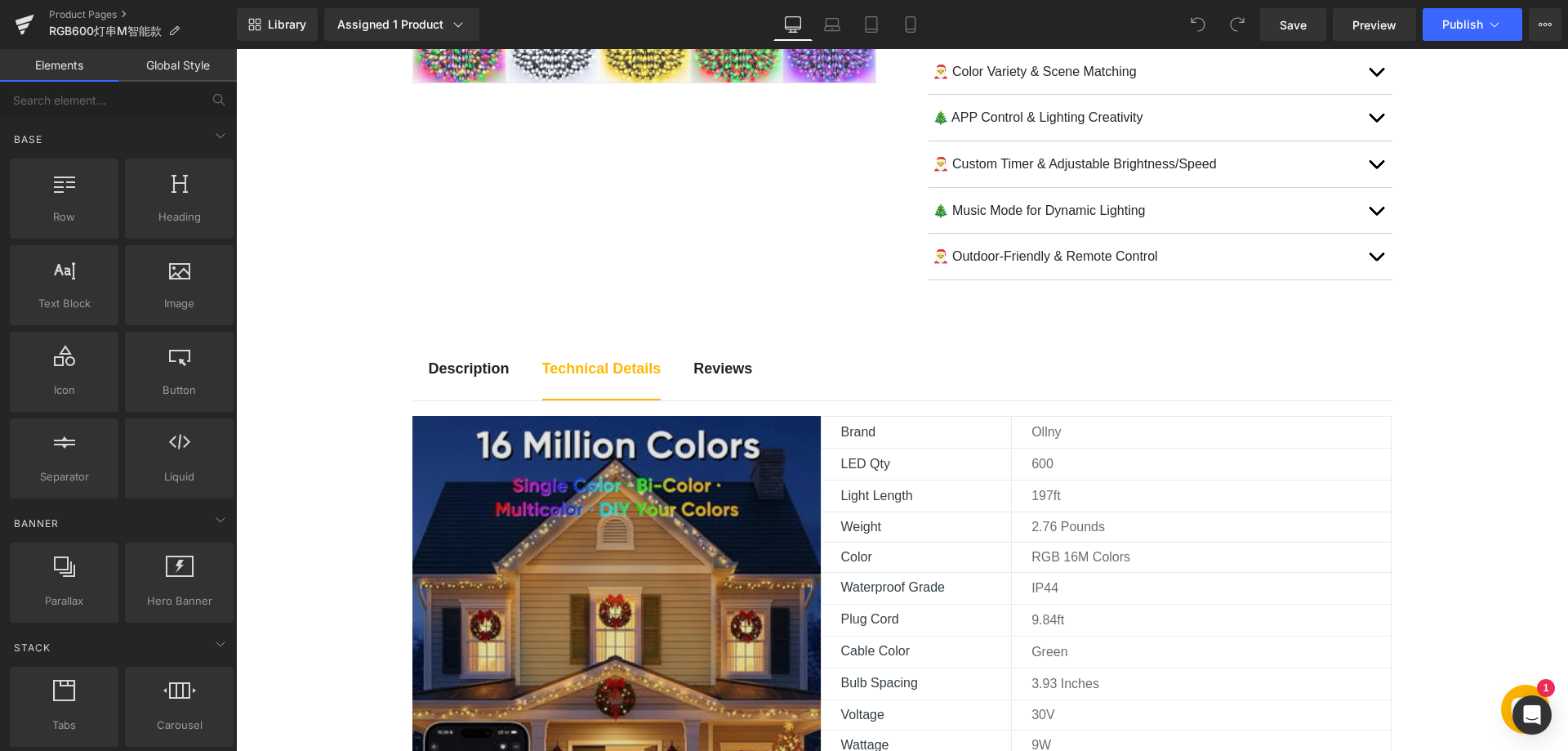
scroll to position [653, 0]
click at [567, 486] on img at bounding box center [617, 682] width 408 height 533
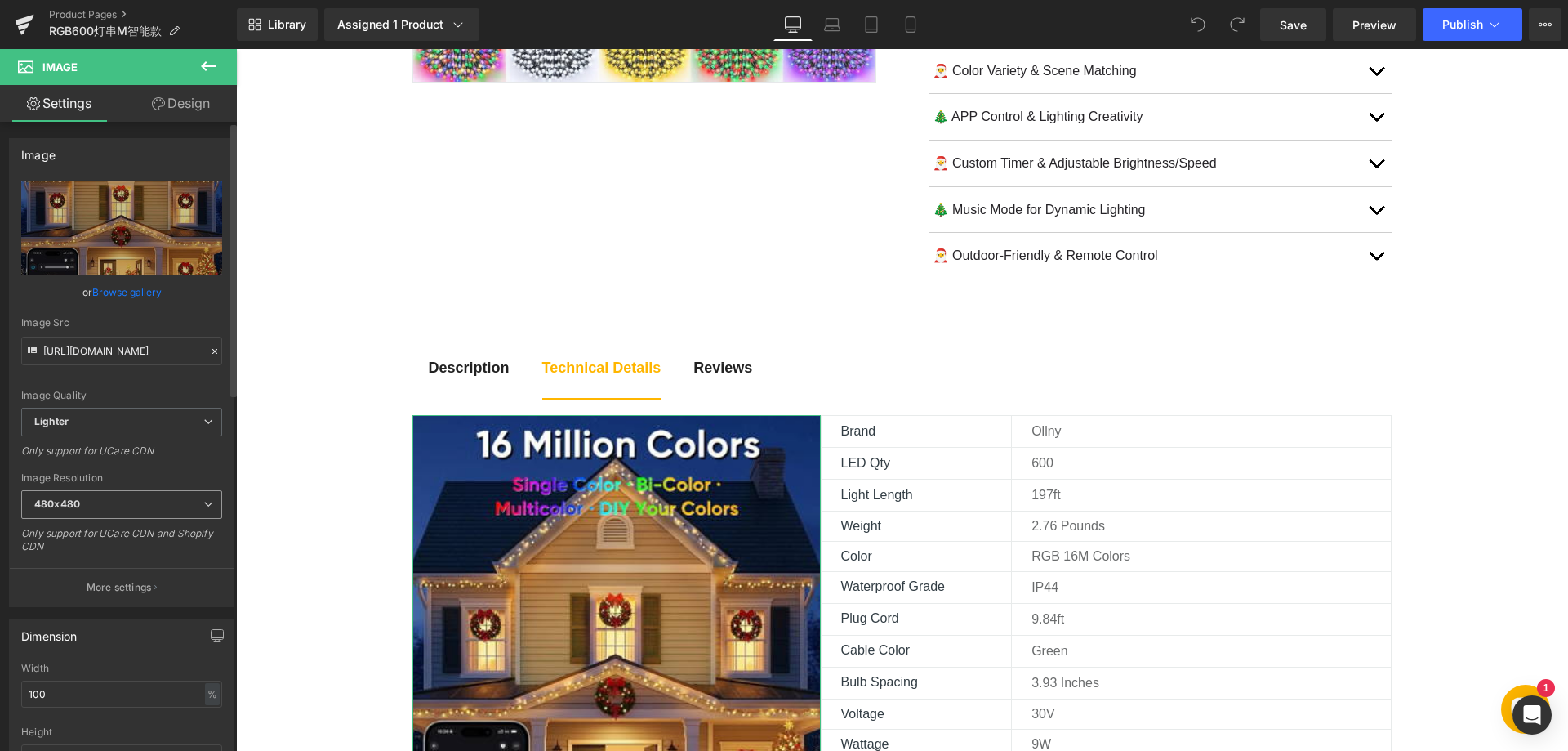
click at [107, 505] on span "480x480" at bounding box center [122, 505] width 201 height 29
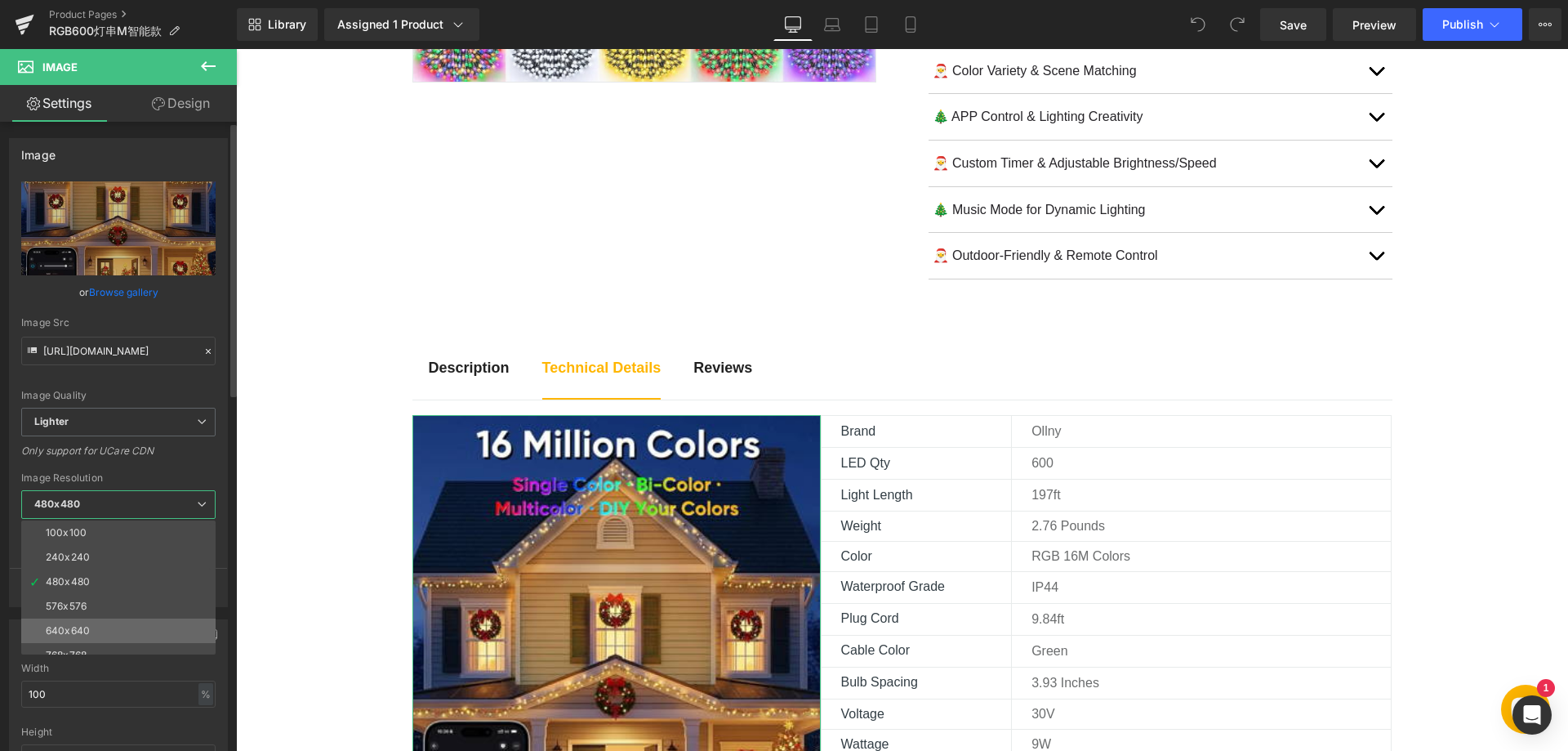
click at [76, 625] on div "640x640" at bounding box center [67, 631] width 44 height 12
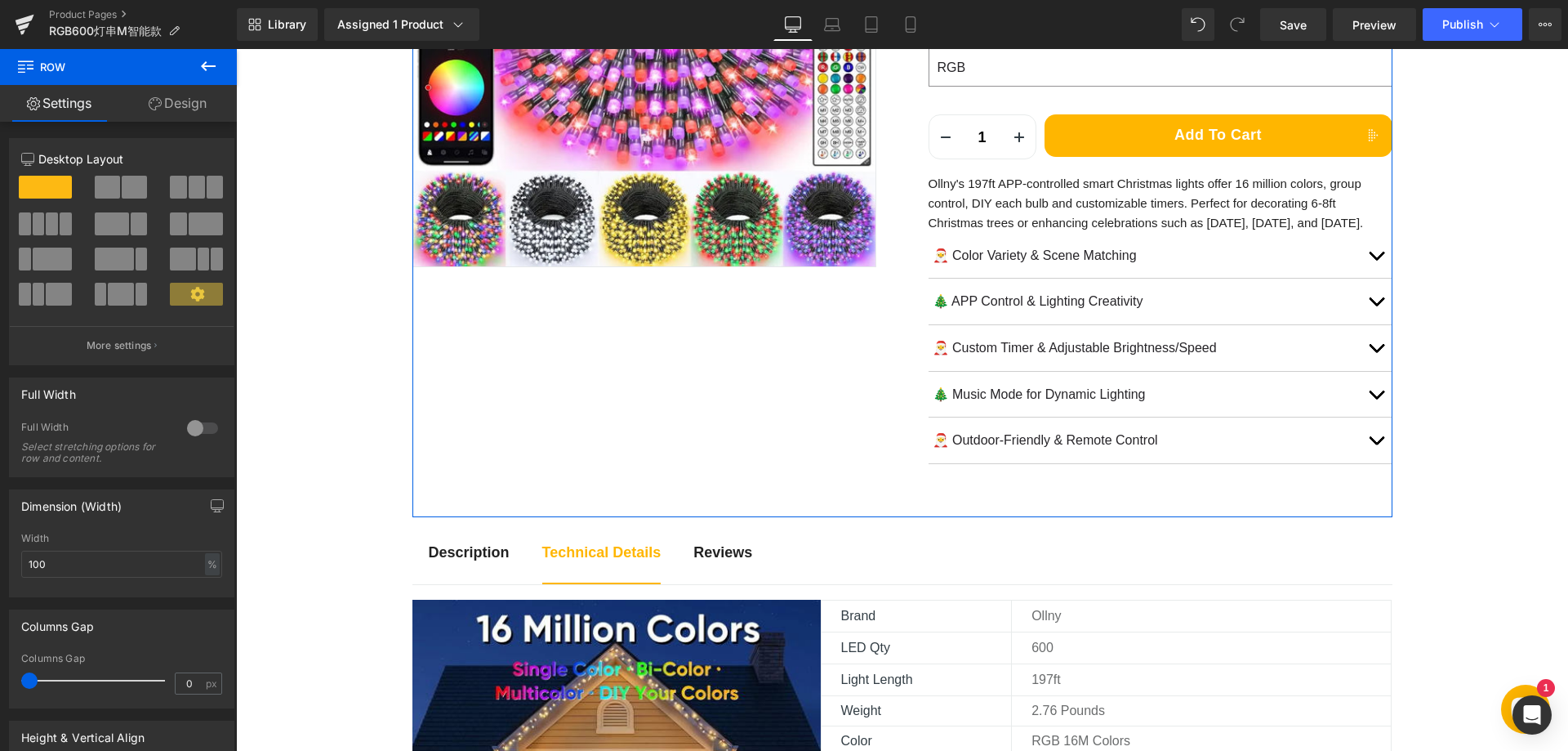
scroll to position [327, 0]
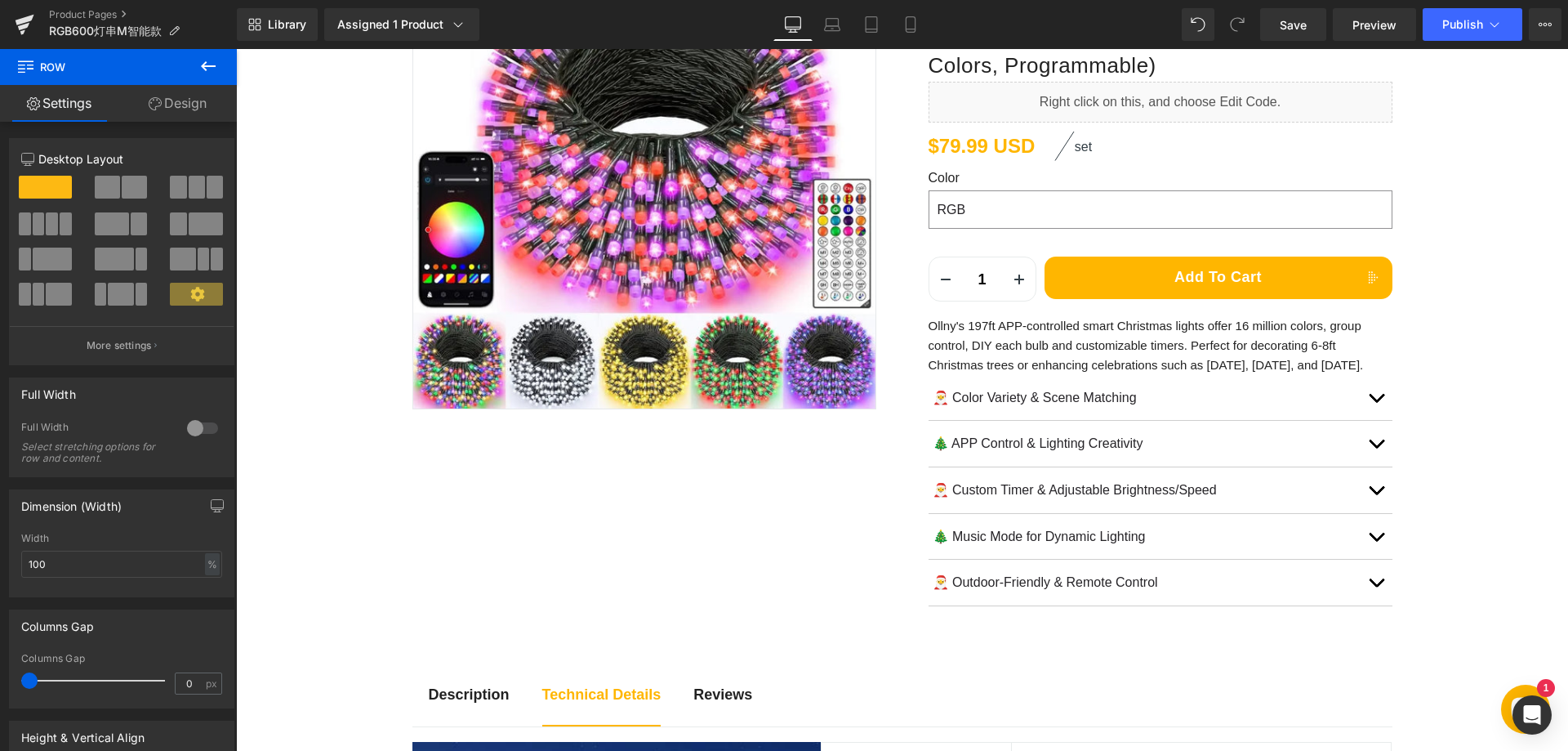
click at [209, 74] on icon at bounding box center [208, 66] width 20 height 20
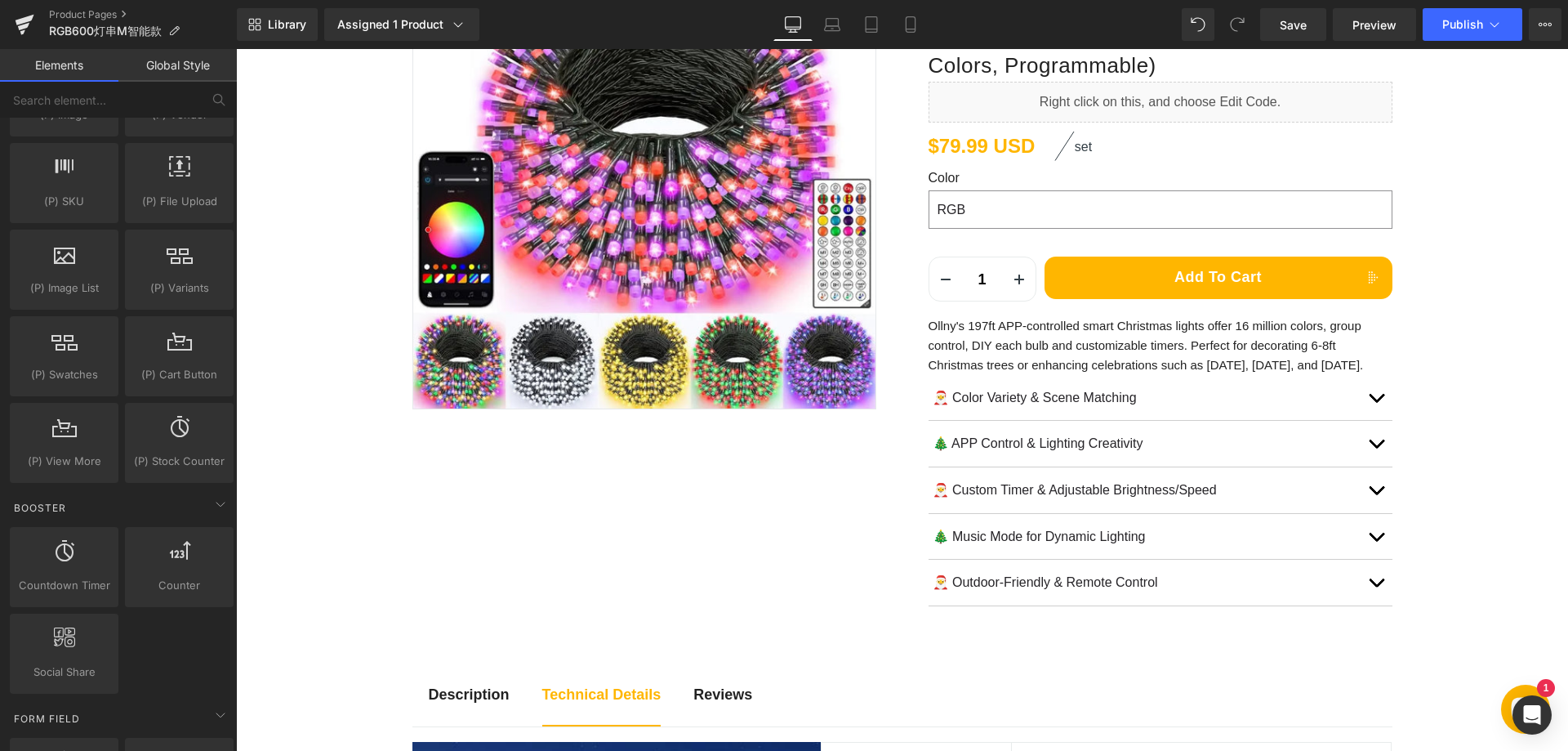
scroll to position [1879, 0]
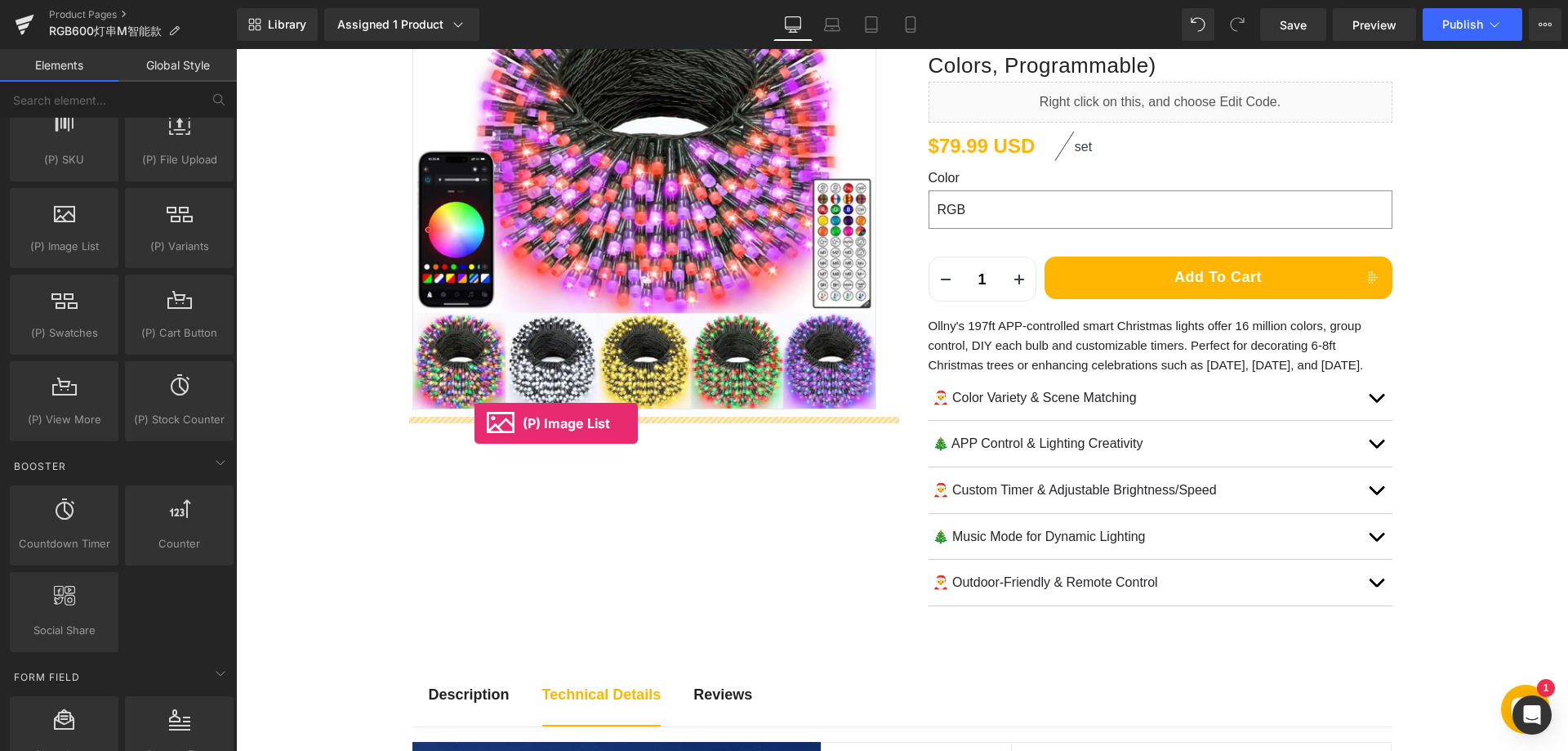
drag, startPoint x: 298, startPoint y: 305, endPoint x: 474, endPoint y: 423, distance: 211.9
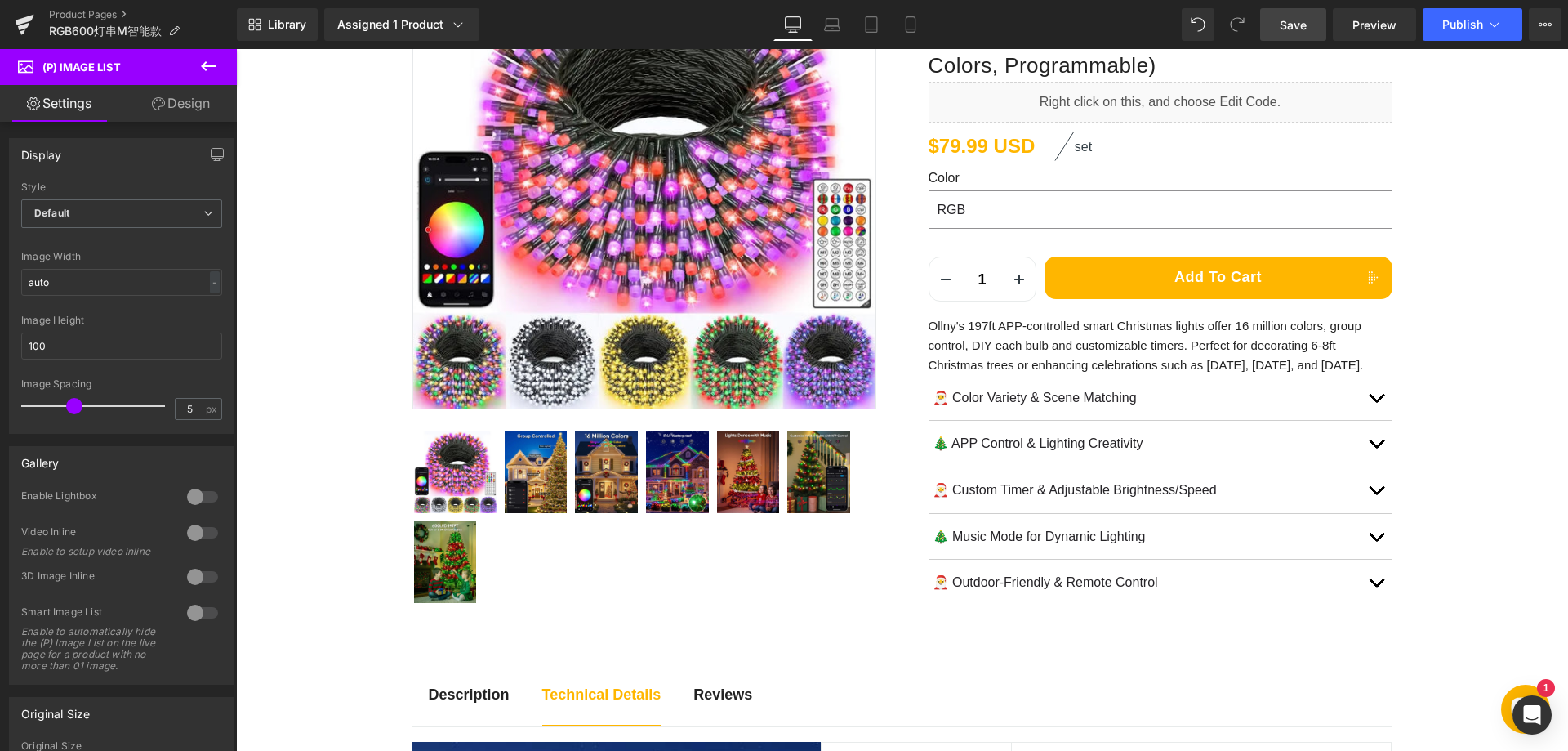
click at [1285, 23] on span "Save" at bounding box center [1293, 25] width 27 height 17
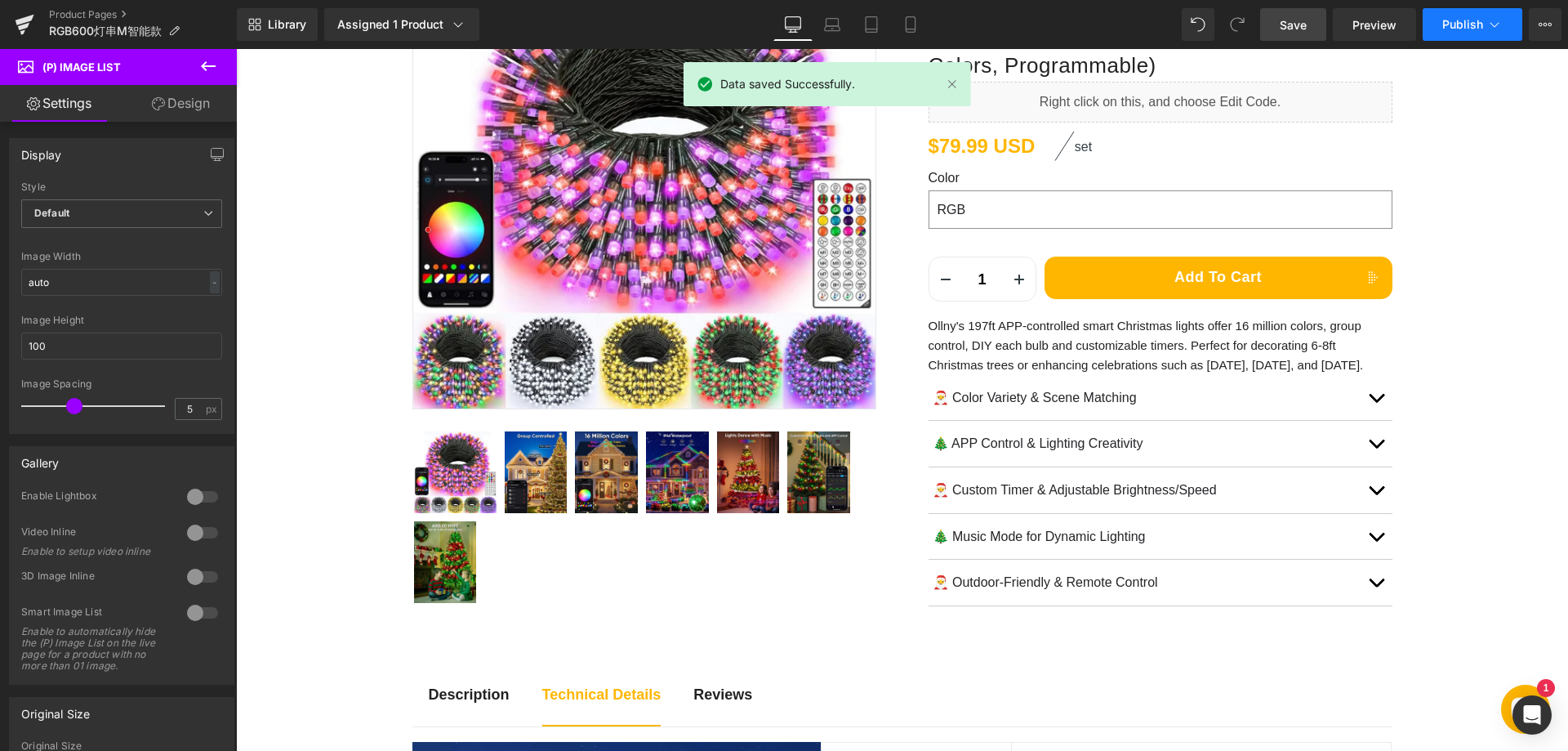
click at [1438, 35] on button "Publish" at bounding box center [1472, 25] width 100 height 33
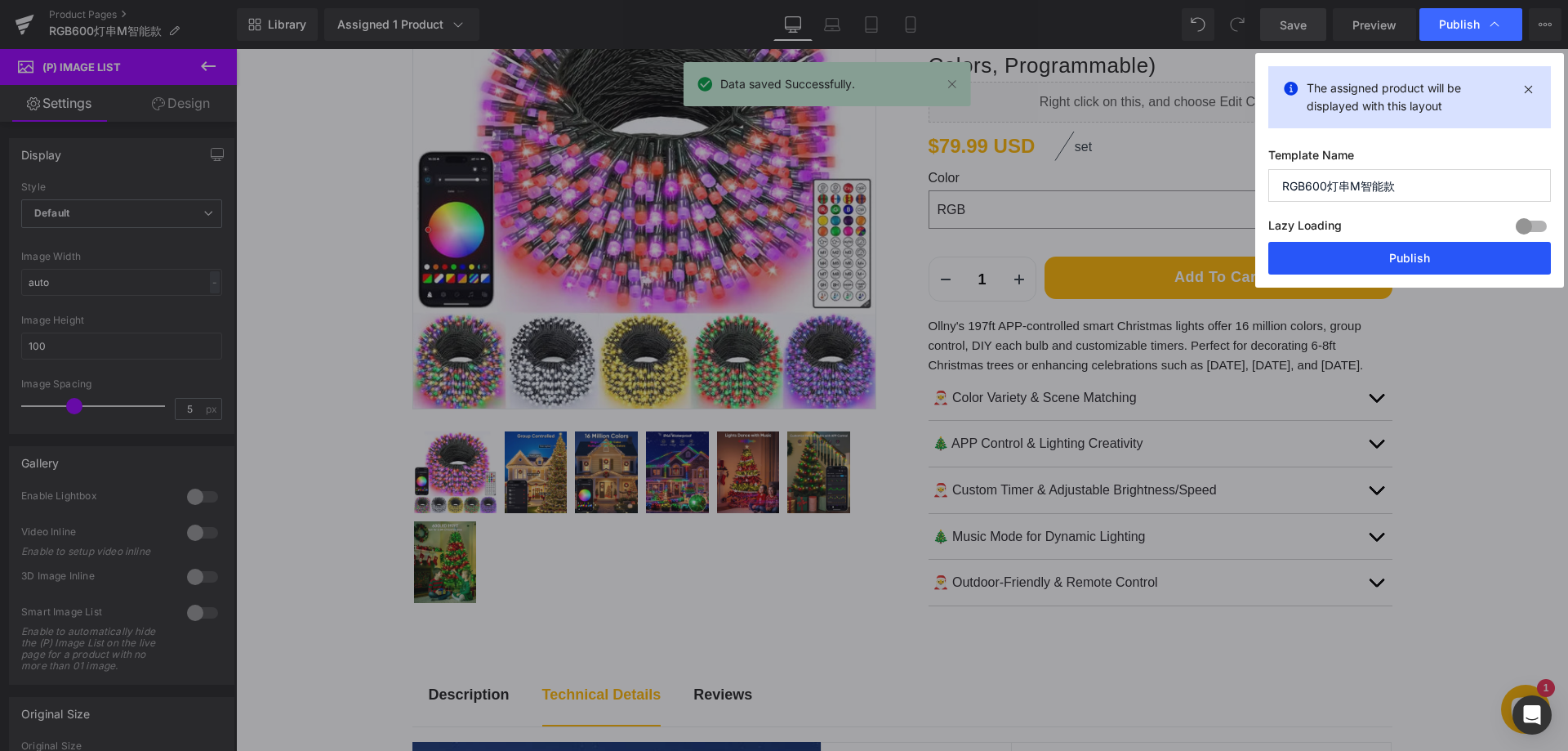
drag, startPoint x: 1173, startPoint y: 206, endPoint x: 1409, endPoint y: 255, distance: 241.0
click at [1409, 255] on button "Publish" at bounding box center [1409, 258] width 283 height 33
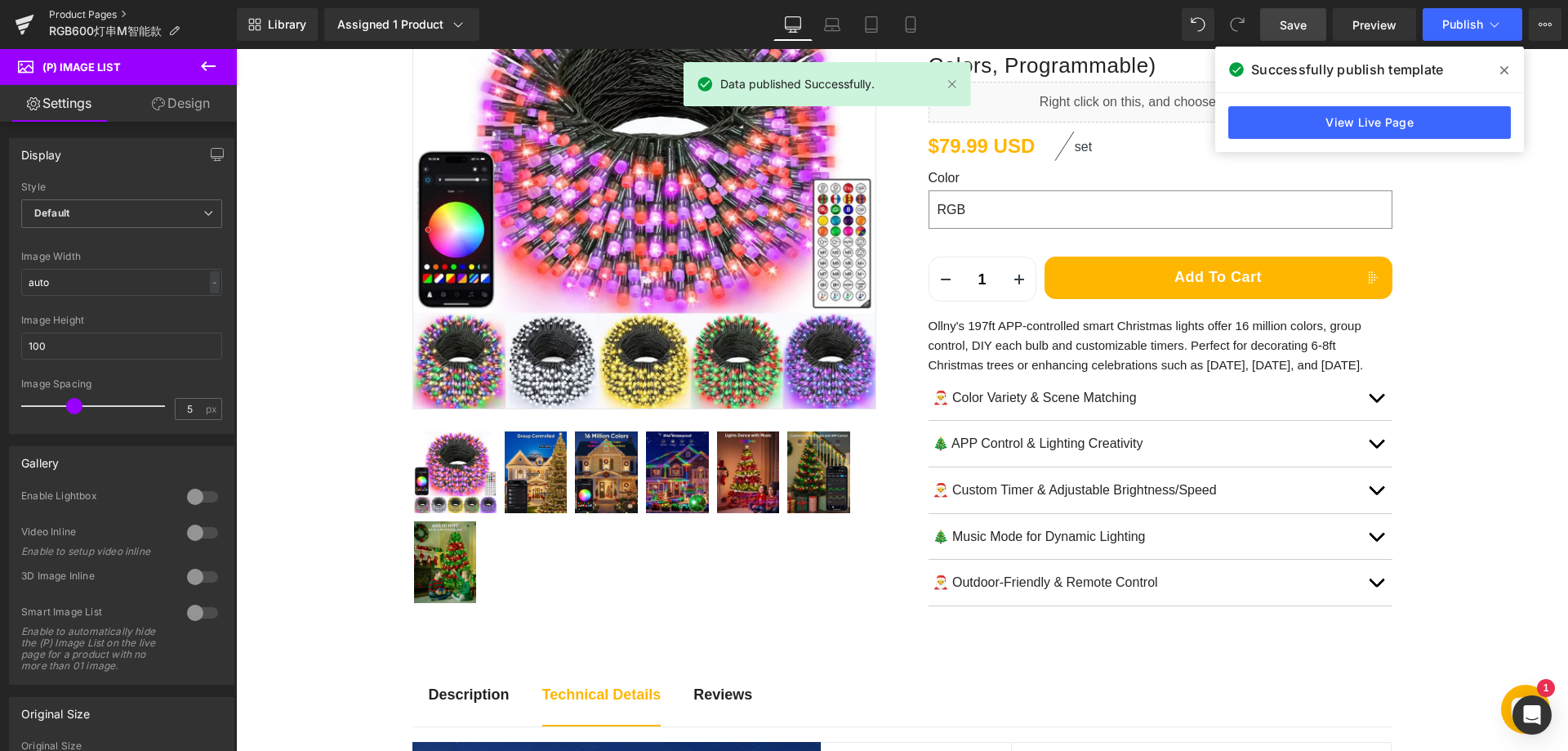
click at [93, 12] on link "Product Pages" at bounding box center [142, 15] width 188 height 13
